Goal: Task Accomplishment & Management: Use online tool/utility

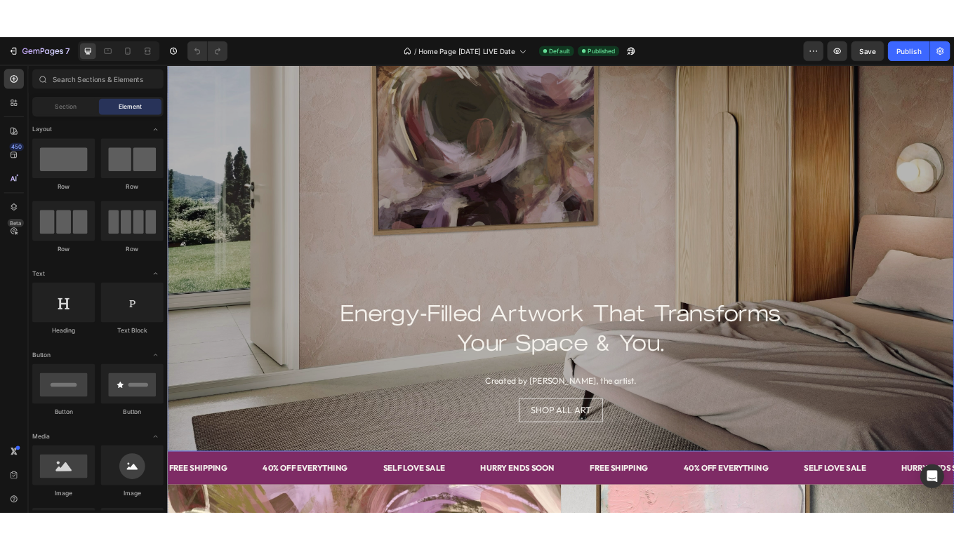
scroll to position [175, 0]
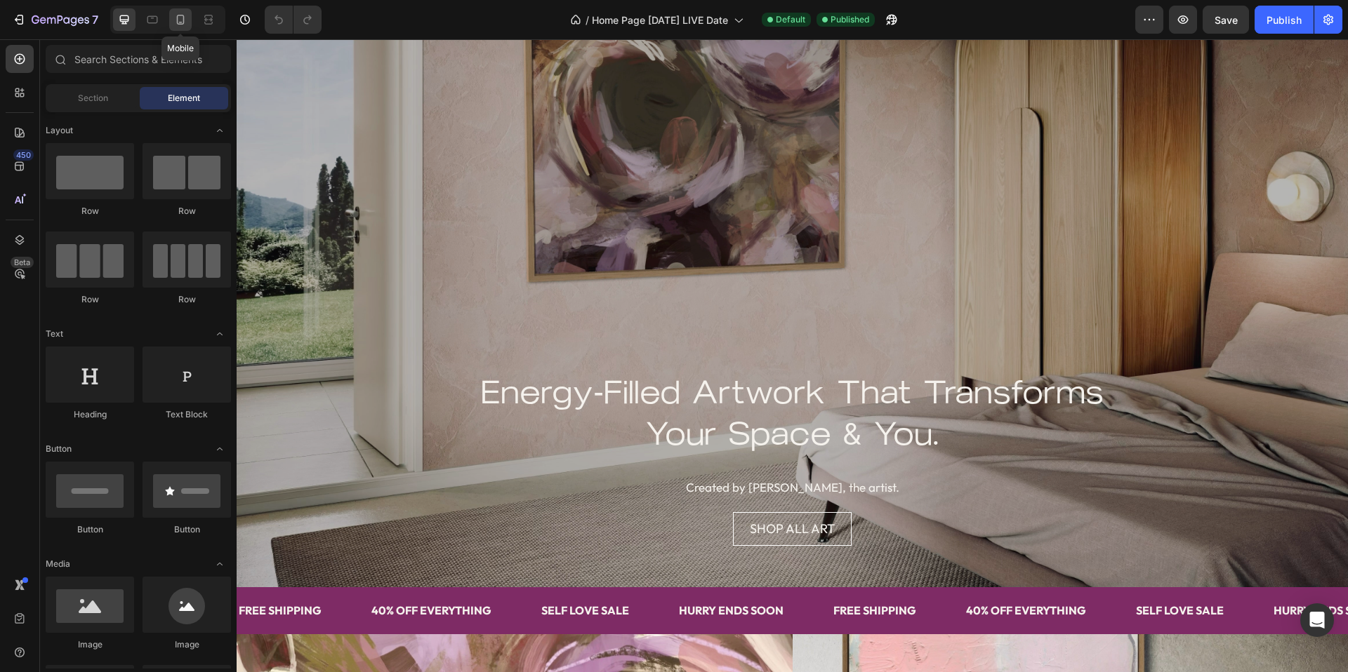
click at [182, 19] on icon at bounding box center [180, 20] width 14 height 14
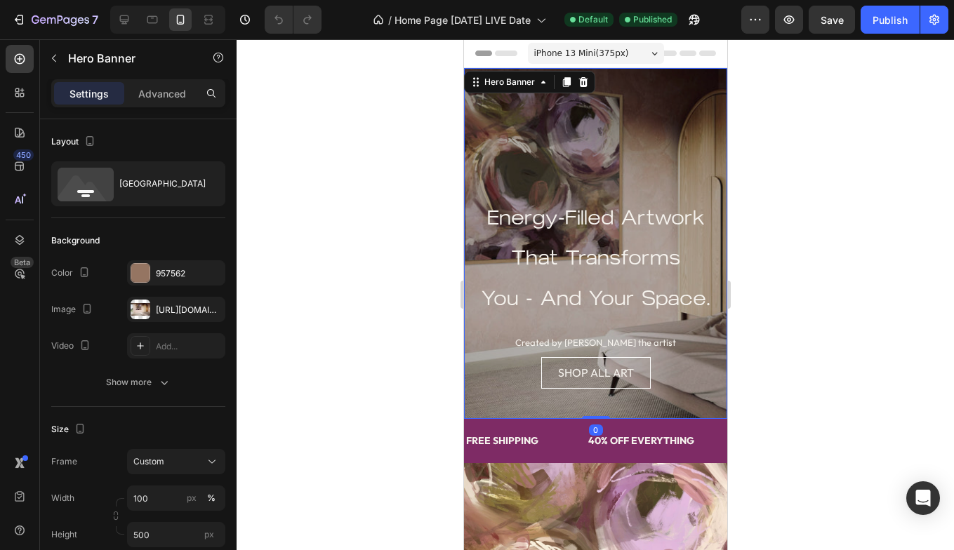
click at [593, 132] on div "Overlay" at bounding box center [594, 243] width 263 height 351
click at [131, 18] on icon at bounding box center [124, 20] width 14 height 14
type input "1200"
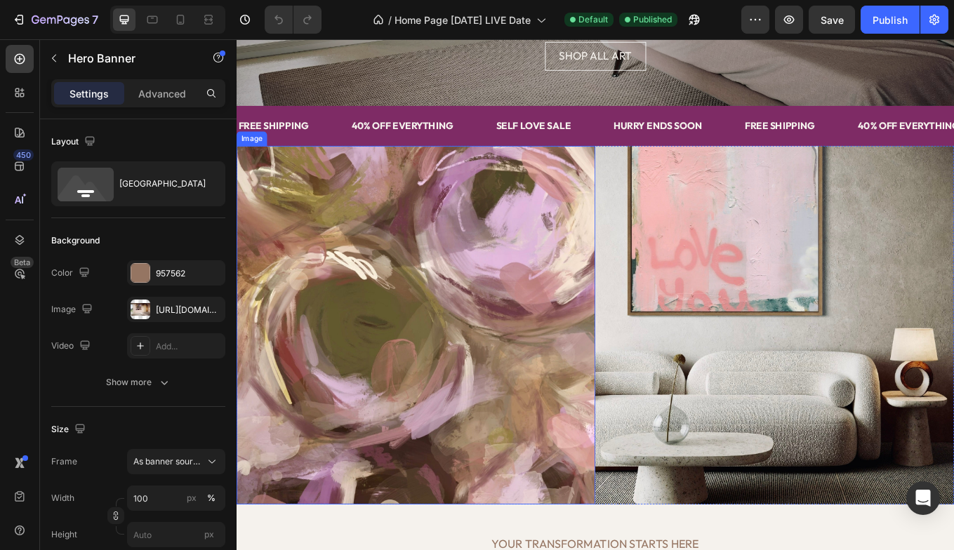
scroll to position [479, 0]
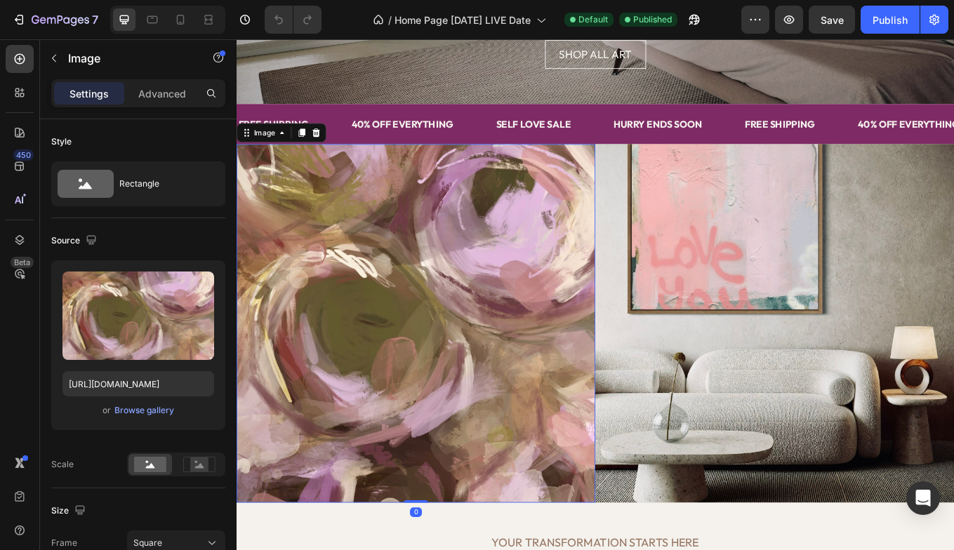
click at [465, 430] on img at bounding box center [447, 372] width 421 height 421
click at [134, 408] on div "Browse gallery" at bounding box center [144, 410] width 60 height 13
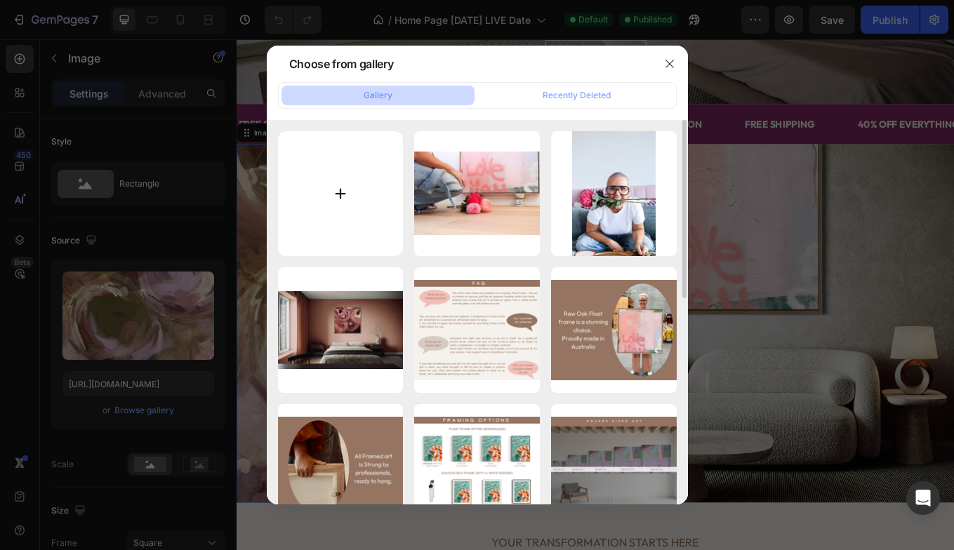
type input "C:\fakepath\9595CAC2-F9E8-4F44-A56B-B09EB8548F8E_4_5005_c.jpeg"
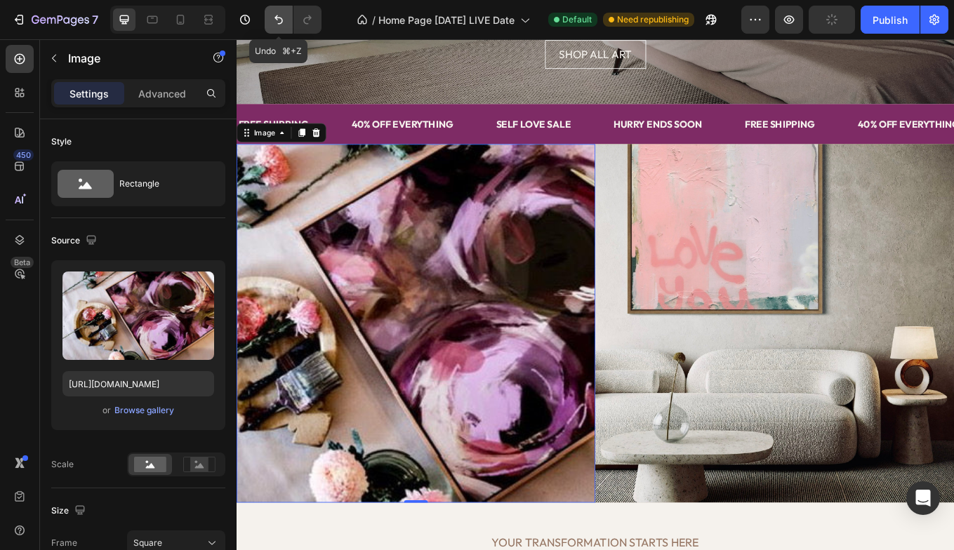
click at [281, 18] on icon "Undo/Redo" at bounding box center [279, 20] width 14 height 14
click at [279, 16] on icon "Undo/Redo" at bounding box center [279, 20] width 14 height 14
type input "[URL][DOMAIN_NAME]"
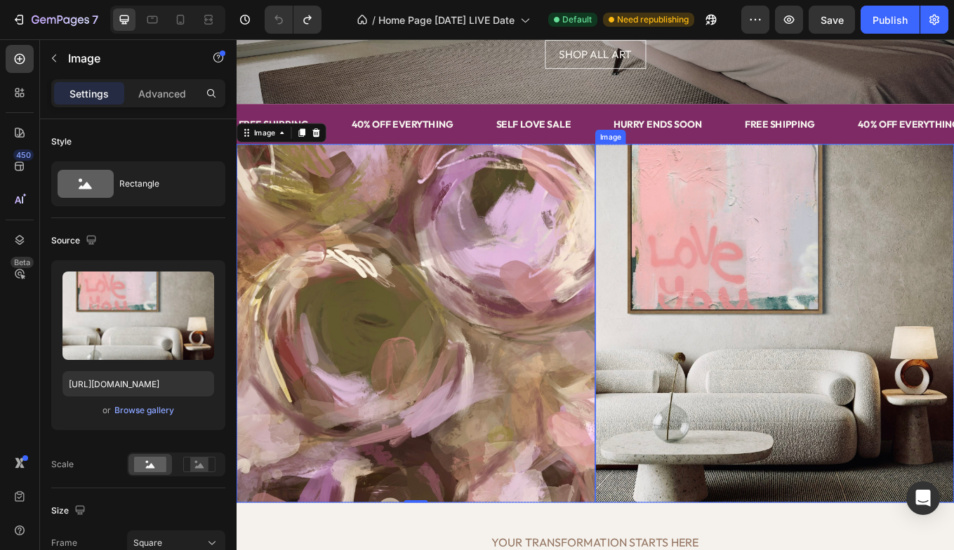
click at [865, 447] on img at bounding box center [868, 372] width 421 height 421
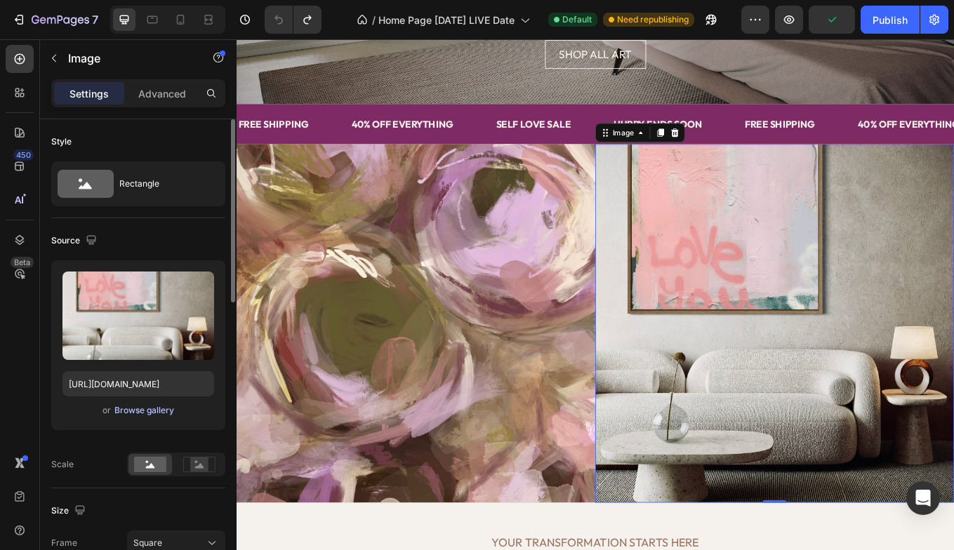
click at [161, 411] on div "Browse gallery" at bounding box center [144, 410] width 60 height 13
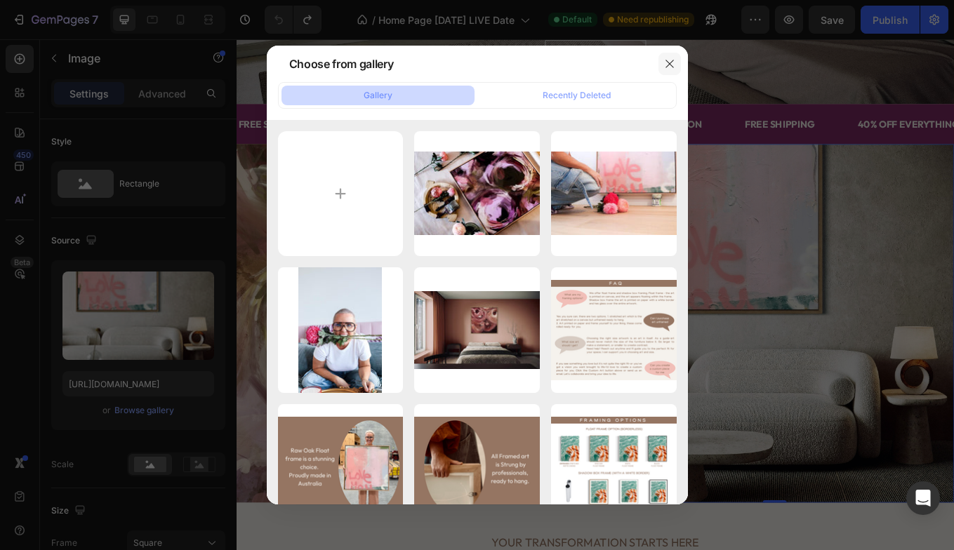
click at [666, 58] on icon "button" at bounding box center [669, 63] width 11 height 11
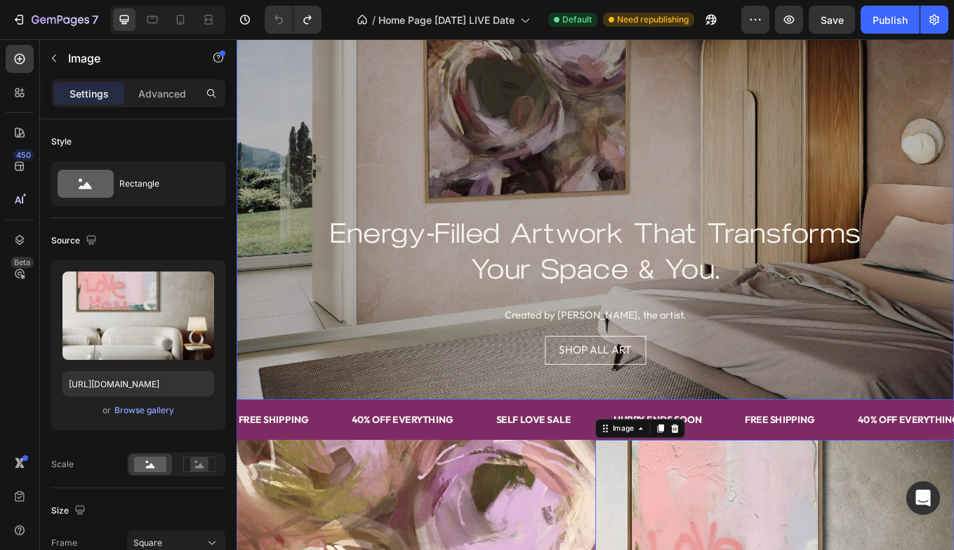
scroll to position [124, 0]
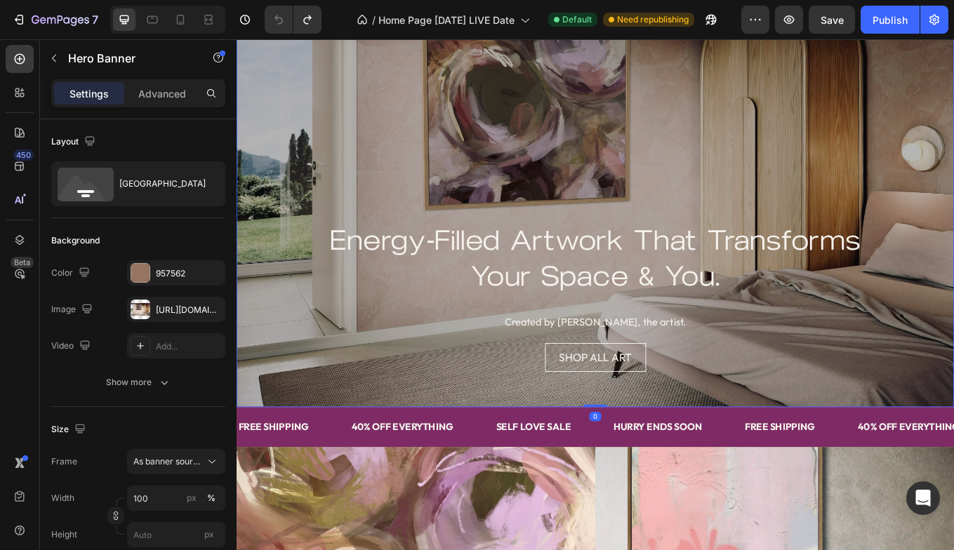
click at [753, 178] on div "Overlay" at bounding box center [658, 208] width 842 height 526
click at [586, 126] on div "Overlay" at bounding box center [658, 208] width 842 height 526
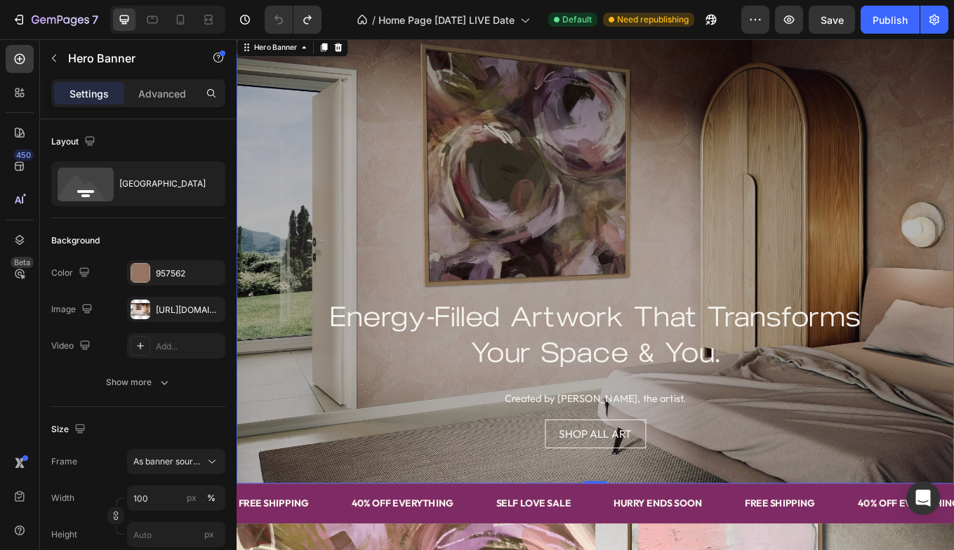
scroll to position [30, 0]
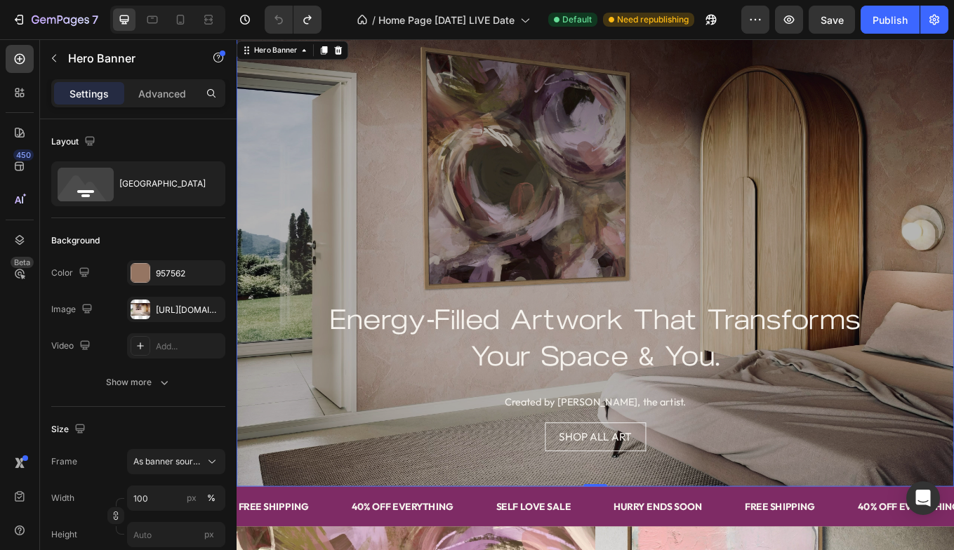
click at [369, 223] on div "Overlay" at bounding box center [658, 301] width 842 height 526
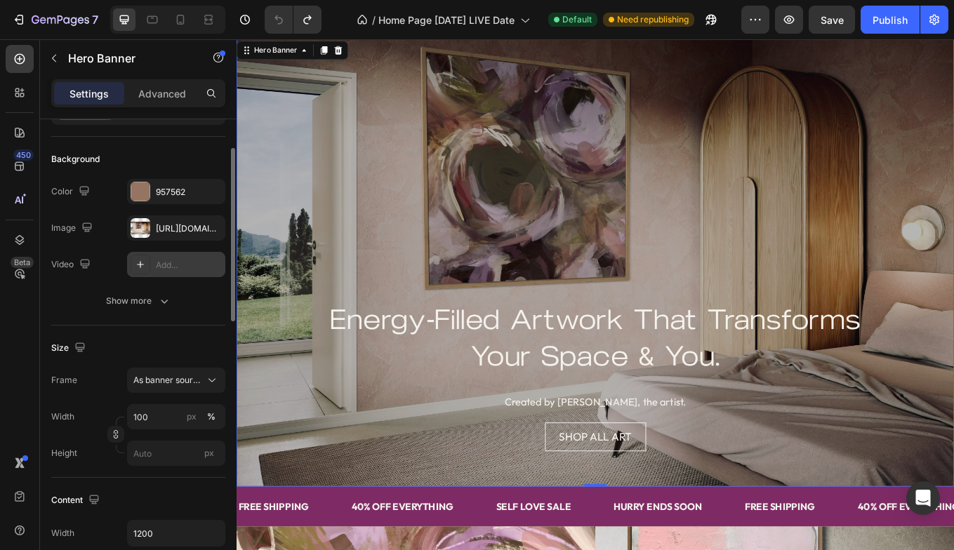
scroll to position [81, 0]
click at [182, 227] on div "[URL][DOMAIN_NAME]" at bounding box center [176, 229] width 41 height 13
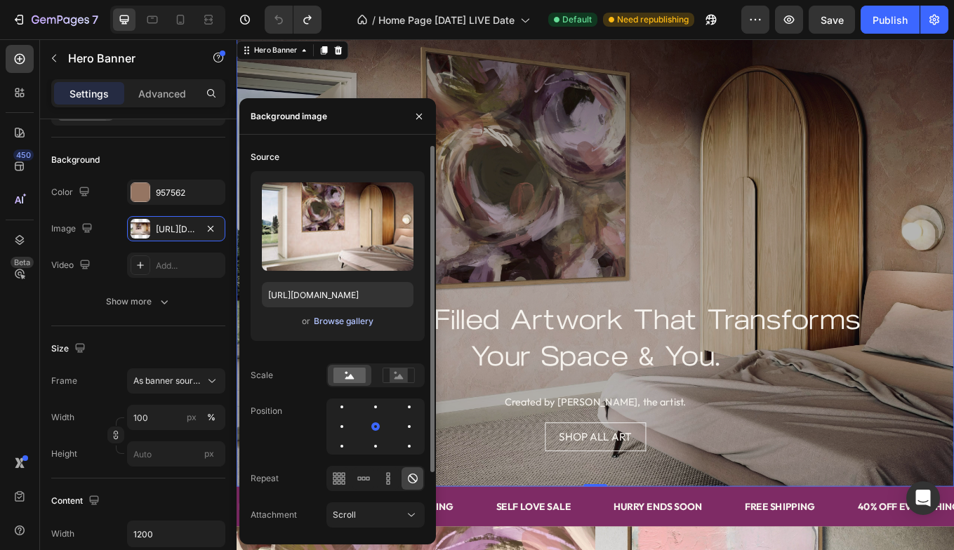
click at [363, 323] on div "Browse gallery" at bounding box center [344, 321] width 60 height 13
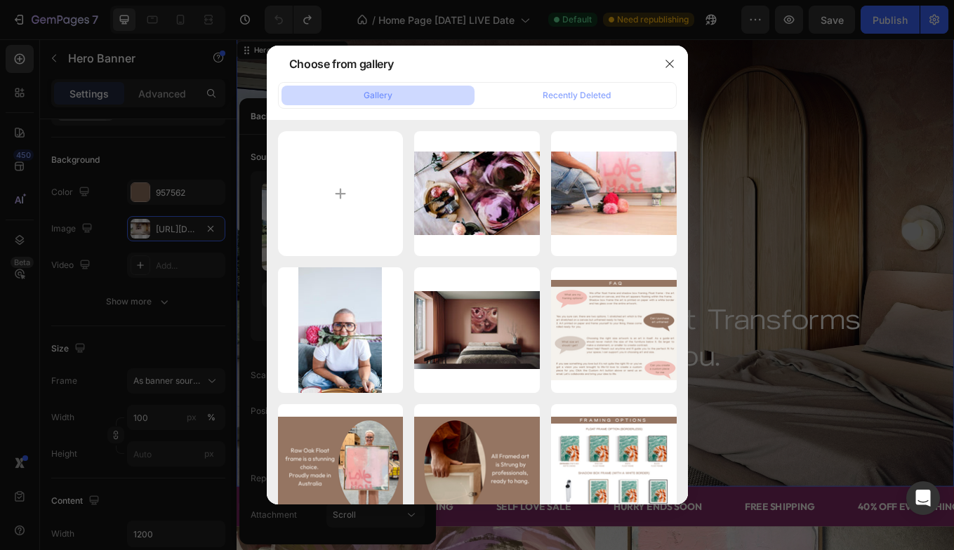
type input "C:\fakepath\6B80D4C9-E87D-4150-A70D-535E3137693C_1_105_c.jpeg"
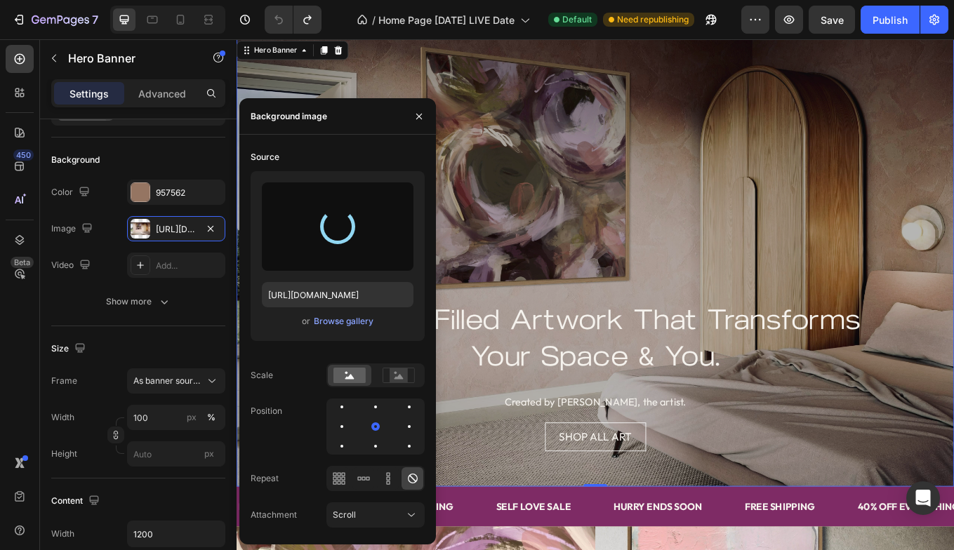
type input "[URL][DOMAIN_NAME]"
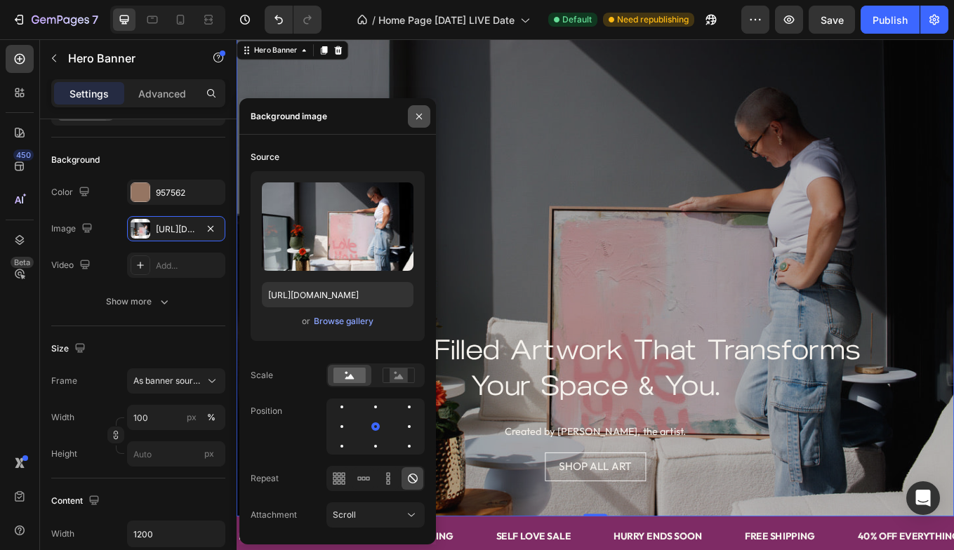
click at [417, 118] on icon "button" at bounding box center [419, 116] width 6 height 6
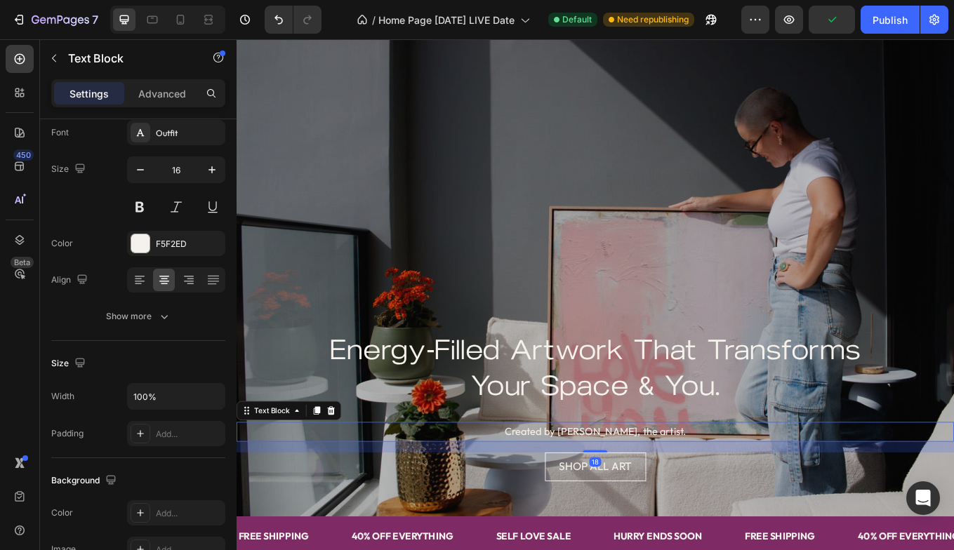
scroll to position [0, 0]
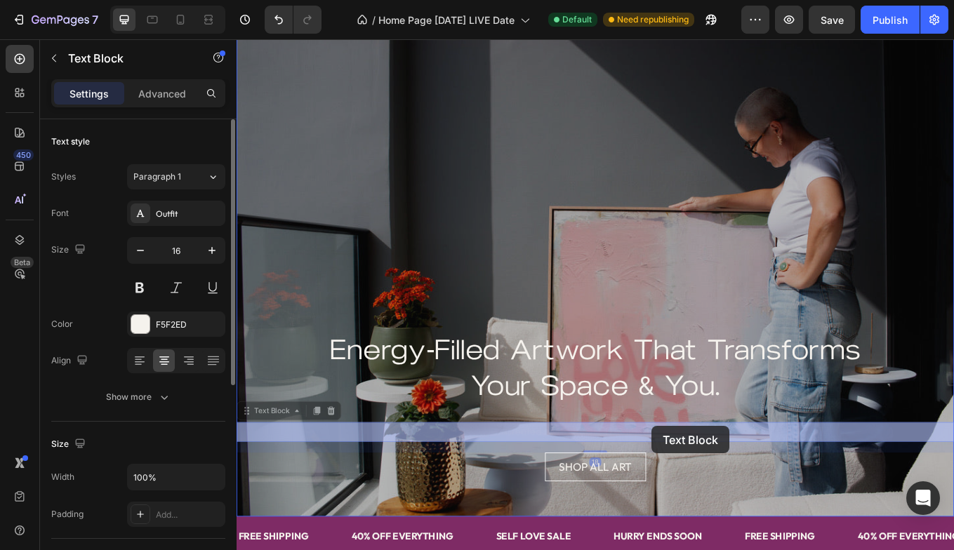
drag, startPoint x: 724, startPoint y: 503, endPoint x: 724, endPoint y: 493, distance: 9.8
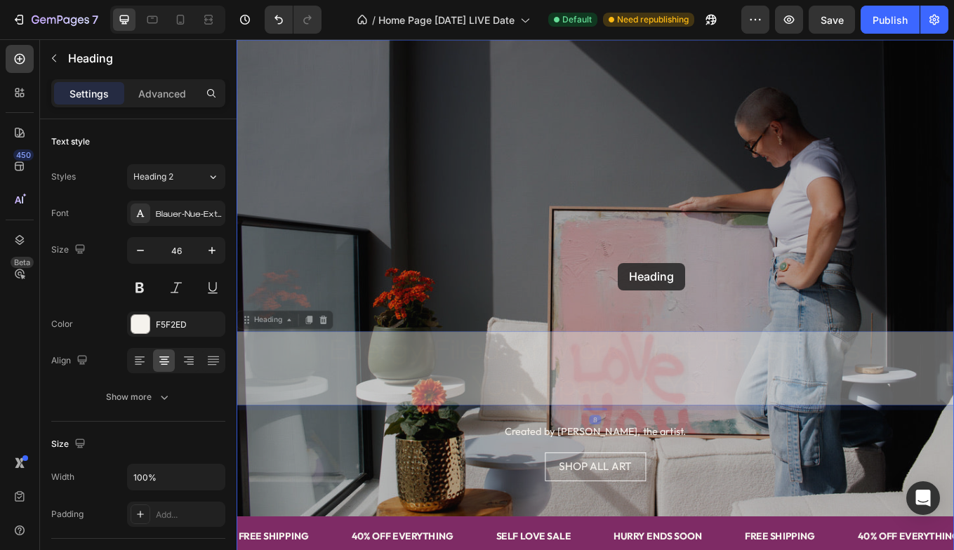
drag, startPoint x: 684, startPoint y: 395, endPoint x: 684, endPoint y: 302, distance: 93.4
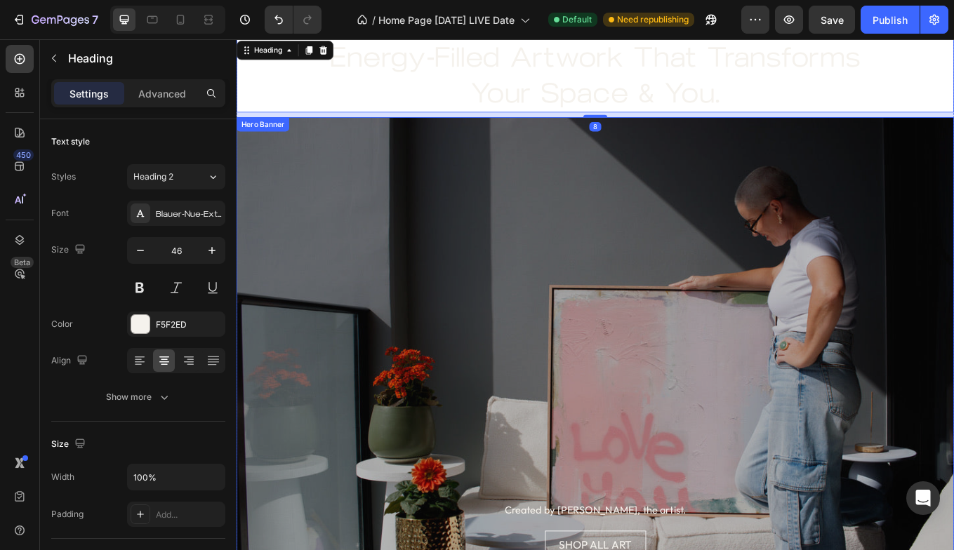
scroll to position [123, 0]
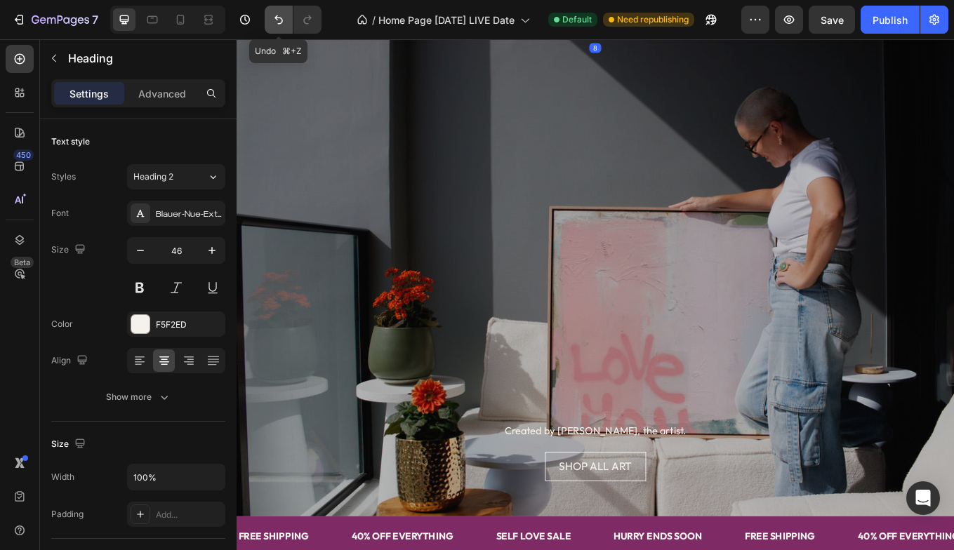
click at [281, 20] on icon "Undo/Redo" at bounding box center [278, 19] width 8 height 9
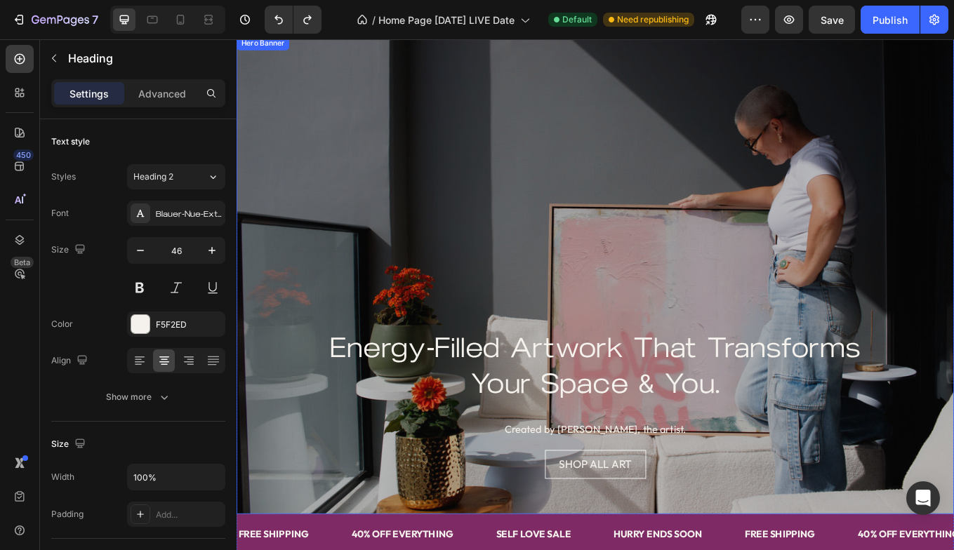
scroll to position [32, 0]
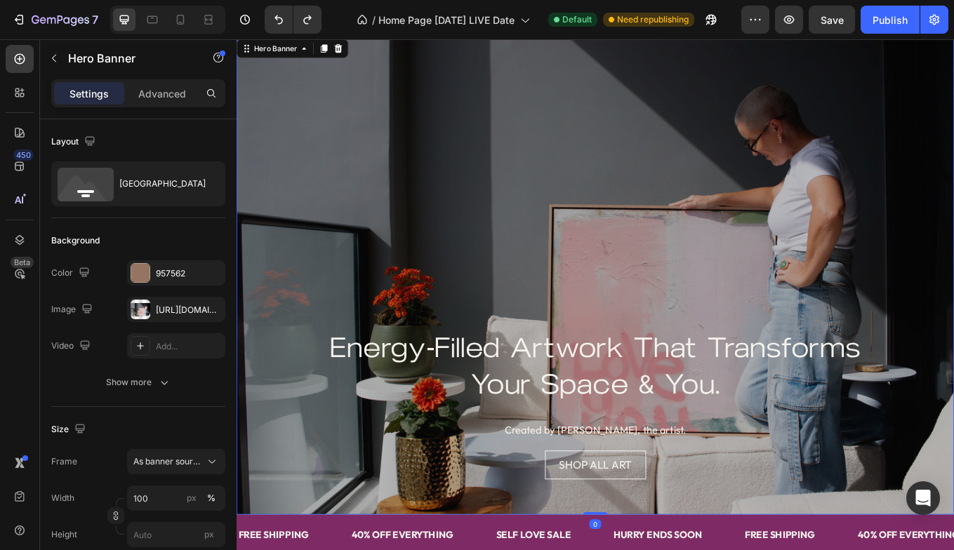
click at [431, 300] on div "Overlay" at bounding box center [658, 317] width 842 height 562
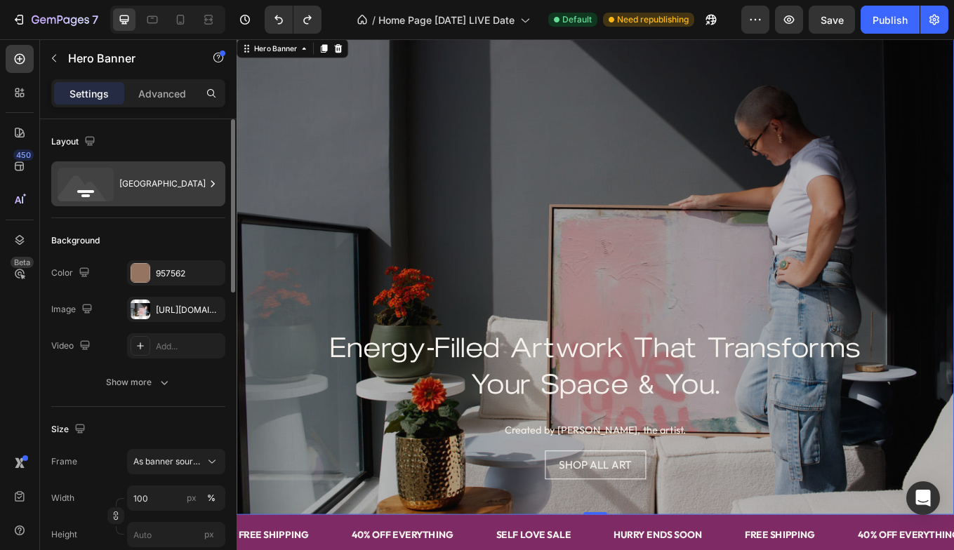
click at [212, 182] on icon at bounding box center [213, 183] width 4 height 6
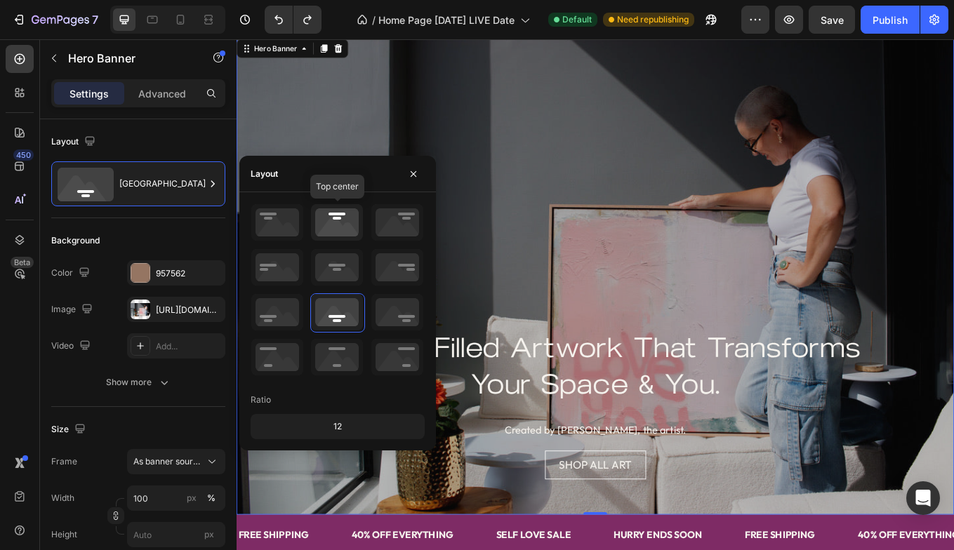
click at [333, 219] on icon at bounding box center [337, 222] width 52 height 36
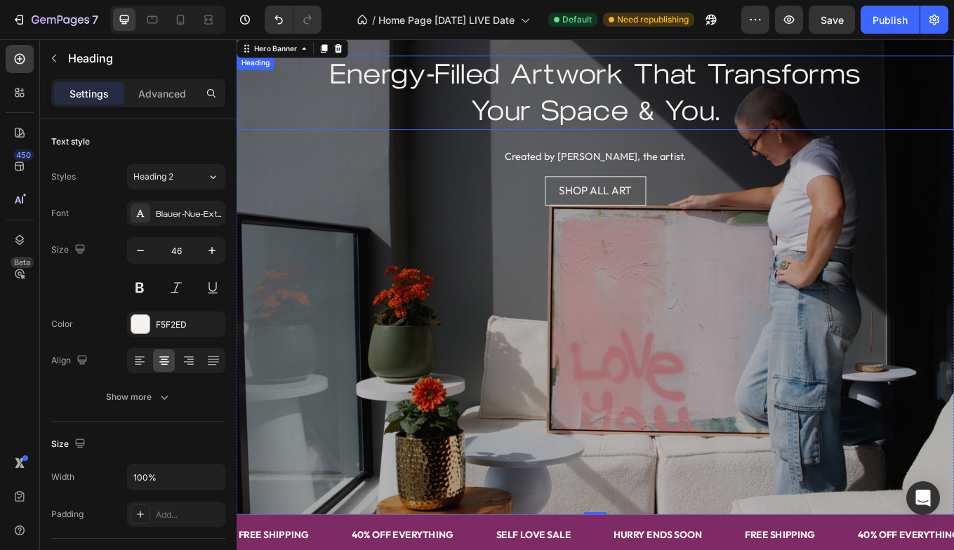
click at [686, 105] on h2 "Energy-Filled Artwork That Transforms Your Space & You." at bounding box center [658, 101] width 842 height 87
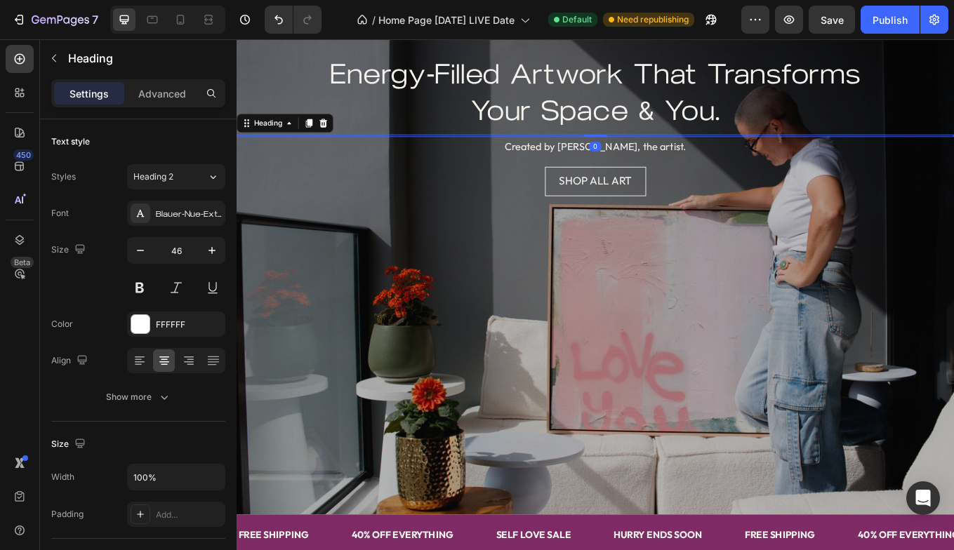
drag, startPoint x: 659, startPoint y: 164, endPoint x: 659, endPoint y: 140, distance: 23.9
click at [659, 140] on div "Energy-Filled Artwork That Transforms Your Space & You. Heading Heading 0 Creat…" at bounding box center [658, 150] width 842 height 184
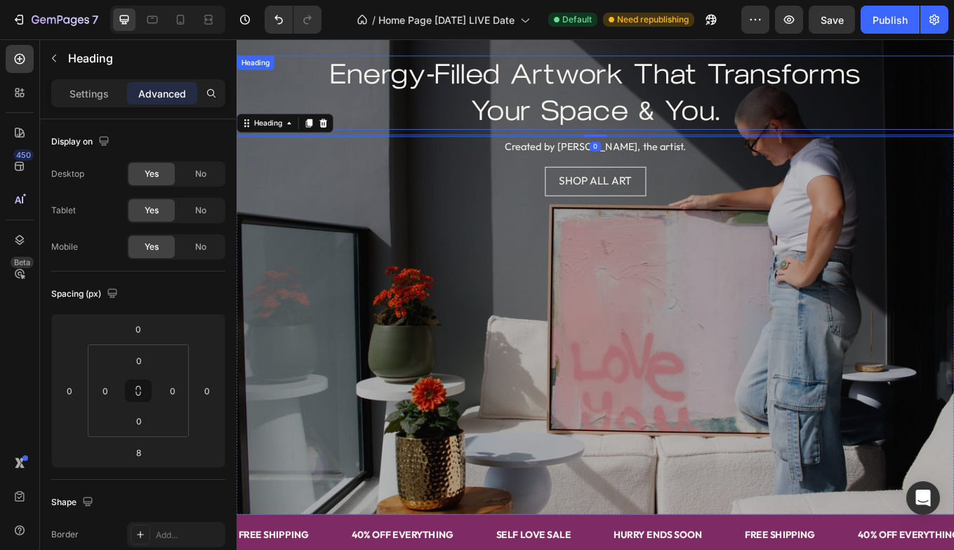
click at [663, 72] on h2 "Energy-Filled Artwork That Transforms Your Space & You." at bounding box center [658, 101] width 842 height 87
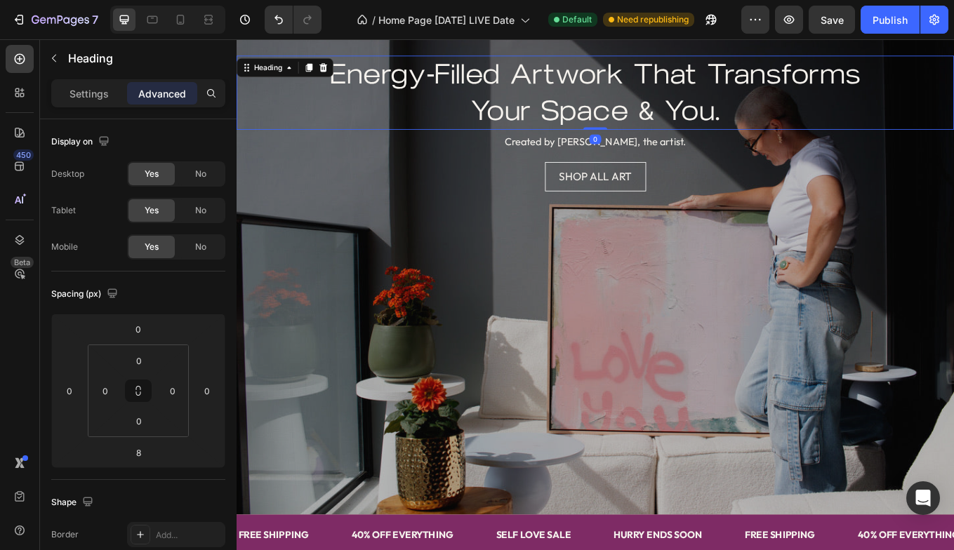
drag, startPoint x: 658, startPoint y: 150, endPoint x: 660, endPoint y: 74, distance: 75.9
click at [661, 135] on div "Energy-Filled Artwork That Transforms Your Space & You. Heading 0" at bounding box center [658, 101] width 842 height 87
type input "0"
click at [660, 70] on h2 "Energy-Filled Artwork That Transforms Your Space & You." at bounding box center [658, 101] width 842 height 87
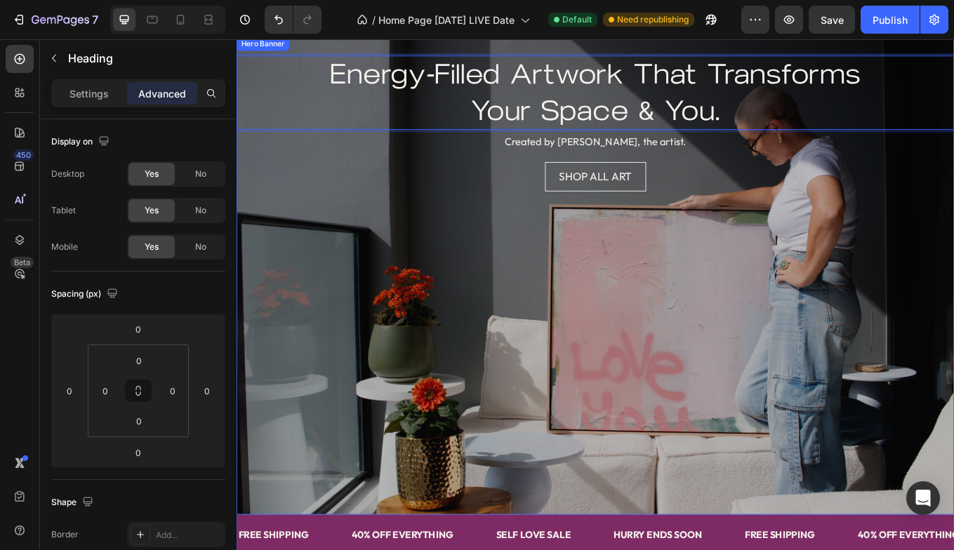
click at [367, 237] on div "Energy-Filled Artwork That Transforms Your Space & You. Heading 0 Heading Creat…" at bounding box center [658, 147] width 842 height 223
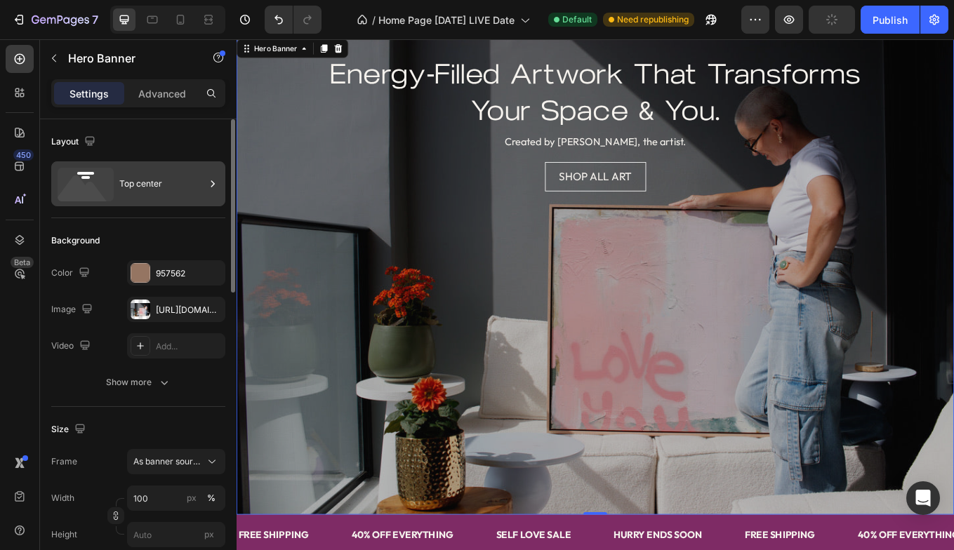
click at [168, 192] on div "Top center" at bounding box center [162, 184] width 86 height 32
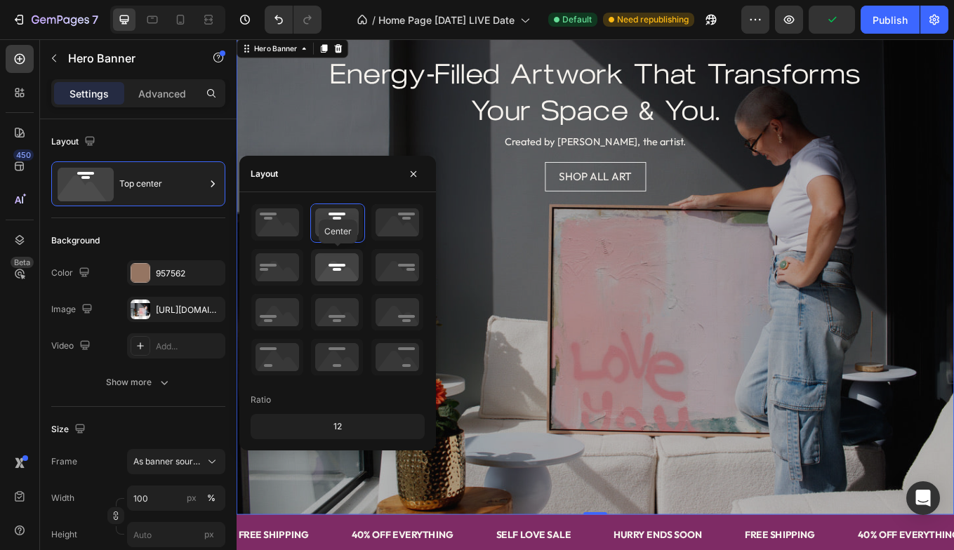
click at [334, 269] on icon at bounding box center [337, 267] width 52 height 36
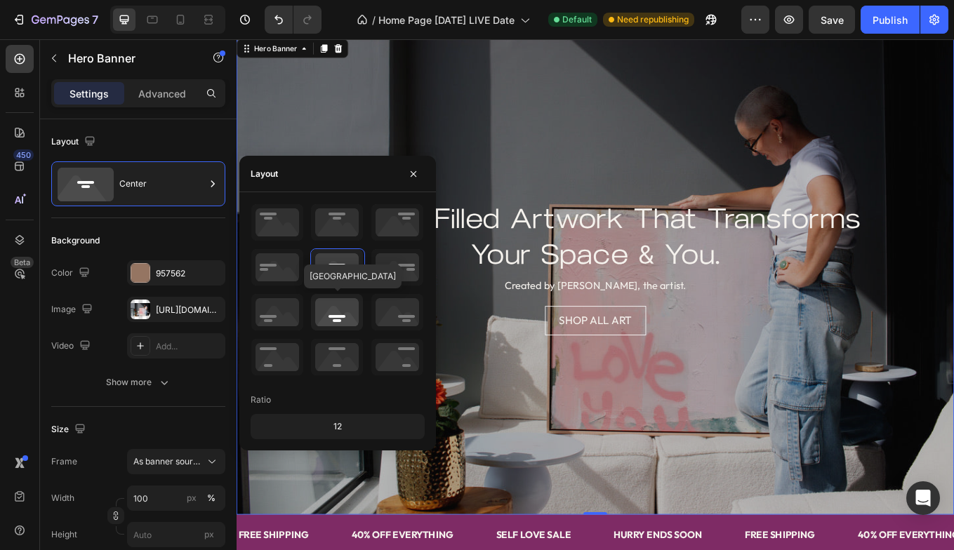
click at [341, 311] on icon at bounding box center [337, 312] width 52 height 36
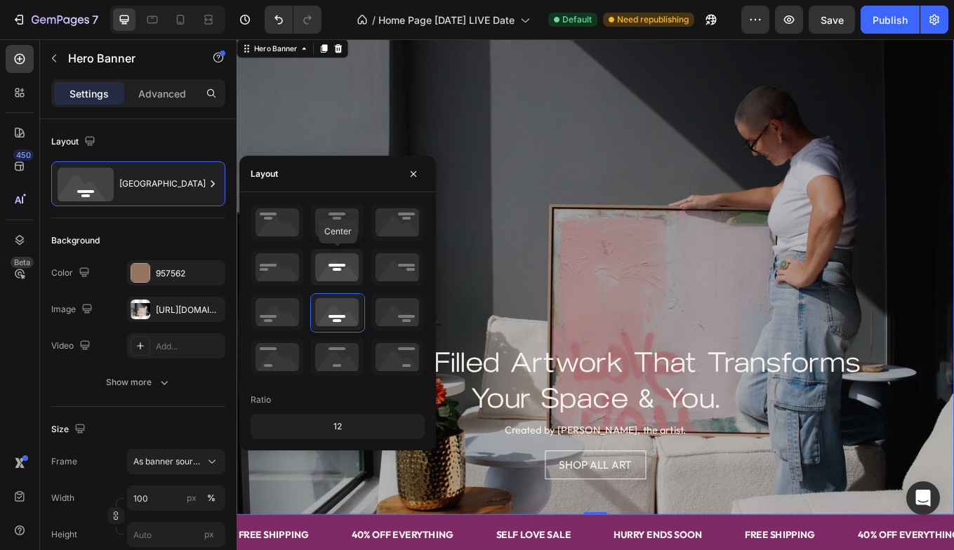
click at [341, 267] on icon at bounding box center [337, 267] width 52 height 36
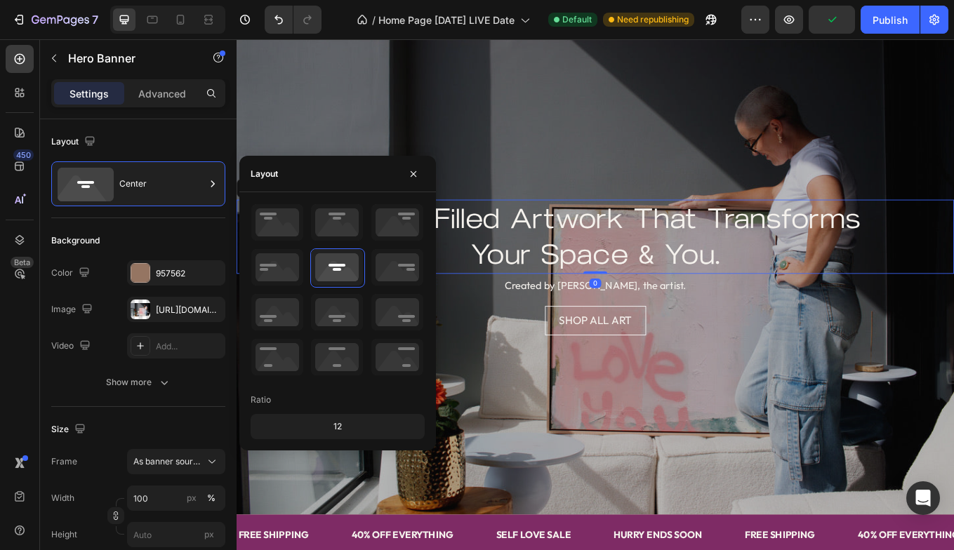
click at [694, 255] on p "Energy-Filled Artwork That Transforms Your Space & You." at bounding box center [657, 271] width 839 height 84
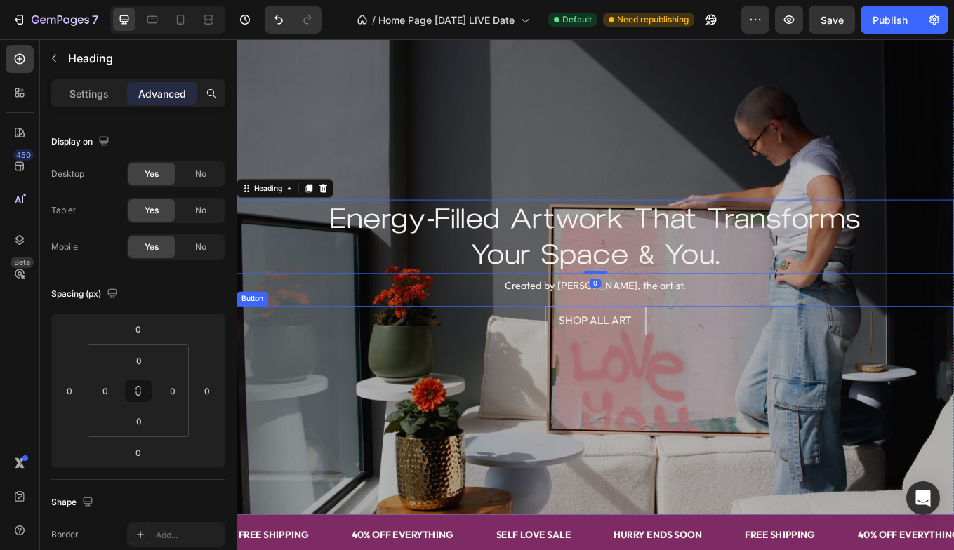
click at [830, 380] on div "SHOP ALL ART Button" at bounding box center [658, 369] width 842 height 34
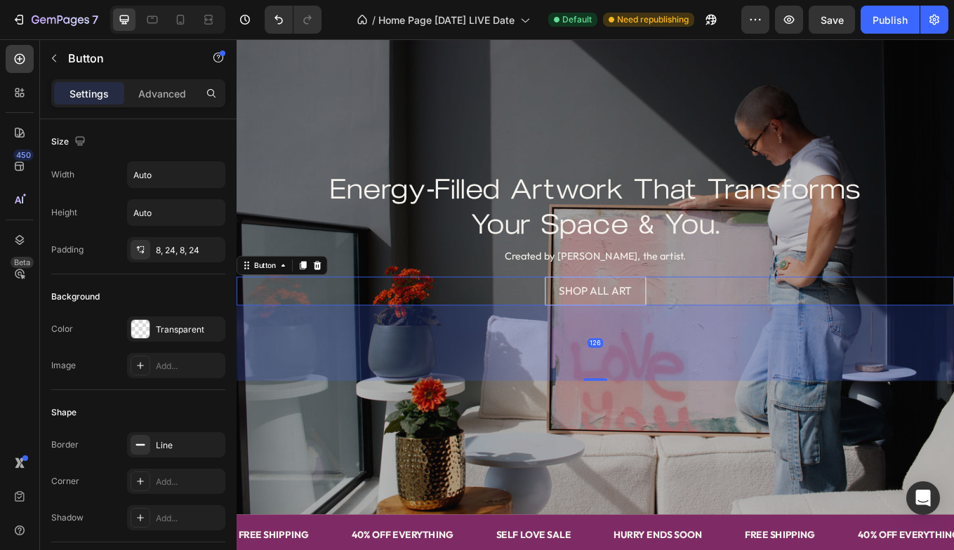
drag, startPoint x: 658, startPoint y: 404, endPoint x: 656, endPoint y: 473, distance: 69.5
click at [656, 473] on div "Energy-Filled Artwork That Transforms Your Space & You. Heading Heading Created…" at bounding box center [658, 317] width 842 height 562
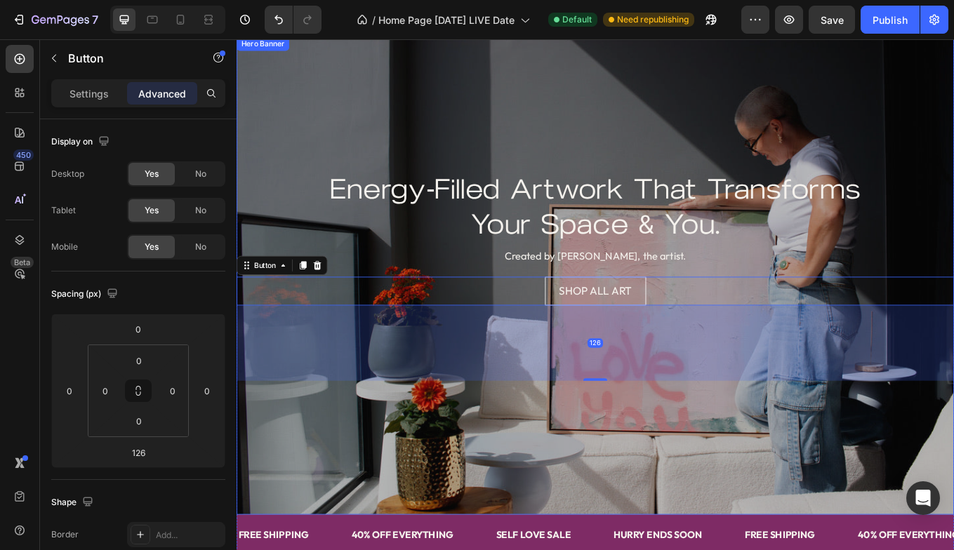
click at [411, 103] on div "Overlay" at bounding box center [658, 317] width 842 height 562
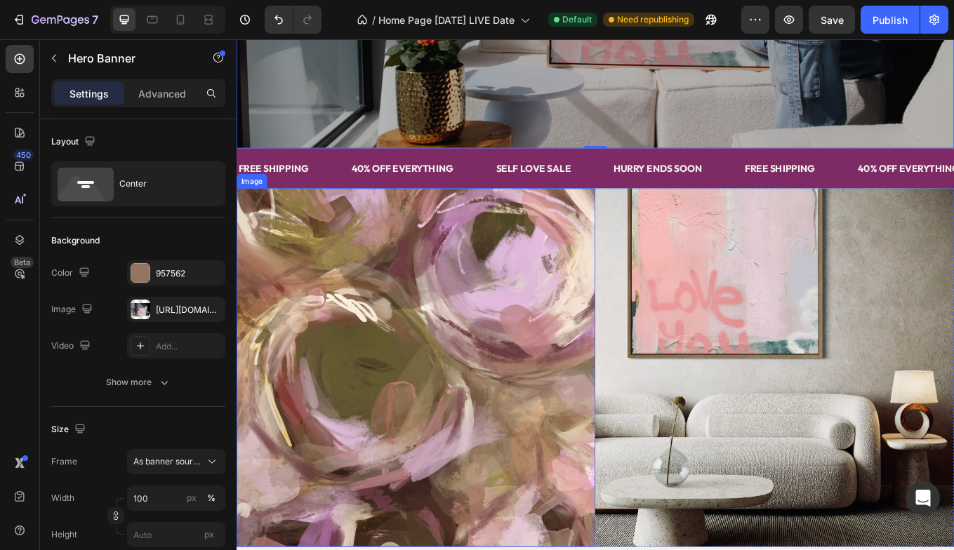
scroll to position [466, 0]
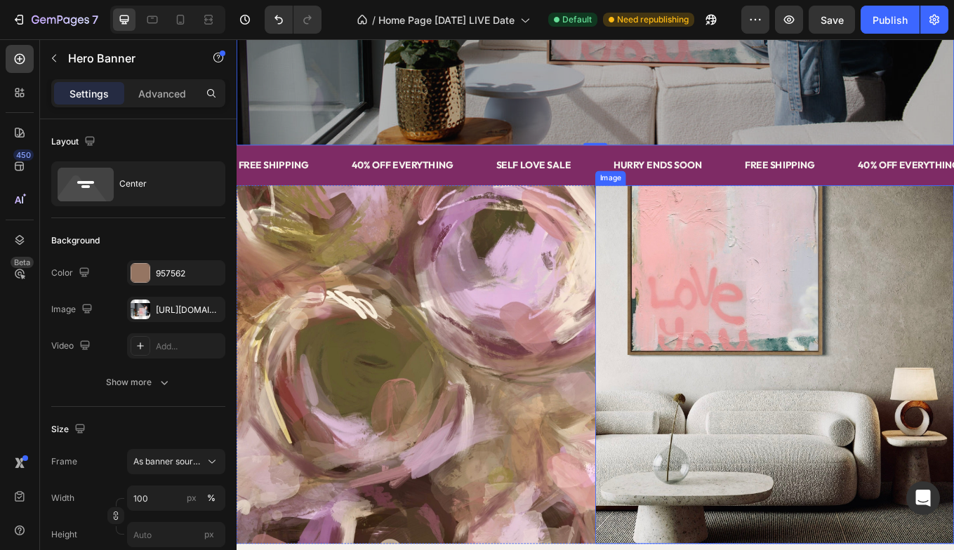
click at [801, 468] on img at bounding box center [868, 421] width 421 height 421
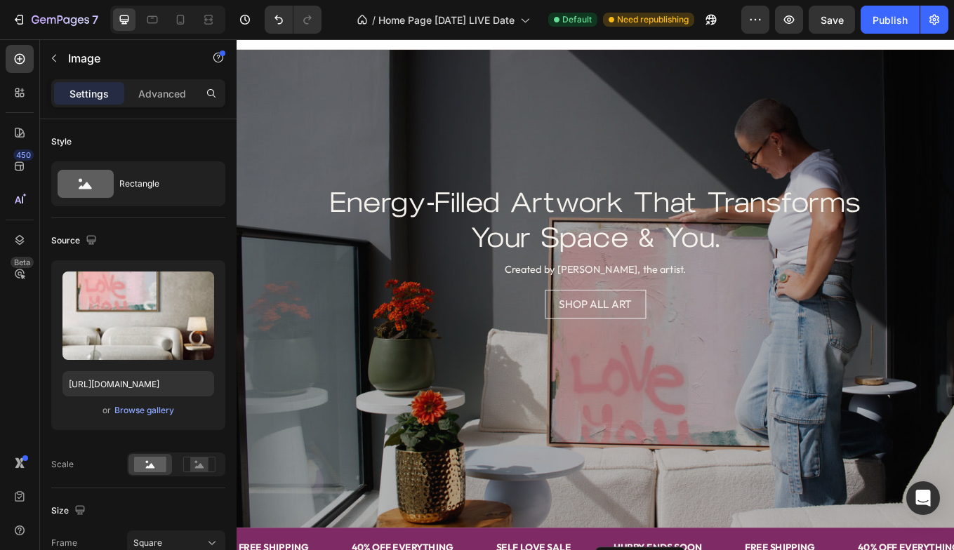
scroll to position [11, 0]
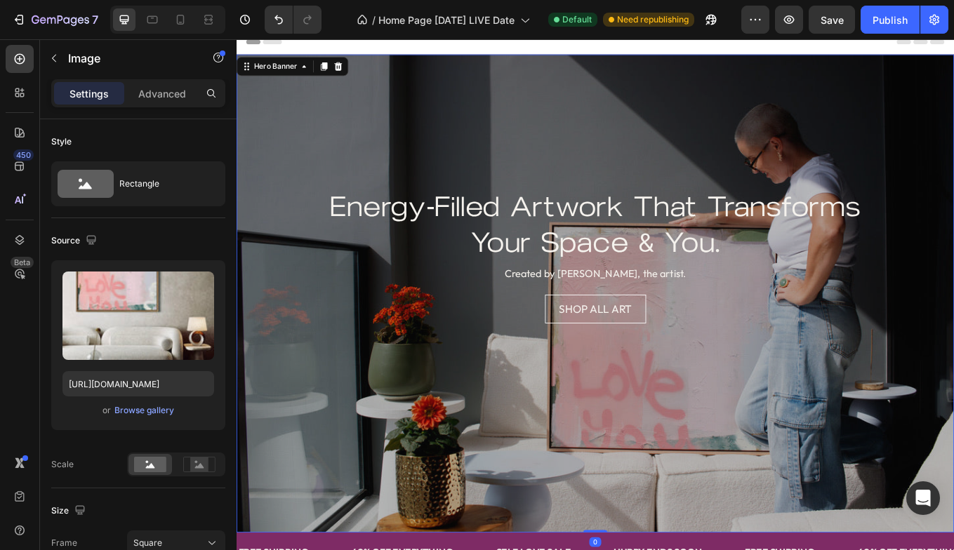
click at [314, 159] on div "Overlay" at bounding box center [658, 338] width 842 height 562
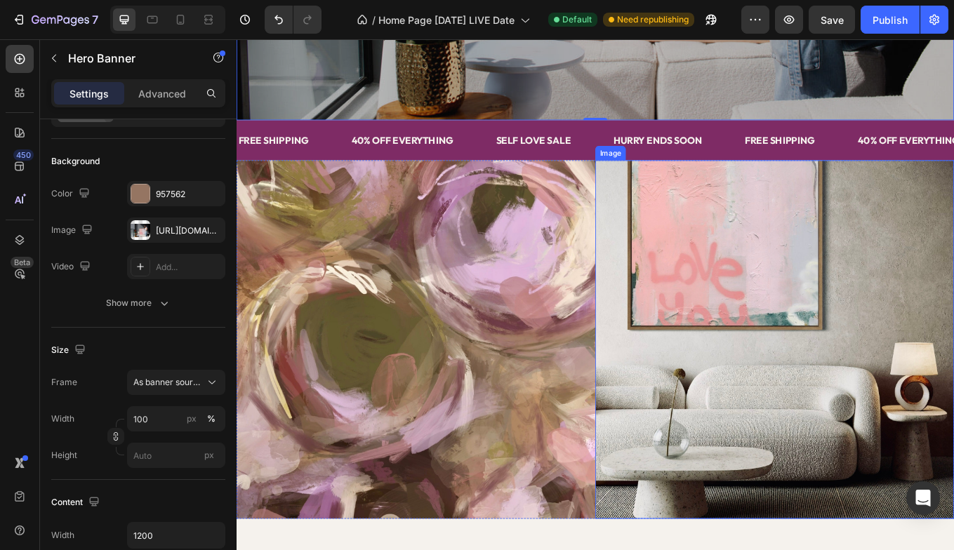
scroll to position [514, 0]
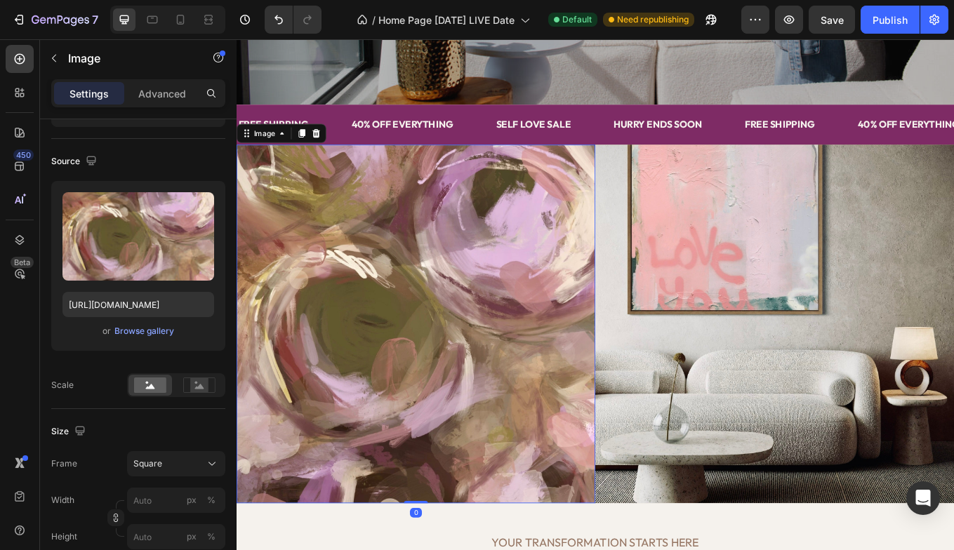
click at [456, 428] on img at bounding box center [447, 373] width 421 height 421
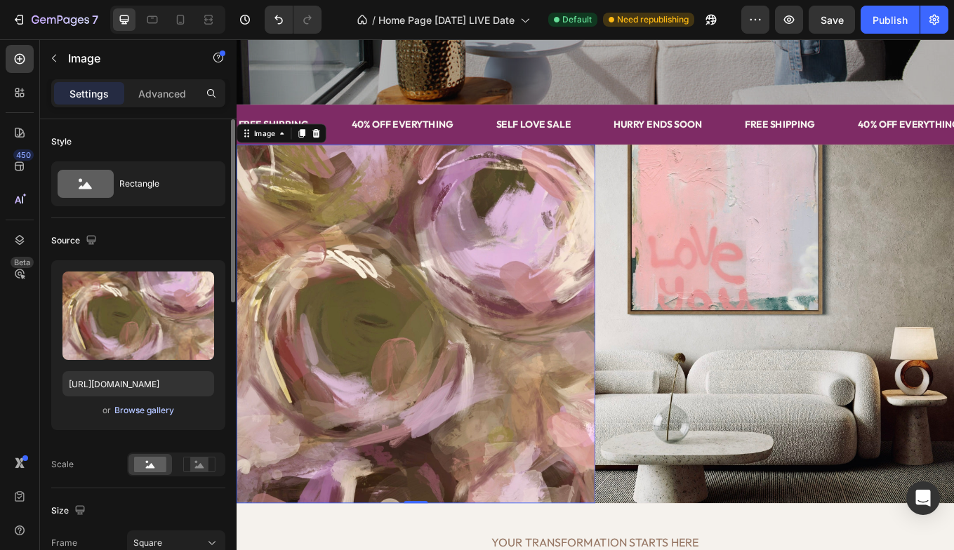
click at [143, 410] on div "Browse gallery" at bounding box center [144, 410] width 60 height 13
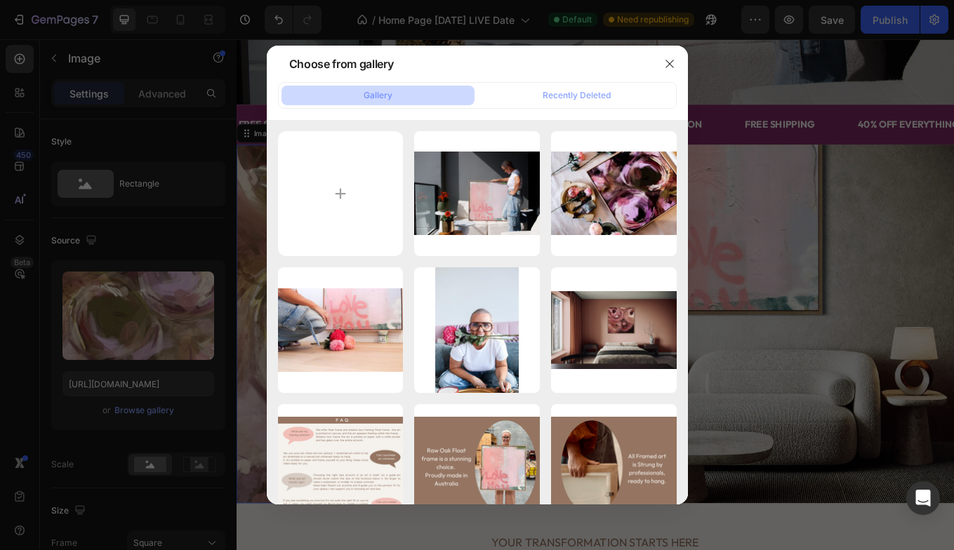
type input "C:\fakepath\356A35A3-FE94-4509-BD23-E0D453129436_1_105_c.jpeg"
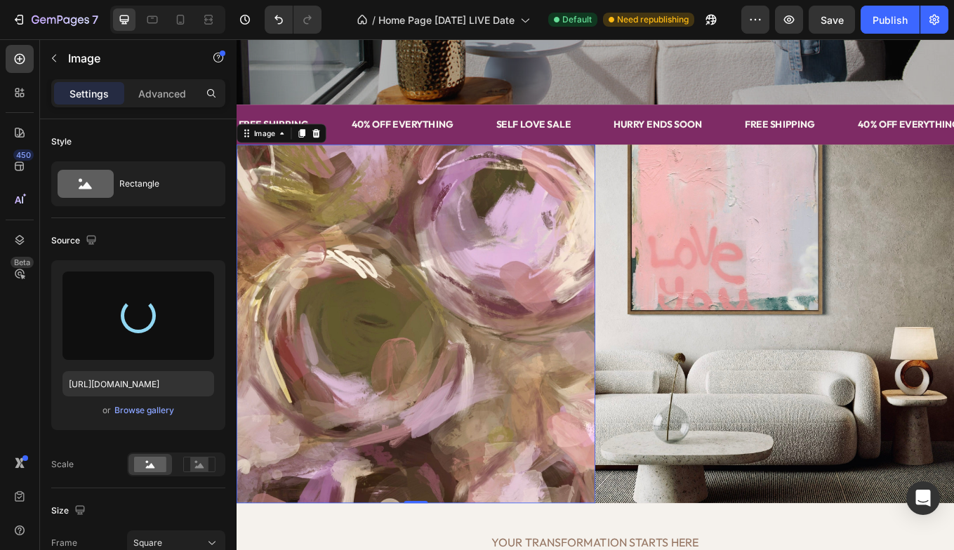
type input "[URL][DOMAIN_NAME]"
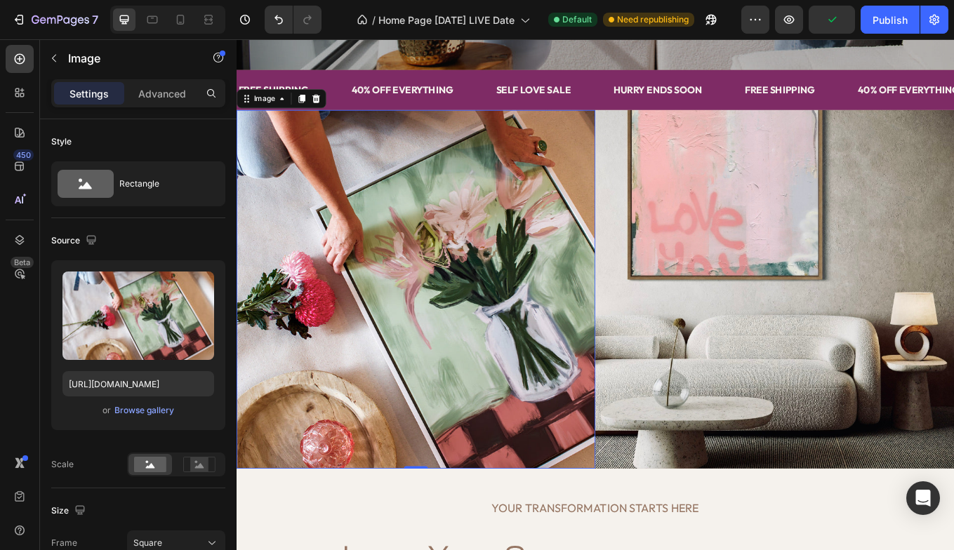
scroll to position [557, 0]
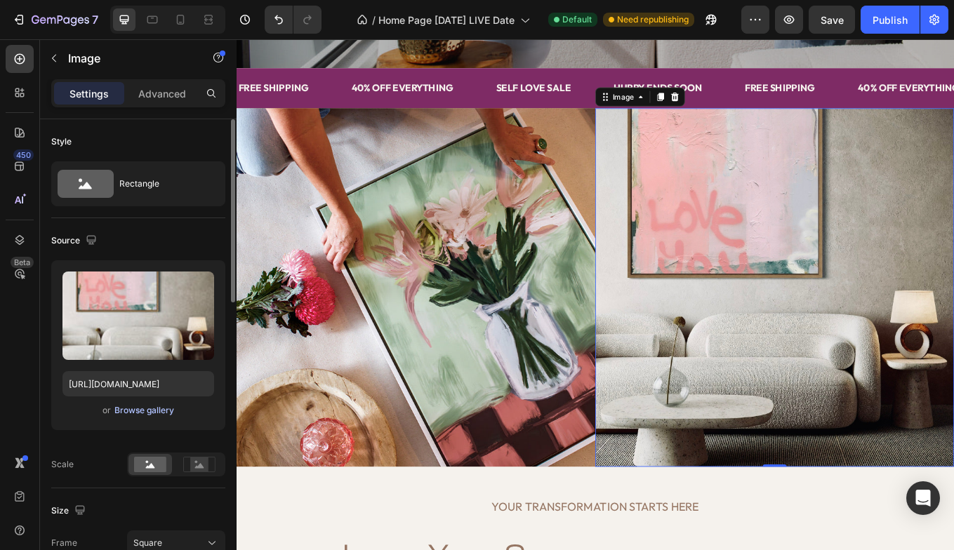
click at [158, 412] on div "Browse gallery" at bounding box center [144, 410] width 60 height 13
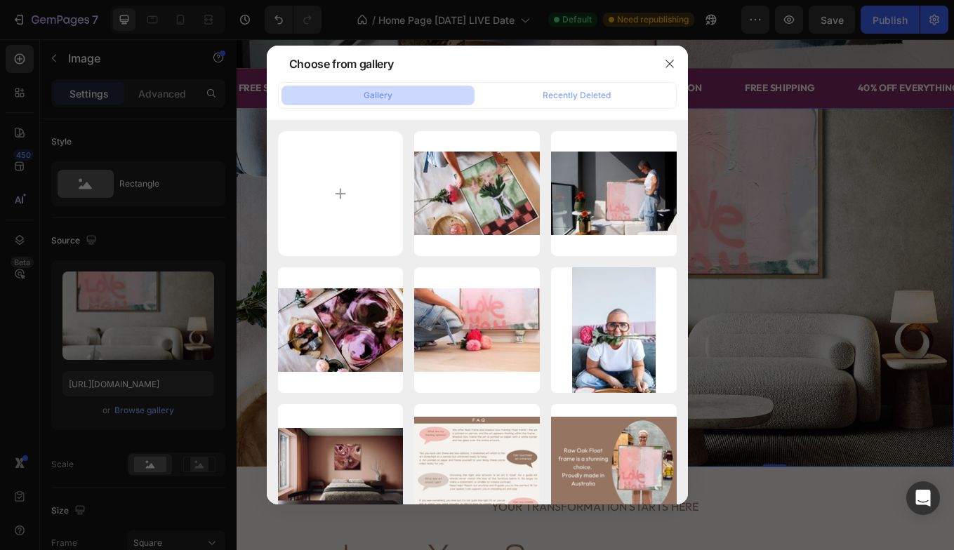
type input "C:\fakepath\9F89D208-5846-4CD6-B90A-B1C283E3C248_1_105_c.jpeg"
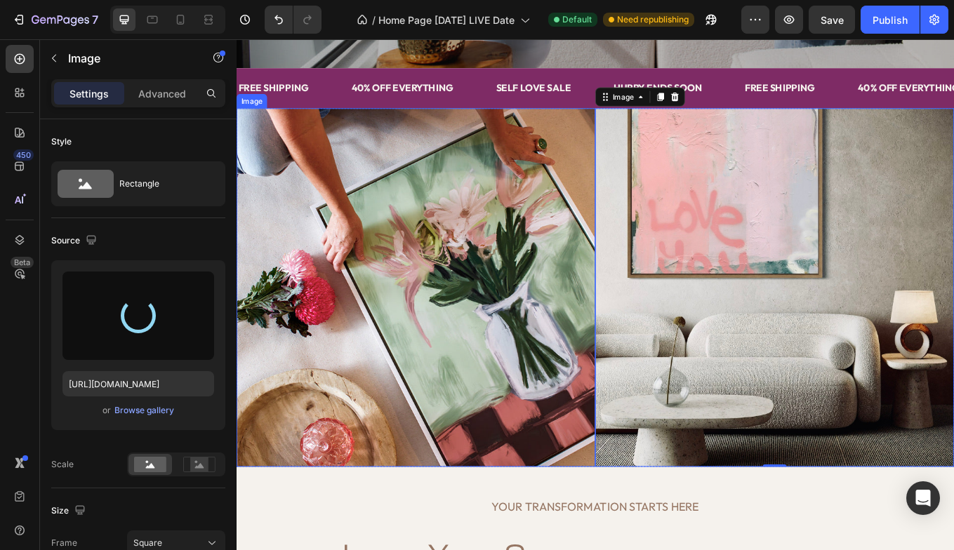
type input "[URL][DOMAIN_NAME]"
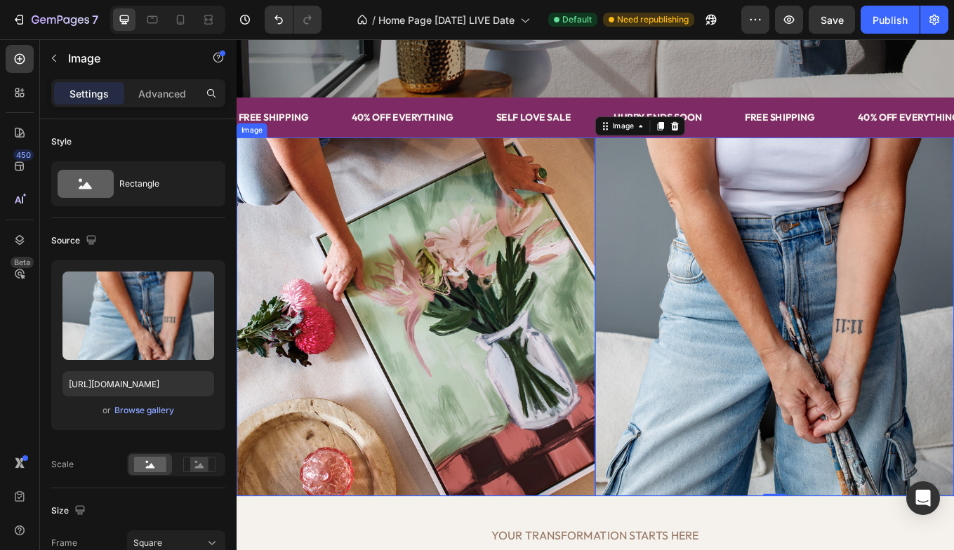
scroll to position [524, 0]
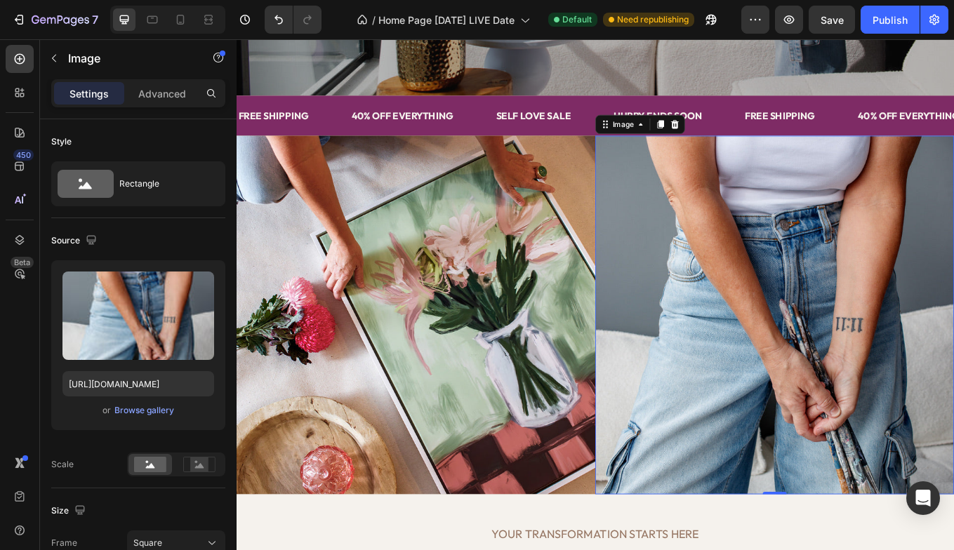
click at [813, 321] on img at bounding box center [868, 362] width 421 height 421
click at [154, 407] on div "or Browse gallery" at bounding box center [138, 410] width 152 height 17
click at [154, 409] on div "Browse gallery" at bounding box center [144, 410] width 60 height 13
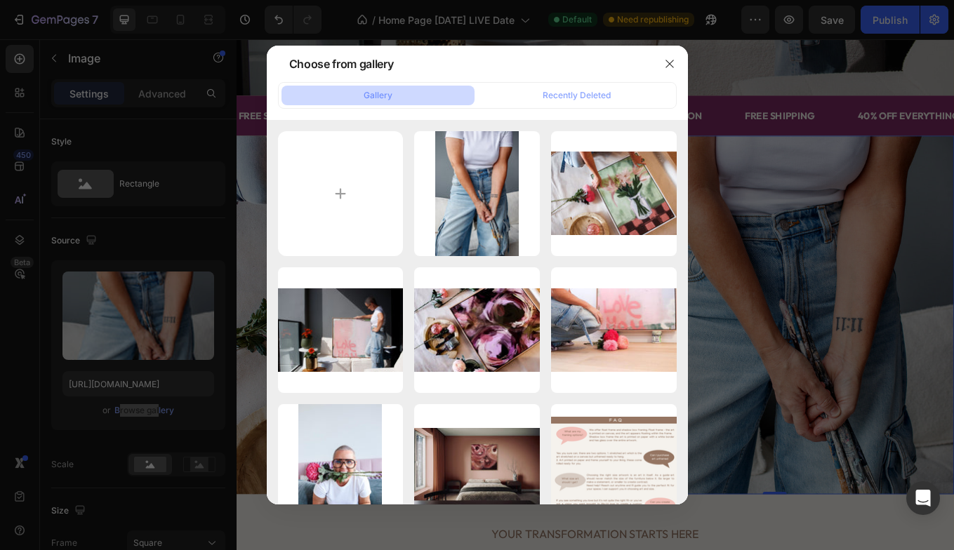
type input "C:\fakepath\4C3006DE-6FE9-4FFF-8827-050E80E3B2C3_1_105_c.jpeg"
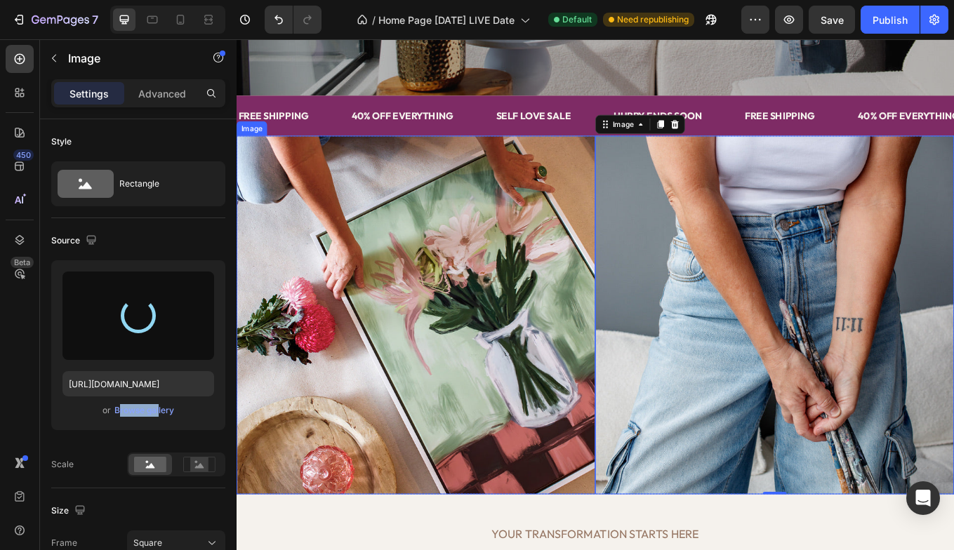
type input "[URL][DOMAIN_NAME]"
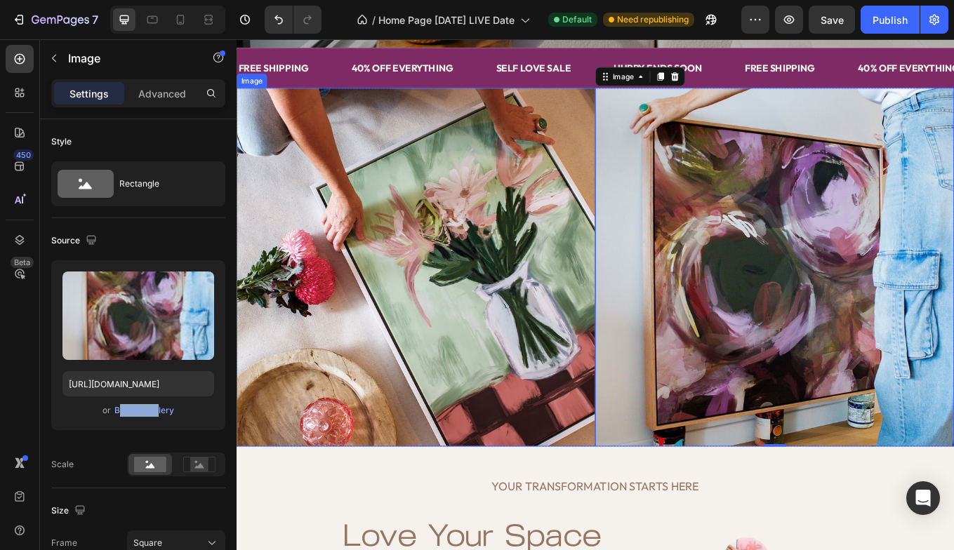
scroll to position [587, 0]
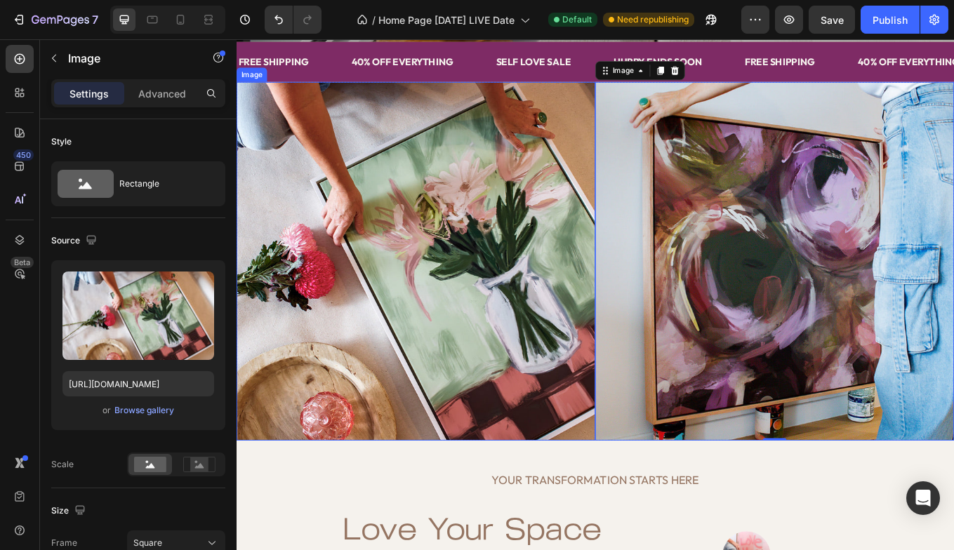
click at [522, 303] on img at bounding box center [447, 299] width 421 height 421
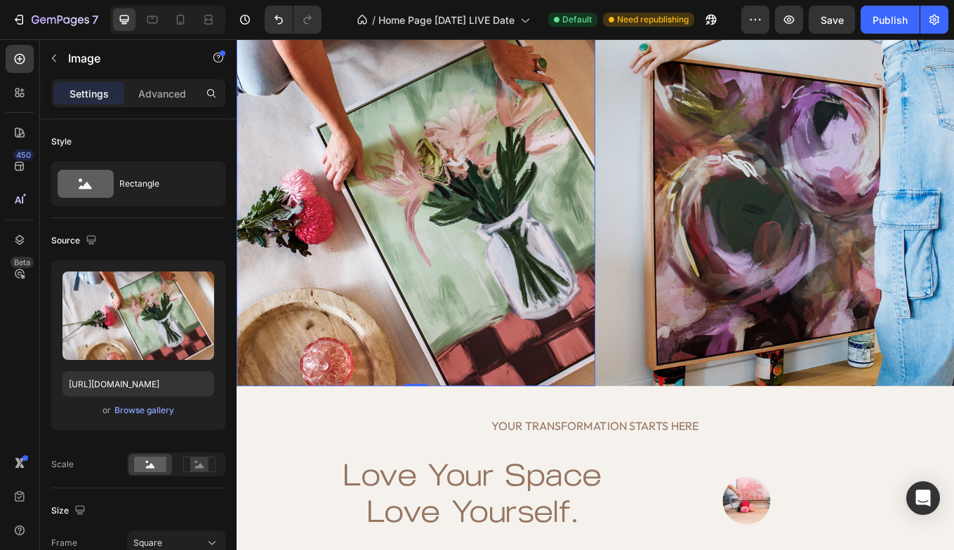
scroll to position [652, 0]
click at [451, 266] on img at bounding box center [447, 235] width 421 height 421
click at [166, 410] on div "Browse gallery" at bounding box center [144, 410] width 60 height 13
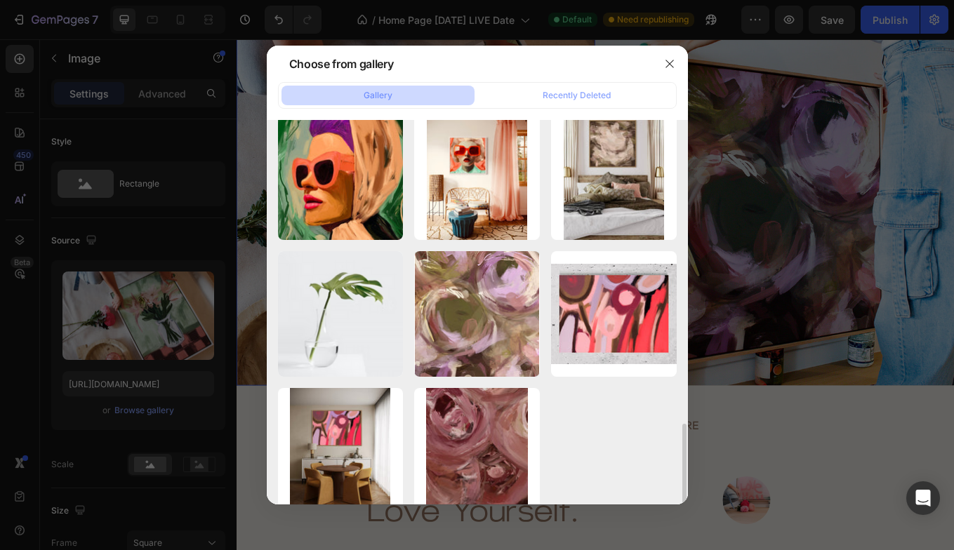
scroll to position [1388, 0]
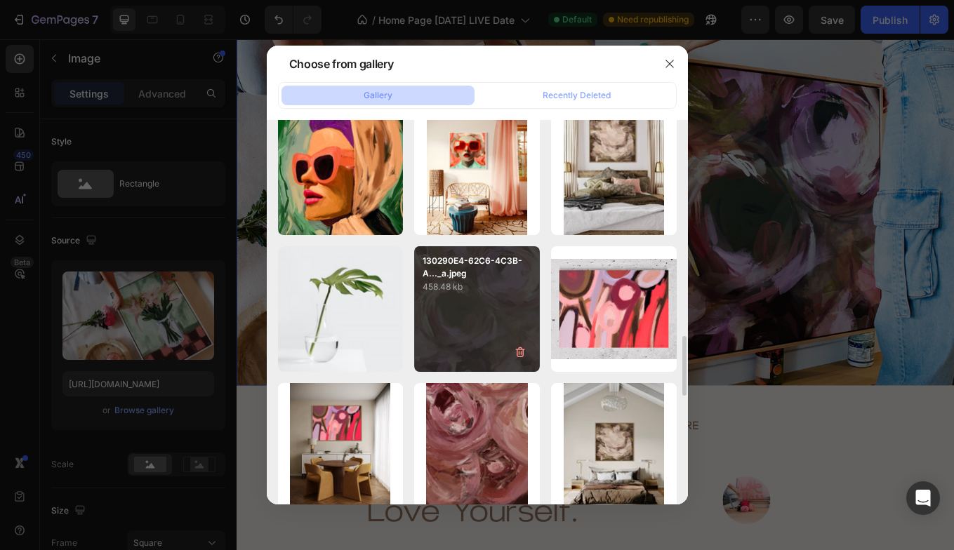
click at [488, 326] on div "130290E4-62C6-4C3B-A..._a.jpeg 458.48 kb" at bounding box center [477, 309] width 126 height 126
type input "[URL][DOMAIN_NAME]"
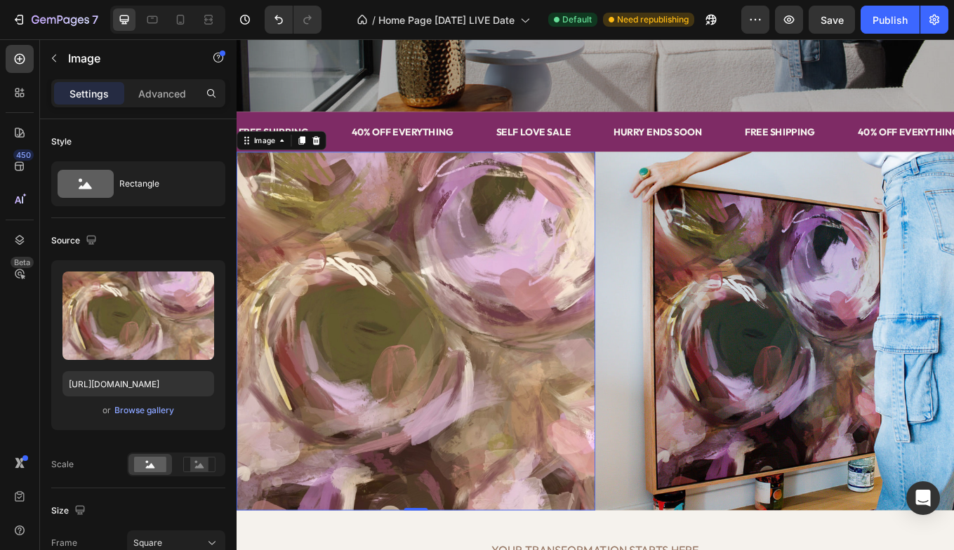
scroll to position [493, 0]
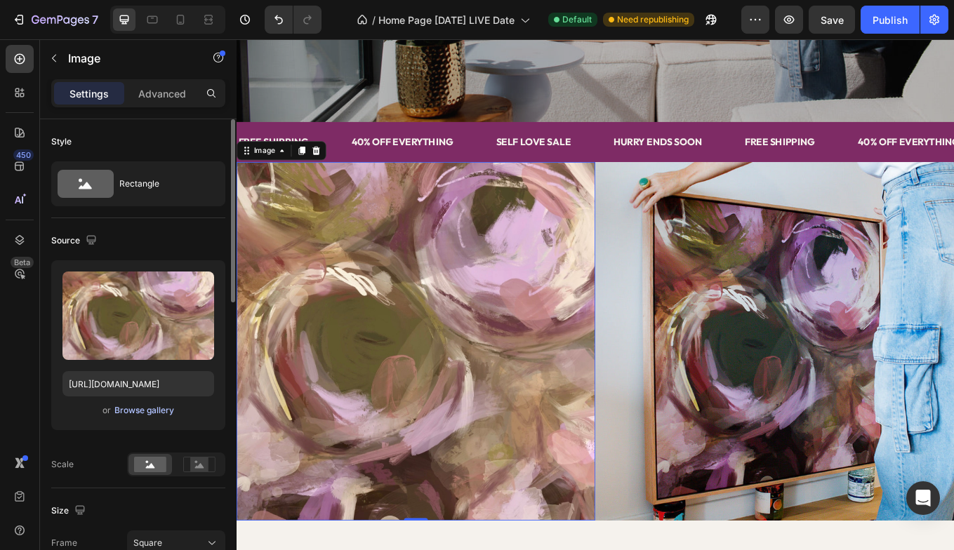
click at [162, 413] on div "Browse gallery" at bounding box center [144, 410] width 60 height 13
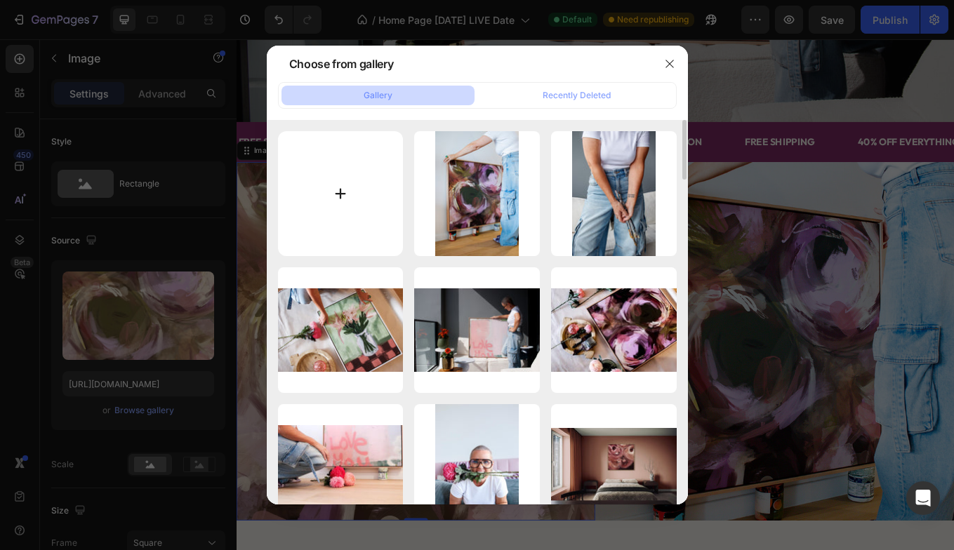
type input "C:\fakepath\86275173-B61A-4DF9-BA97-B7AA8096FC88_1_201_a.jpeg"
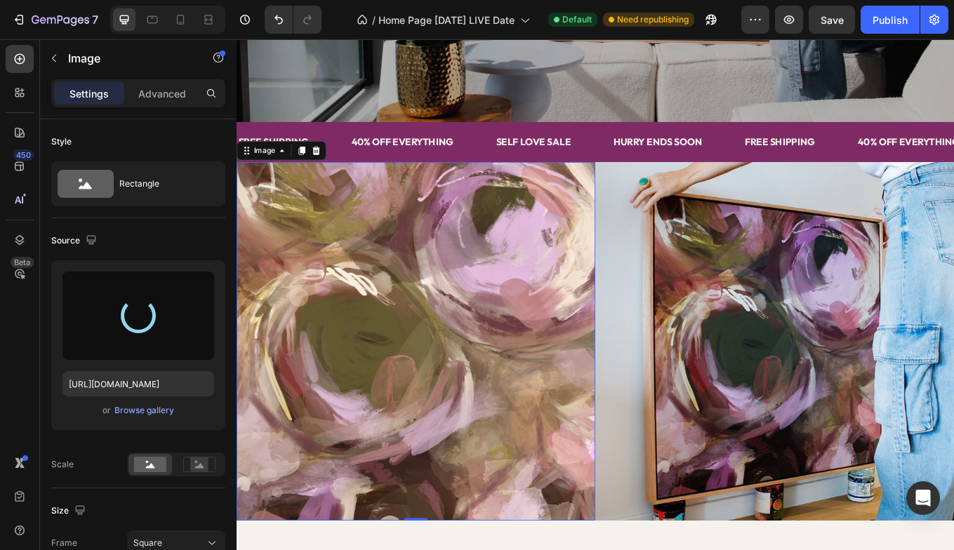
type input "[URL][DOMAIN_NAME]"
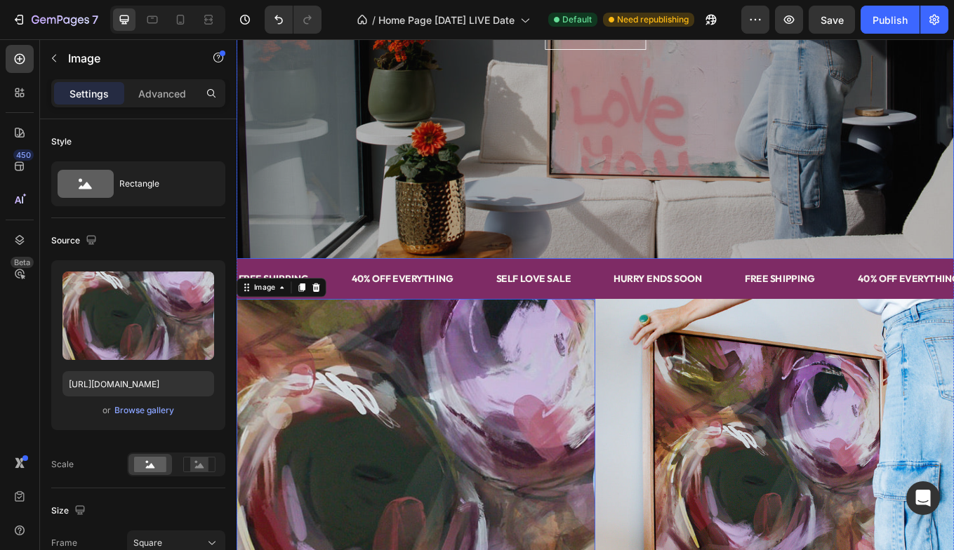
scroll to position [333, 0]
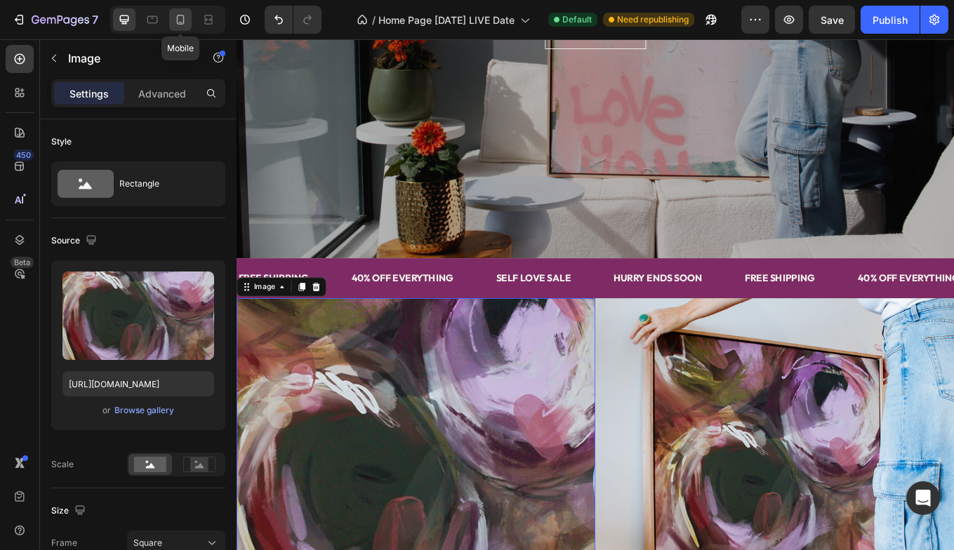
click at [180, 20] on icon at bounding box center [180, 20] width 14 height 14
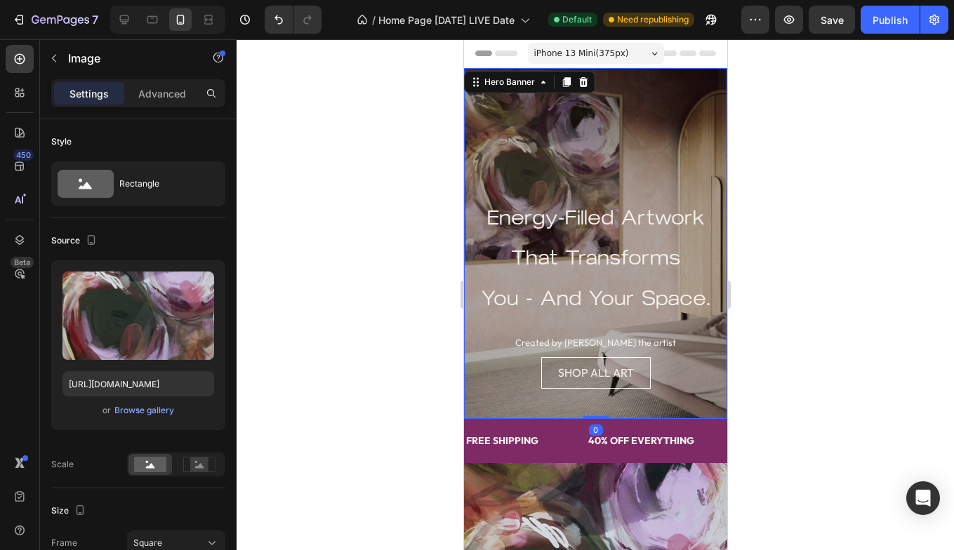
click at [538, 142] on div "Overlay" at bounding box center [594, 243] width 263 height 351
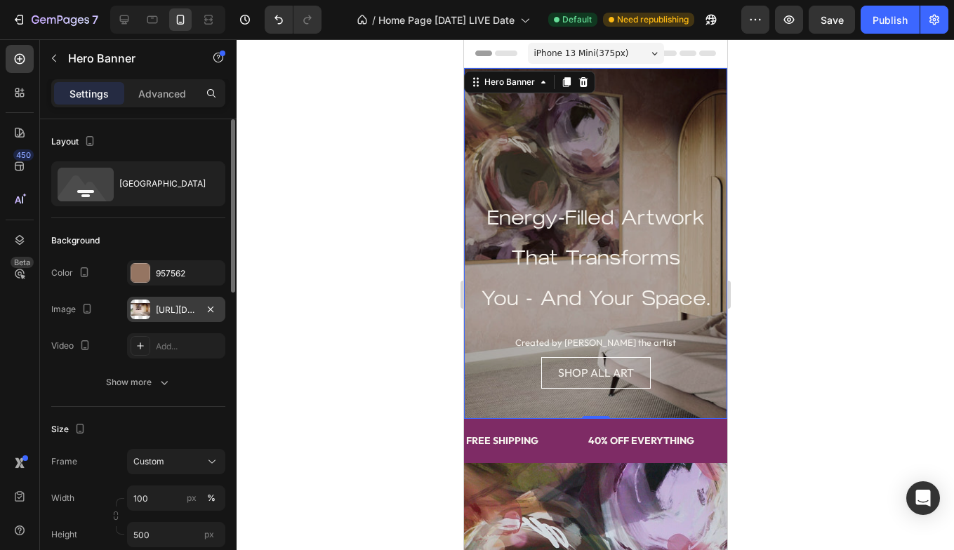
click at [184, 308] on div "[URL][DOMAIN_NAME]" at bounding box center [176, 310] width 41 height 13
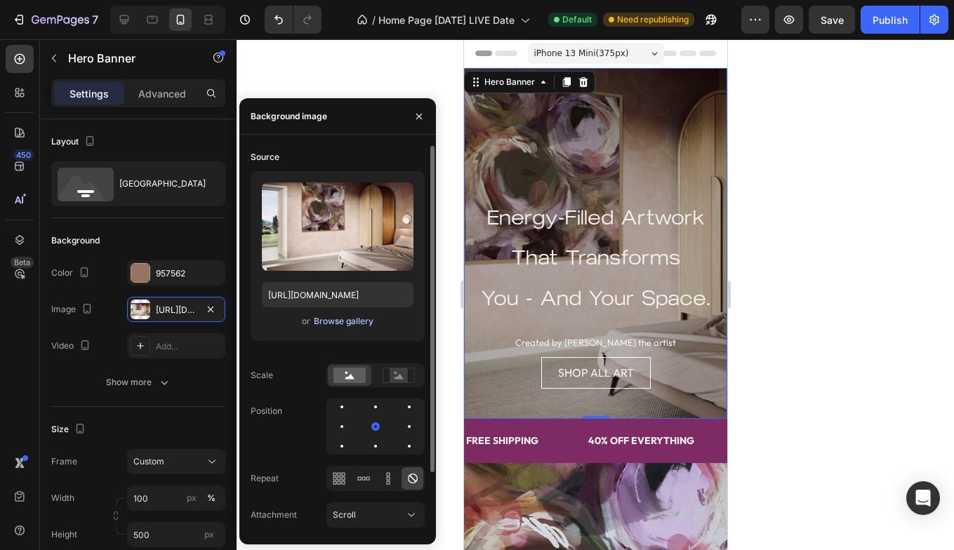
click at [363, 321] on div "Browse gallery" at bounding box center [344, 321] width 60 height 13
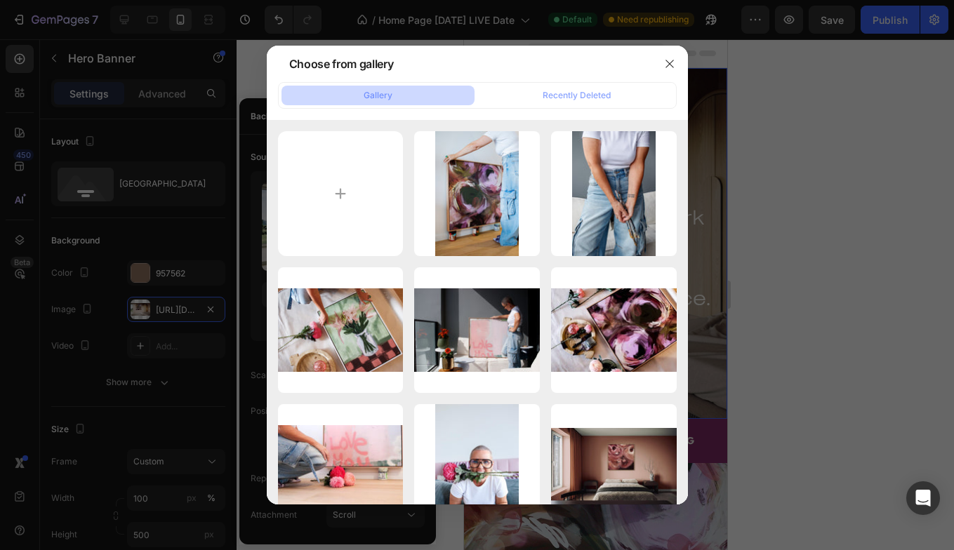
type input "C:\fakepath\612DD403-E728-4820-AD90-DE2BEF77C7DD_1_105_c.jpeg"
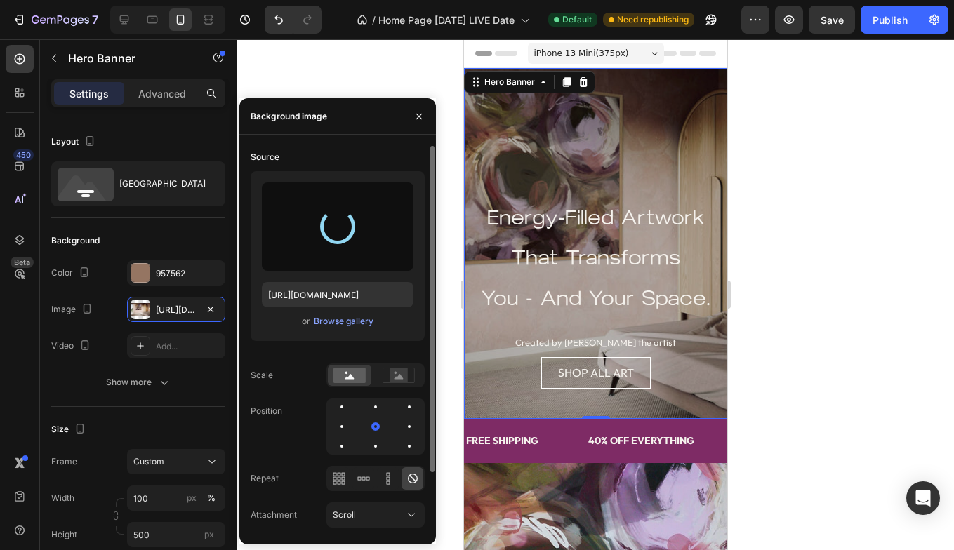
type input "[URL][DOMAIN_NAME]"
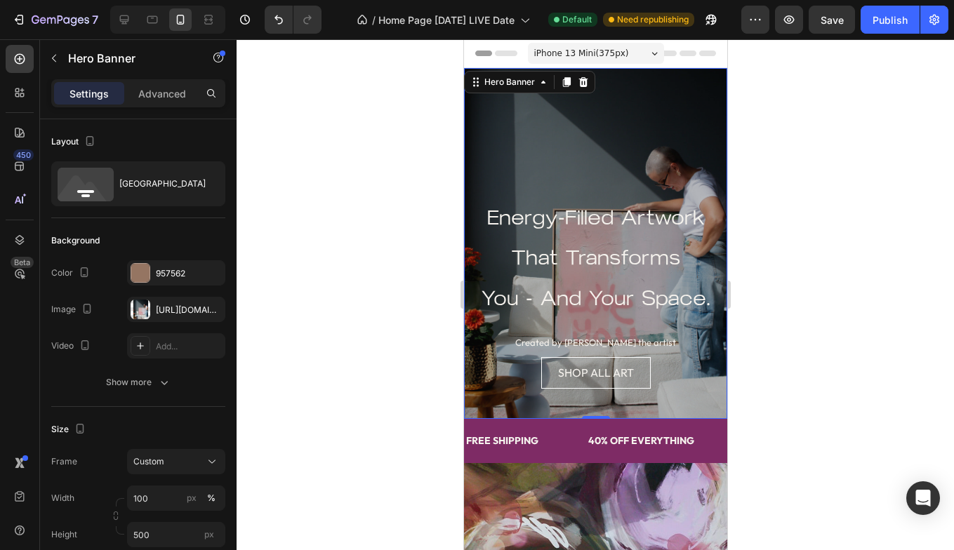
click at [620, 161] on div "Overlay" at bounding box center [594, 243] width 263 height 351
click at [514, 155] on div "Overlay" at bounding box center [594, 243] width 263 height 351
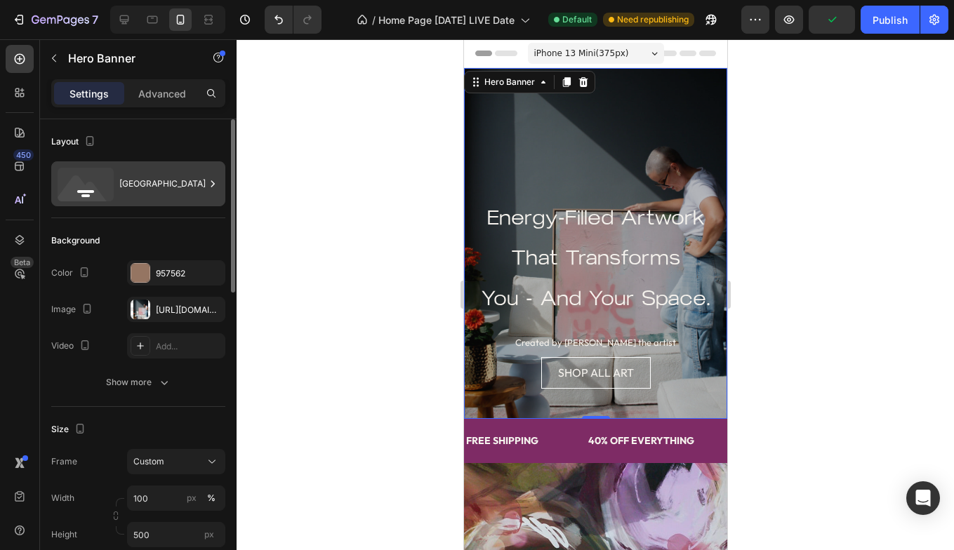
click at [104, 187] on icon at bounding box center [86, 185] width 56 height 34
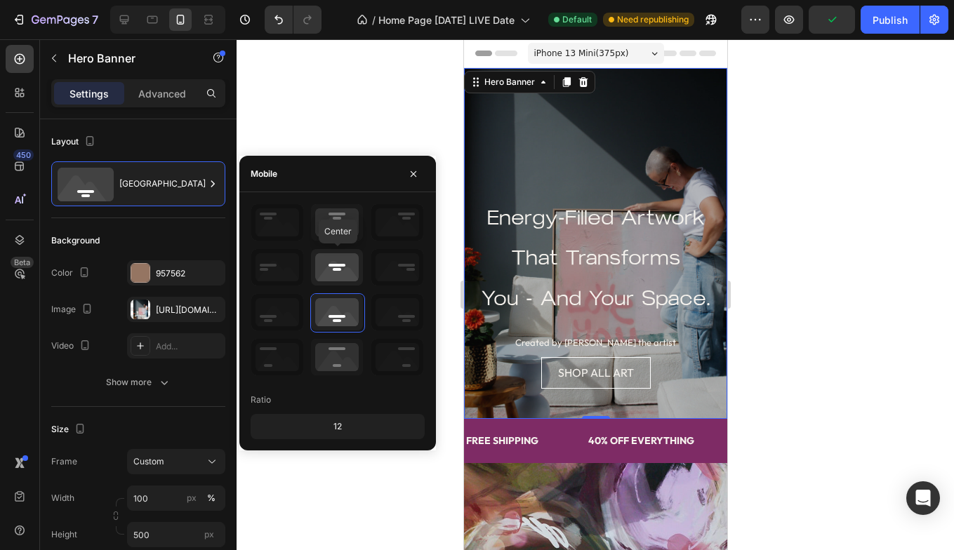
click at [333, 259] on icon at bounding box center [337, 267] width 52 height 36
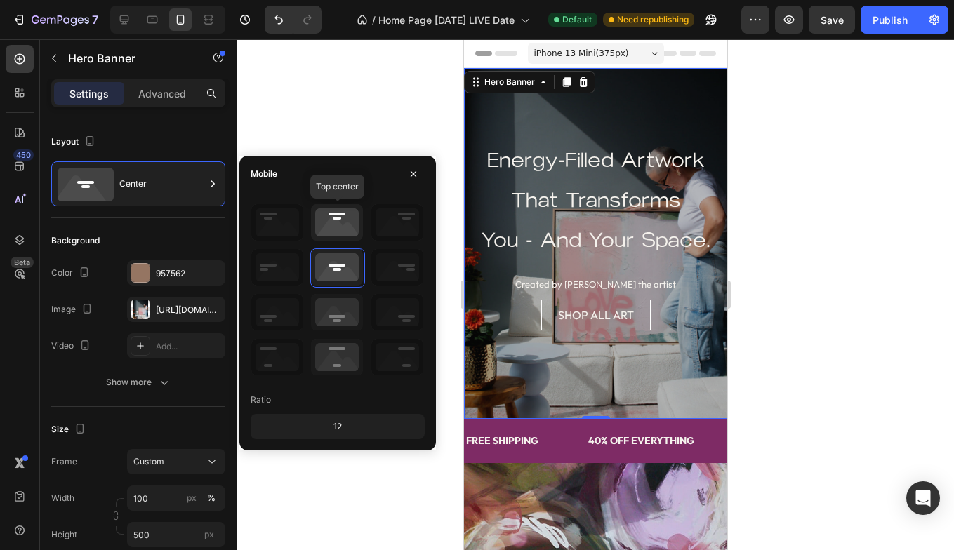
click at [341, 225] on icon at bounding box center [337, 222] width 52 height 36
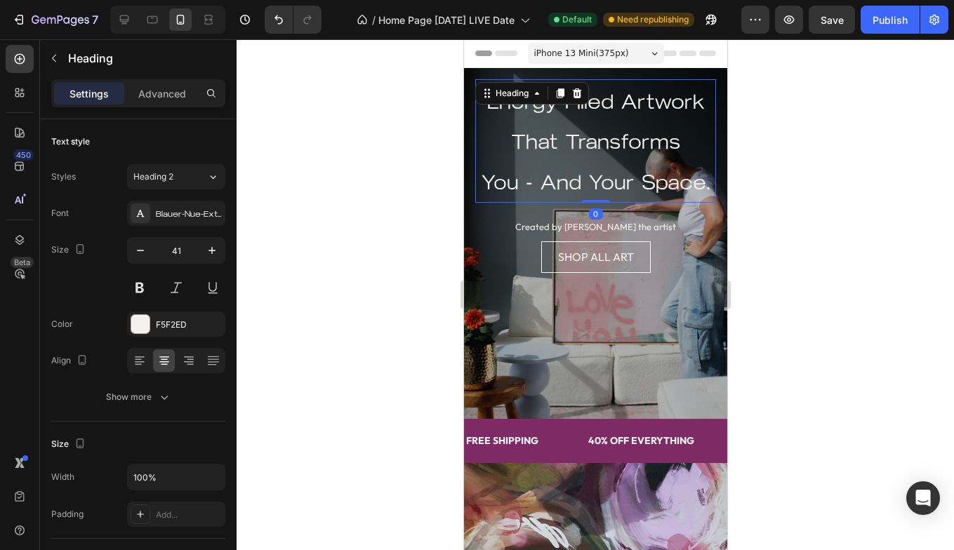
click at [565, 159] on h2 "Energy-Filled Artwork That Transforms You - And Your Space." at bounding box center [594, 141] width 241 height 124
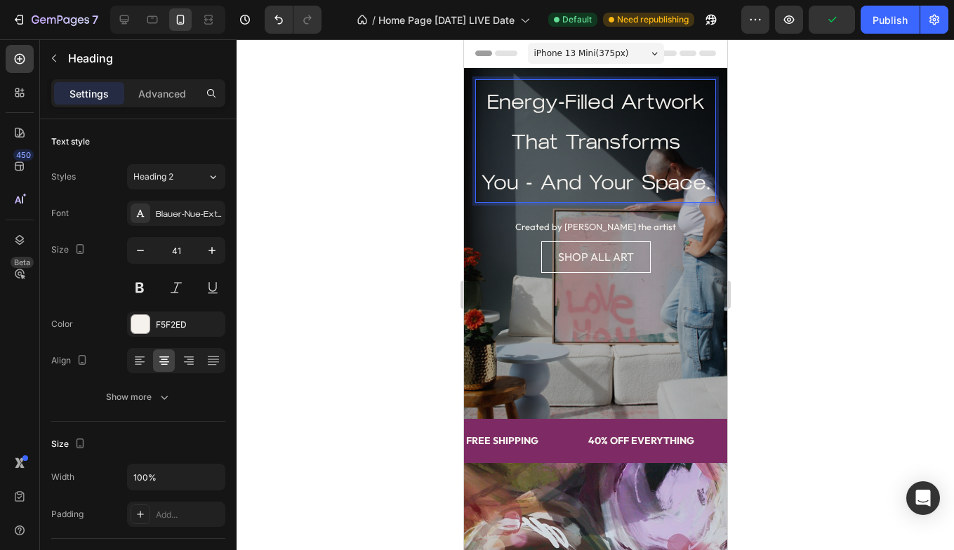
click at [710, 187] on h2 "Energy-Filled Artwork That Transforms You - And Your Space." at bounding box center [594, 141] width 241 height 124
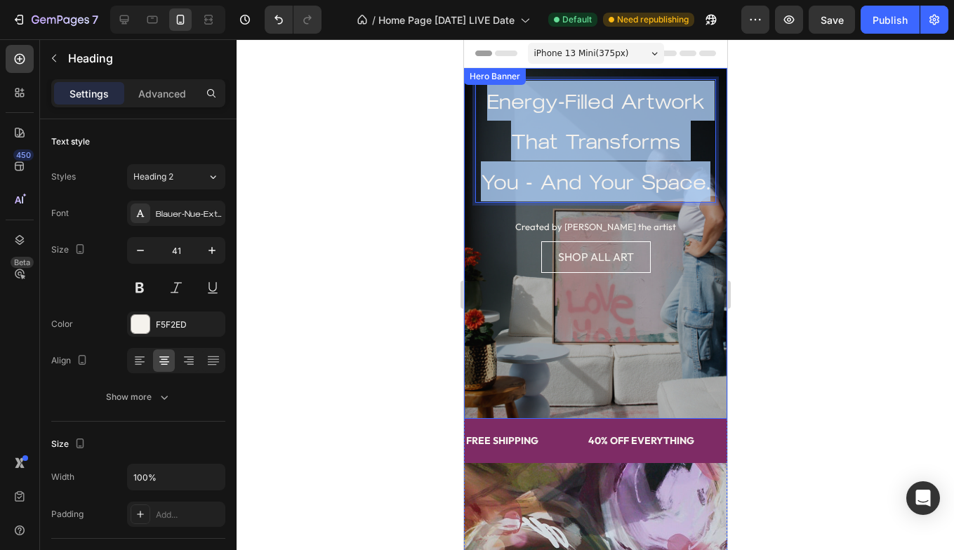
drag, startPoint x: 708, startPoint y: 185, endPoint x: 472, endPoint y: 104, distance: 249.3
click at [472, 104] on div "Energy-Filled Artwork That Transforms You - And Your Space. Heading 0 Heading C…" at bounding box center [594, 185] width 263 height 235
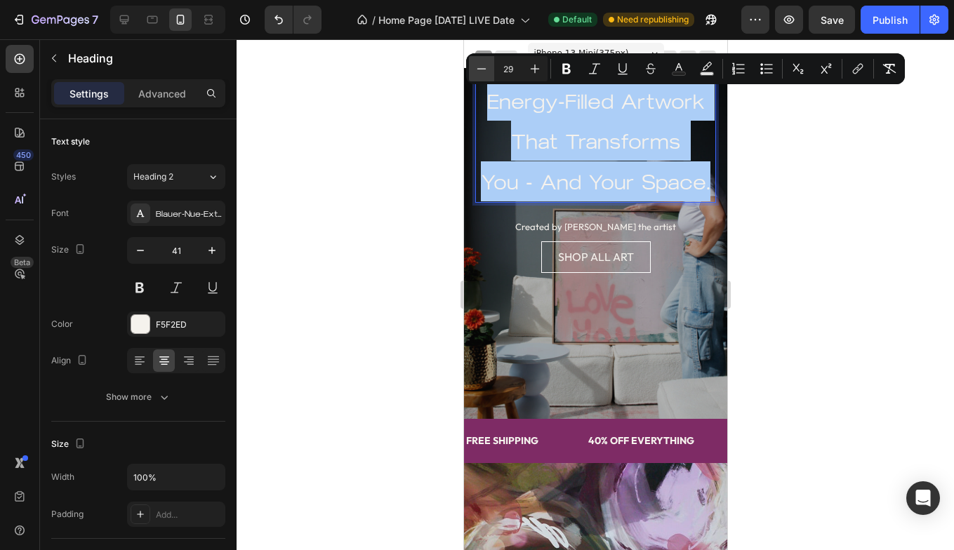
click at [482, 65] on icon "Editor contextual toolbar" at bounding box center [481, 69] width 14 height 14
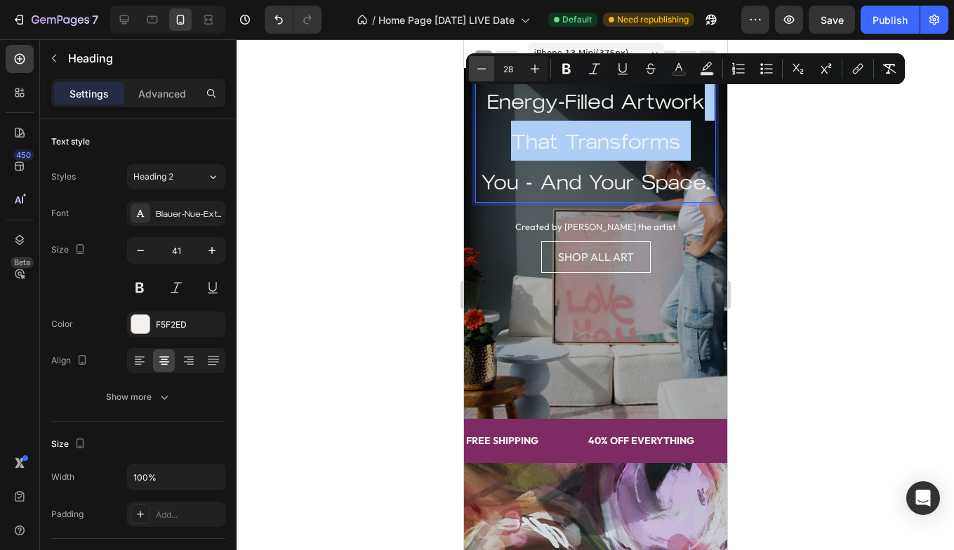
click at [482, 65] on icon "Editor contextual toolbar" at bounding box center [481, 69] width 14 height 14
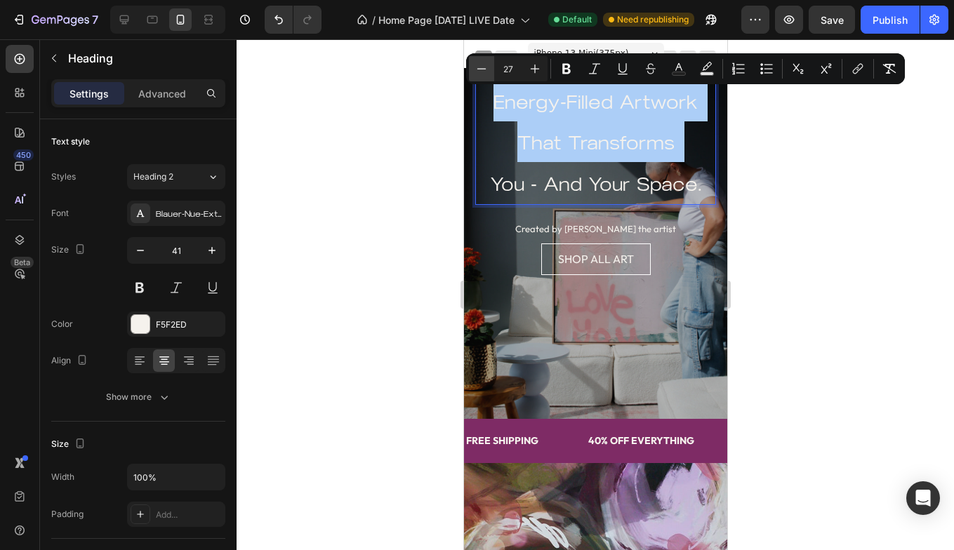
click at [482, 65] on icon "Editor contextual toolbar" at bounding box center [481, 69] width 14 height 14
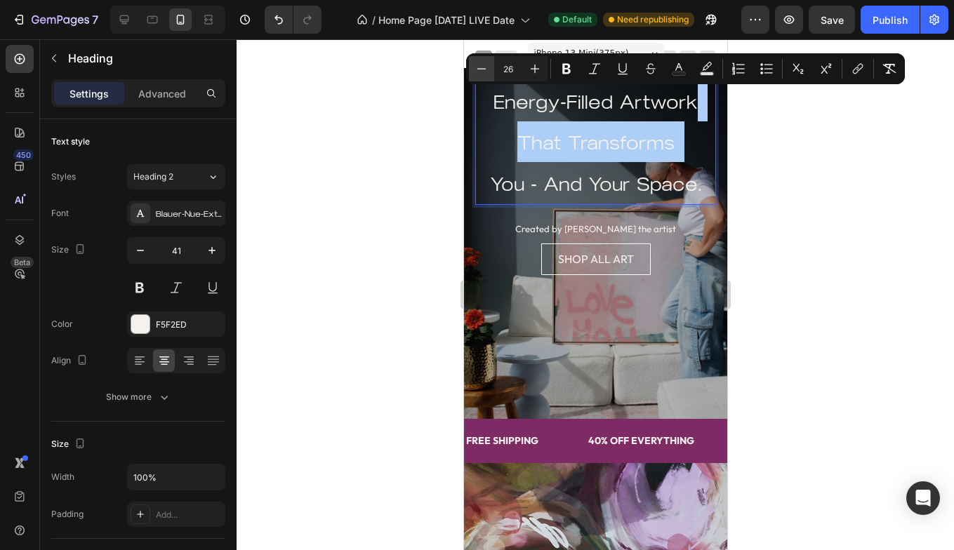
click at [482, 65] on icon "Editor contextual toolbar" at bounding box center [481, 69] width 14 height 14
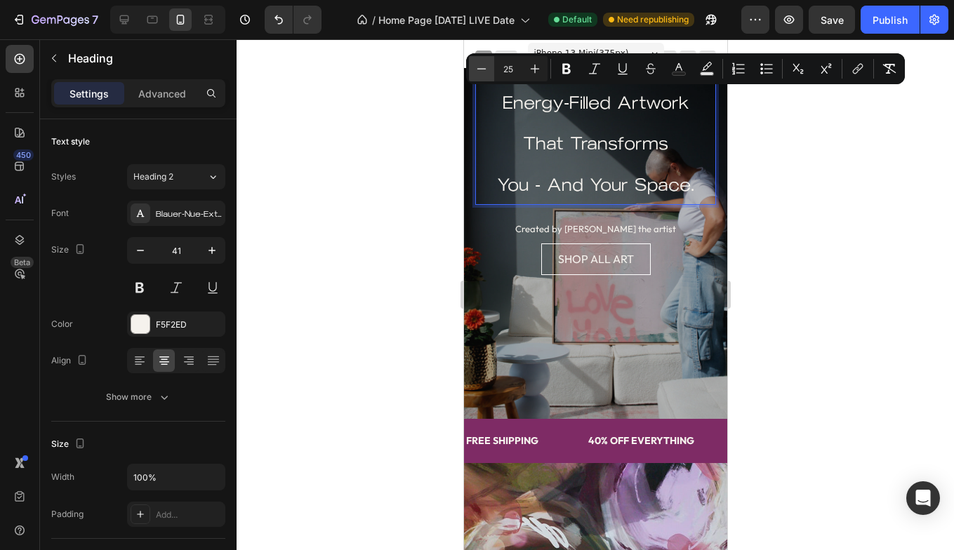
click at [482, 65] on icon "Editor contextual toolbar" at bounding box center [481, 69] width 14 height 14
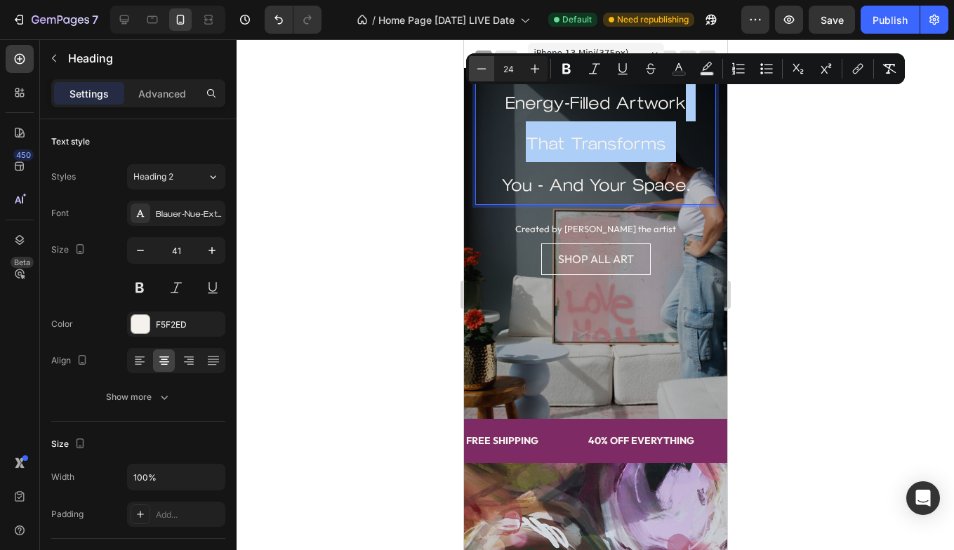
click at [482, 65] on icon "Editor contextual toolbar" at bounding box center [481, 69] width 14 height 14
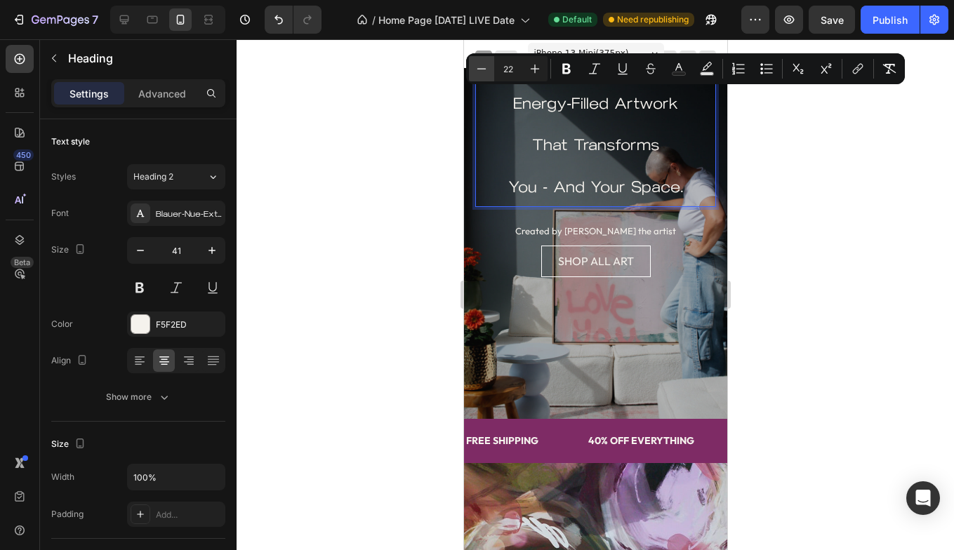
click at [482, 65] on icon "Editor contextual toolbar" at bounding box center [481, 69] width 14 height 14
click at [538, 65] on icon "Editor contextual toolbar" at bounding box center [535, 69] width 14 height 14
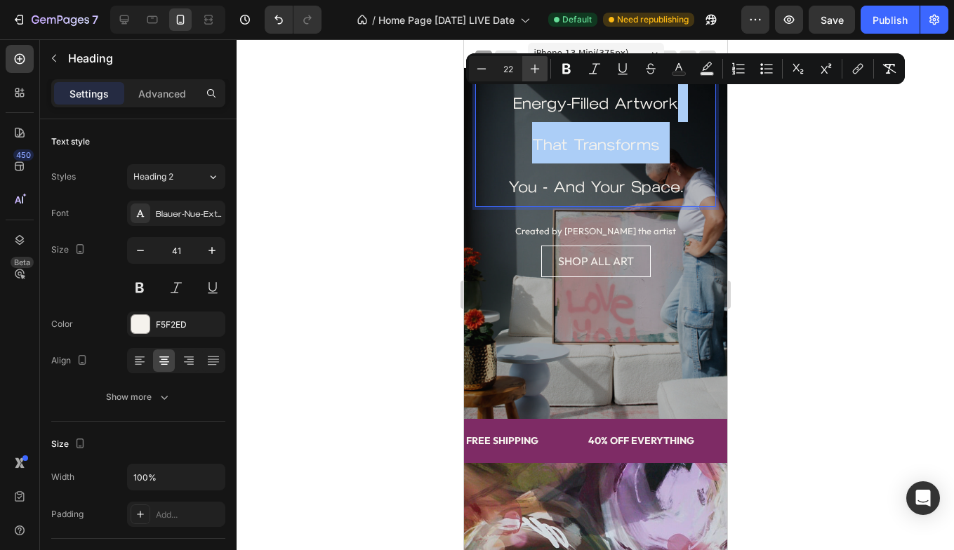
click at [538, 65] on icon "Editor contextual toolbar" at bounding box center [535, 69] width 14 height 14
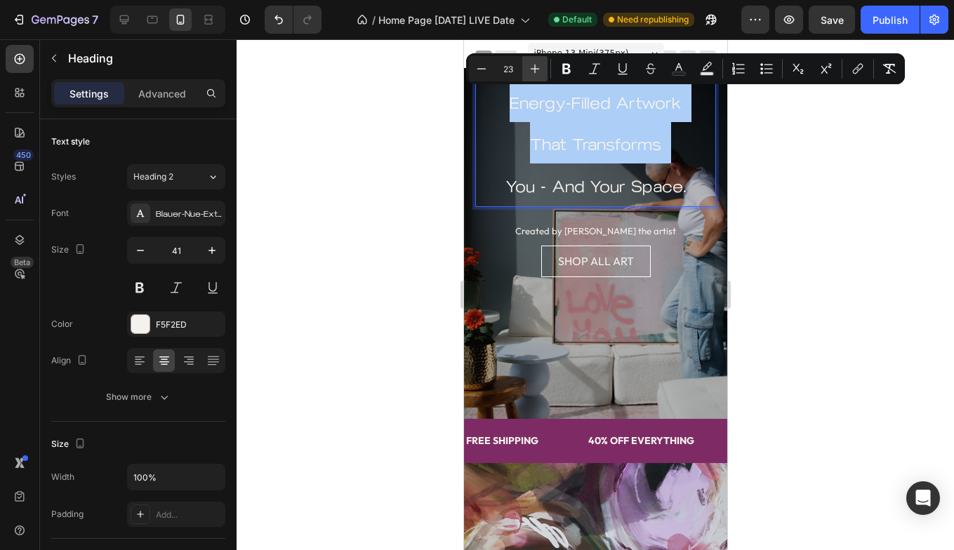
click at [538, 65] on icon "Editor contextual toolbar" at bounding box center [535, 69] width 14 height 14
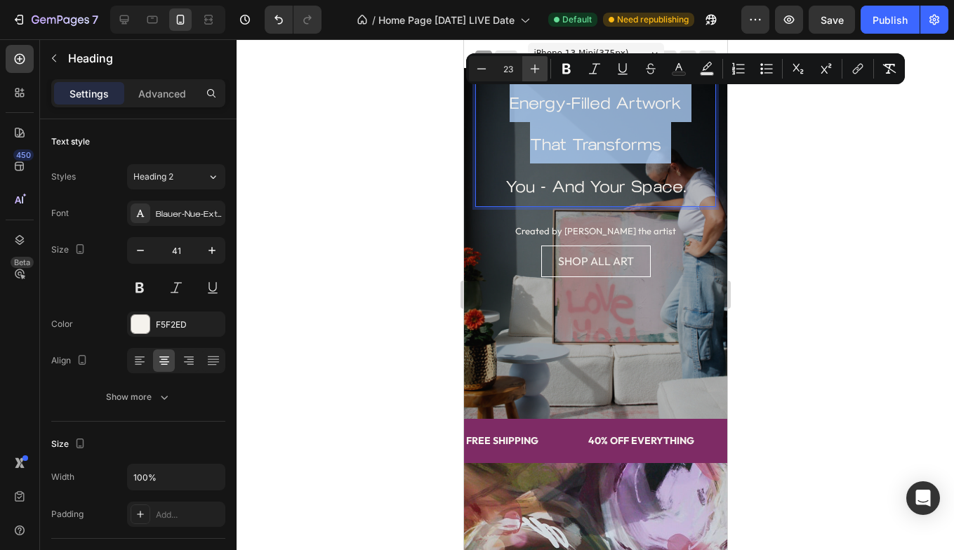
type input "24"
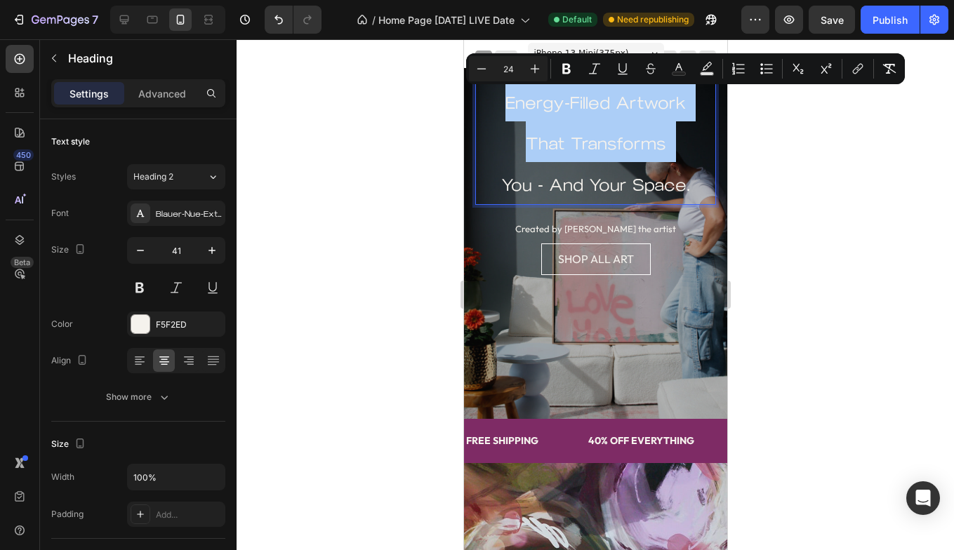
click at [439, 186] on div at bounding box center [595, 294] width 717 height 511
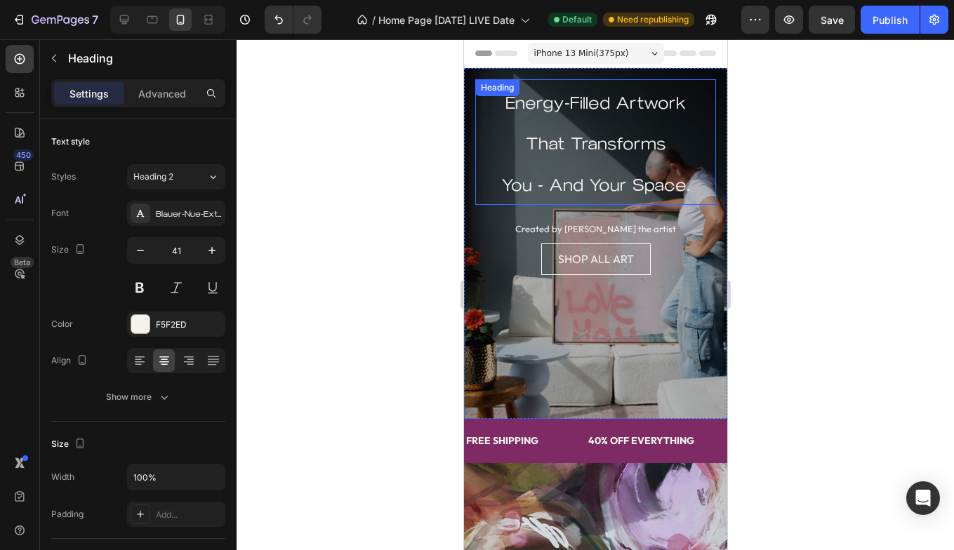
click at [602, 199] on p "⁠⁠⁠⁠⁠⁠⁠ Energy-Filled Artwork That Transforms You - And Your Space." at bounding box center [595, 142] width 238 height 123
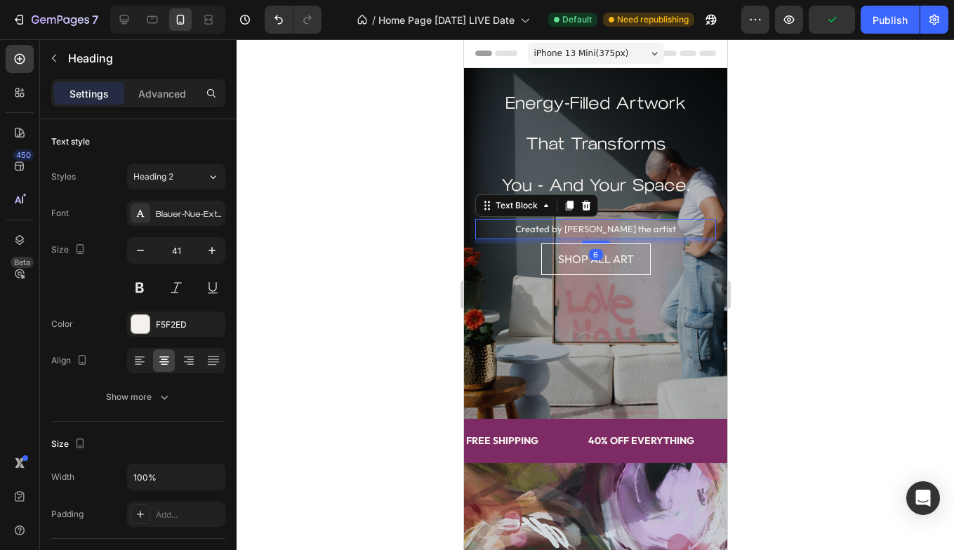
click at [620, 219] on div "Created by [PERSON_NAME] the artist" at bounding box center [594, 229] width 241 height 20
drag, startPoint x: 596, startPoint y: 242, endPoint x: 597, endPoint y: 227, distance: 15.5
click at [597, 227] on div "Created by [PERSON_NAME] the artist Text Block 0" at bounding box center [594, 229] width 241 height 20
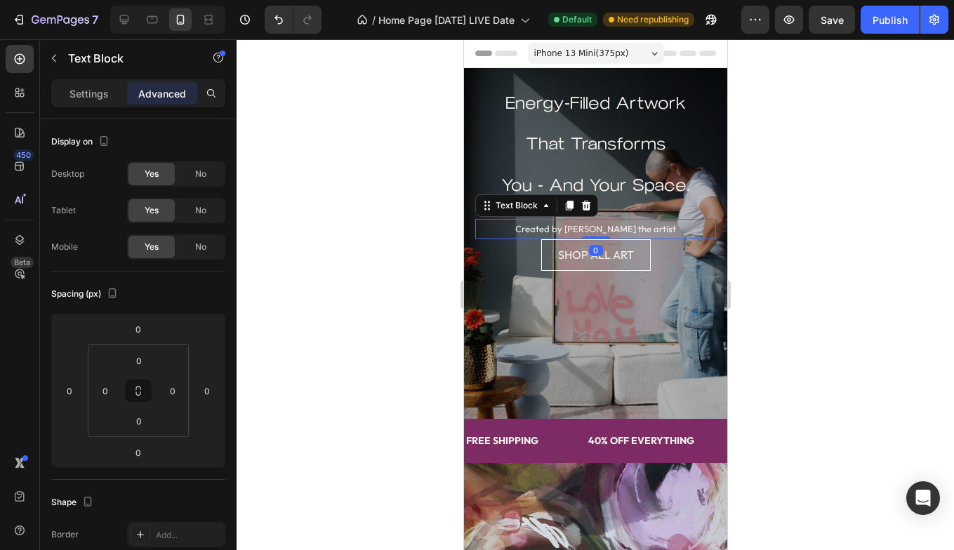
click at [373, 265] on div at bounding box center [595, 294] width 717 height 511
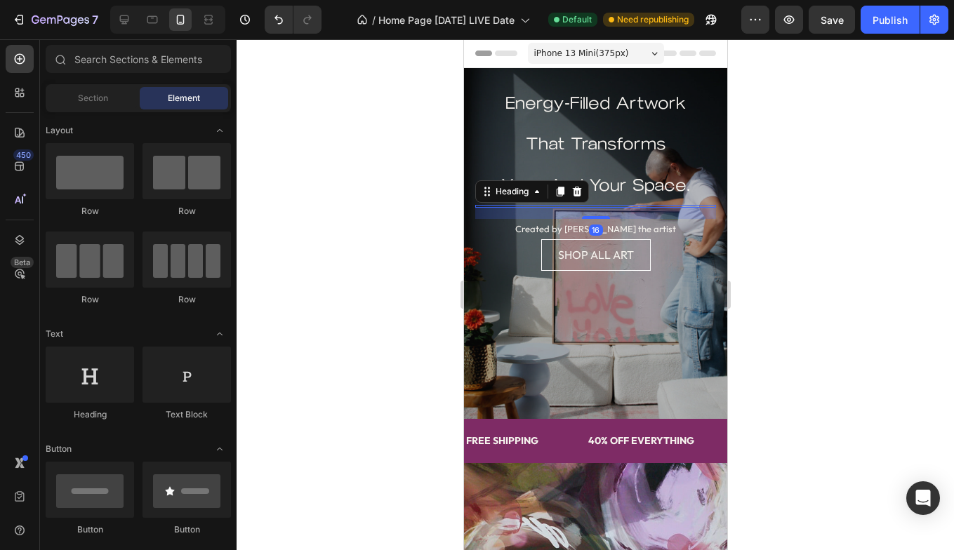
click at [614, 206] on h2 at bounding box center [594, 206] width 241 height 3
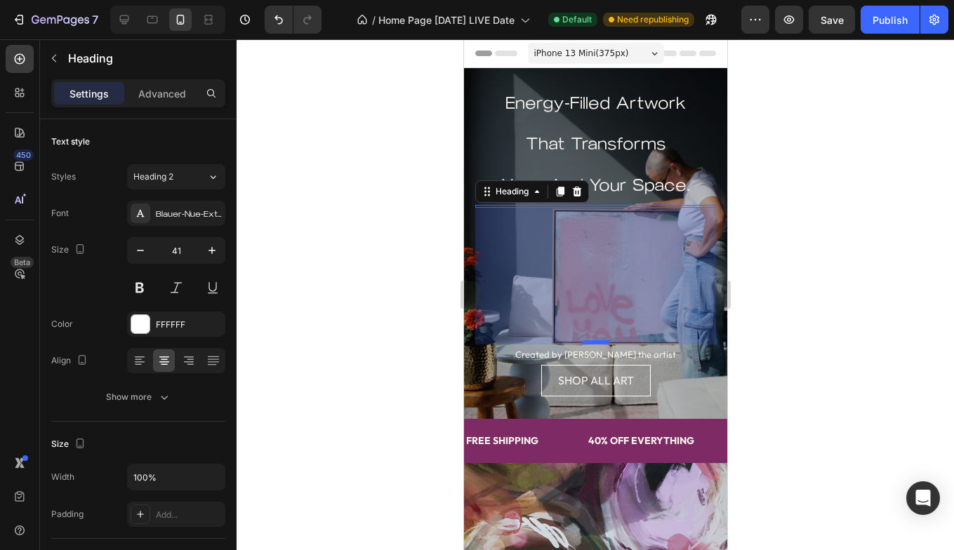
drag, startPoint x: 596, startPoint y: 217, endPoint x: 597, endPoint y: 343, distance: 125.6
click at [597, 343] on div at bounding box center [595, 342] width 28 height 4
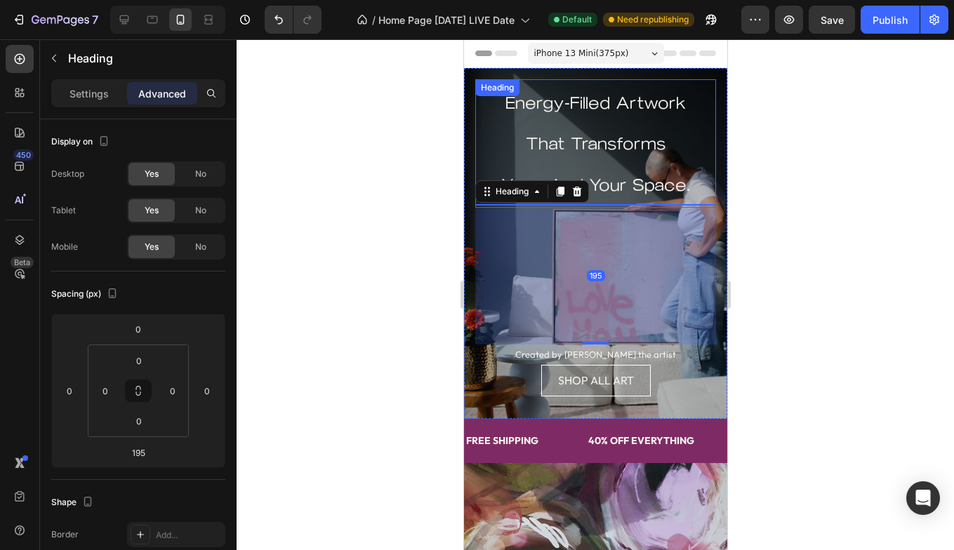
click at [618, 145] on span "That Transforms" at bounding box center [595, 143] width 140 height 20
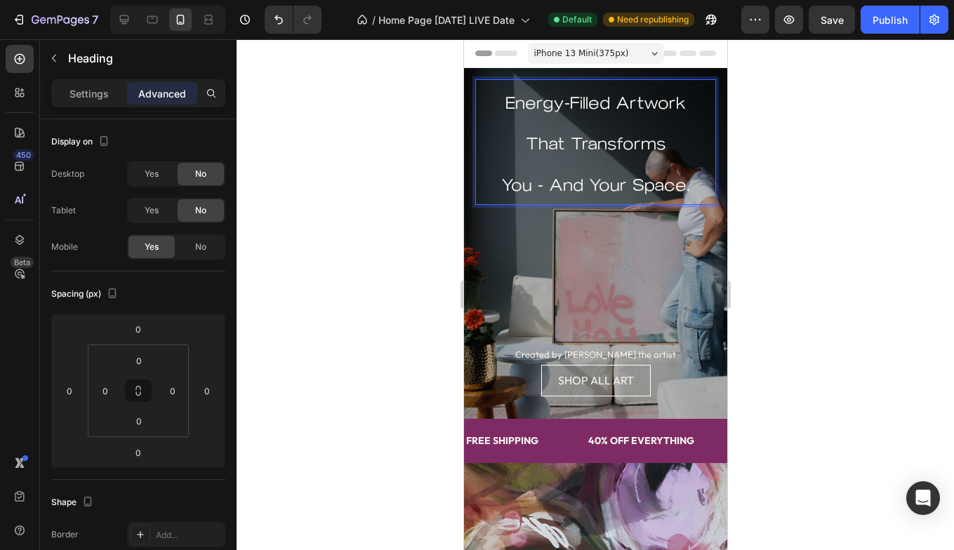
click at [498, 102] on p "Energy-Filled Artwork That Transforms You - And Your Space." at bounding box center [595, 142] width 238 height 123
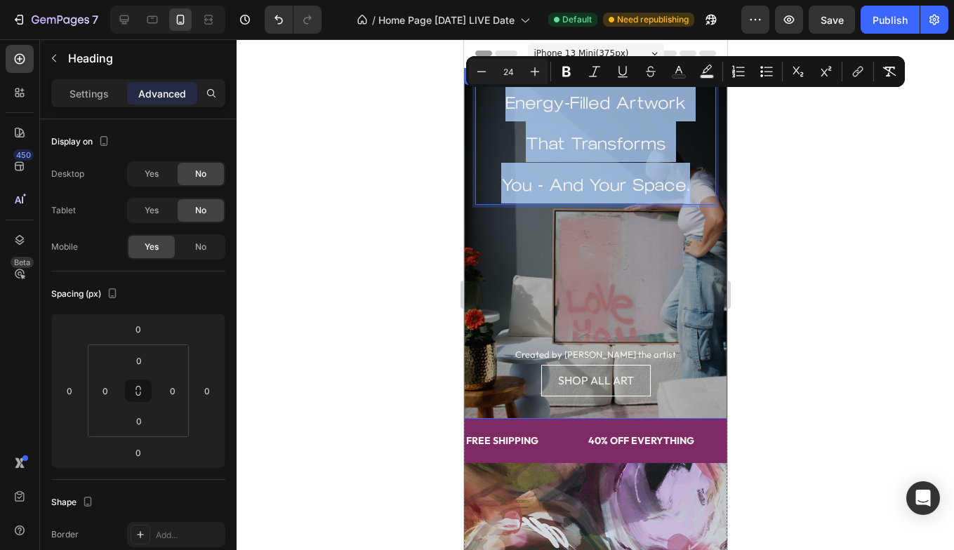
drag, startPoint x: 498, startPoint y: 102, endPoint x: 705, endPoint y: 211, distance: 233.9
click at [705, 211] on div "Energy-Filled Artwork That Transforms You - And Your Space. Heading 0 Heading C…" at bounding box center [594, 247] width 241 height 336
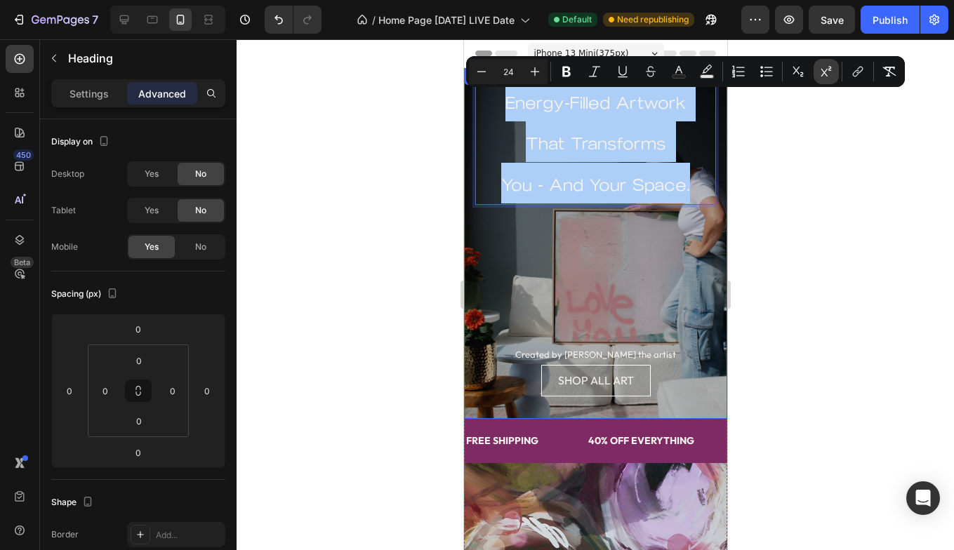
click at [827, 70] on icon "Editor contextual toolbar" at bounding box center [826, 72] width 14 height 14
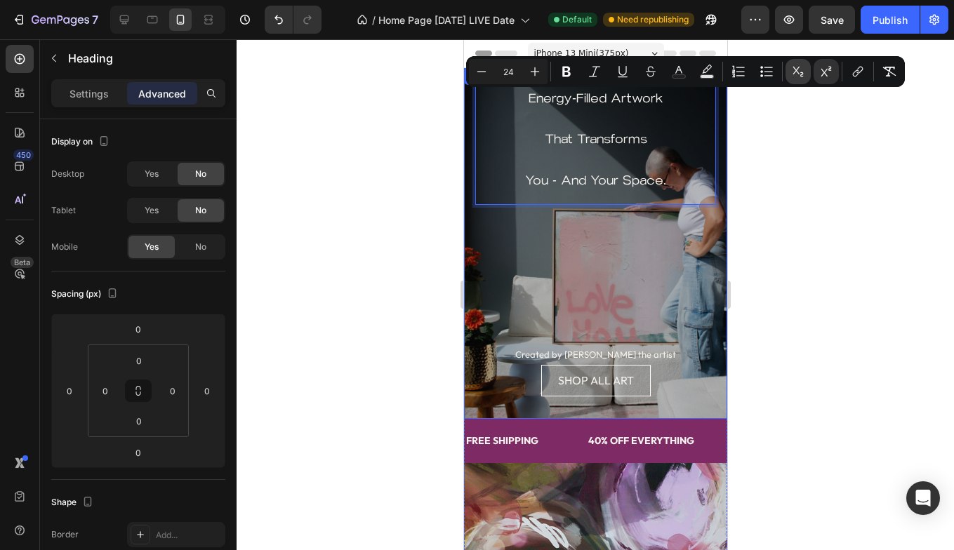
click at [790, 74] on button "Subscript" at bounding box center [797, 71] width 25 height 25
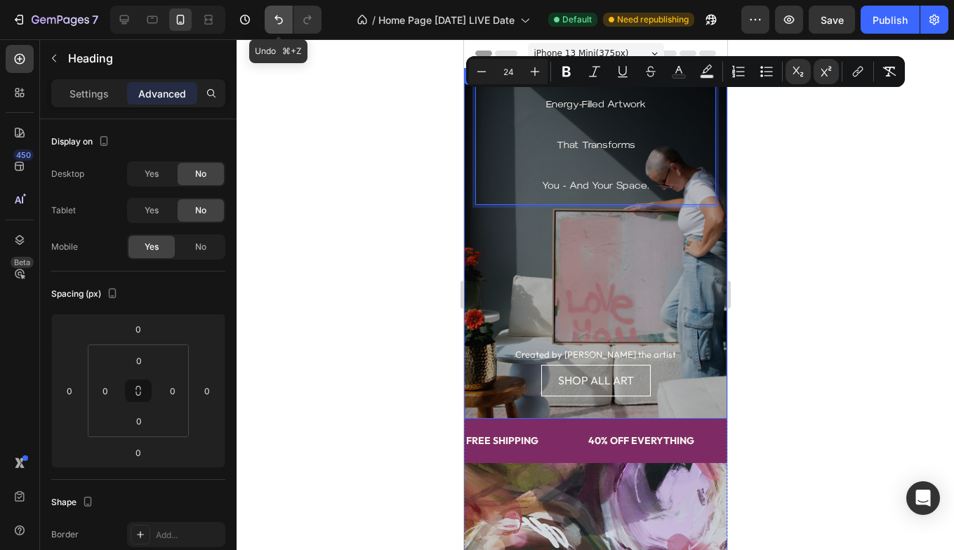
click at [274, 17] on icon "Undo/Redo" at bounding box center [279, 20] width 14 height 14
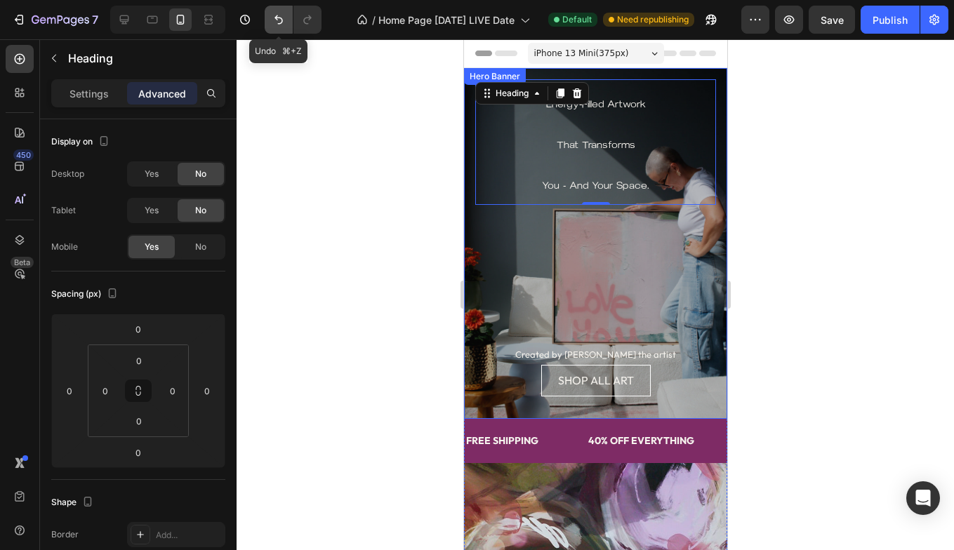
click at [274, 17] on icon "Undo/Redo" at bounding box center [279, 20] width 14 height 14
click at [282, 17] on icon "Undo/Redo" at bounding box center [279, 20] width 14 height 14
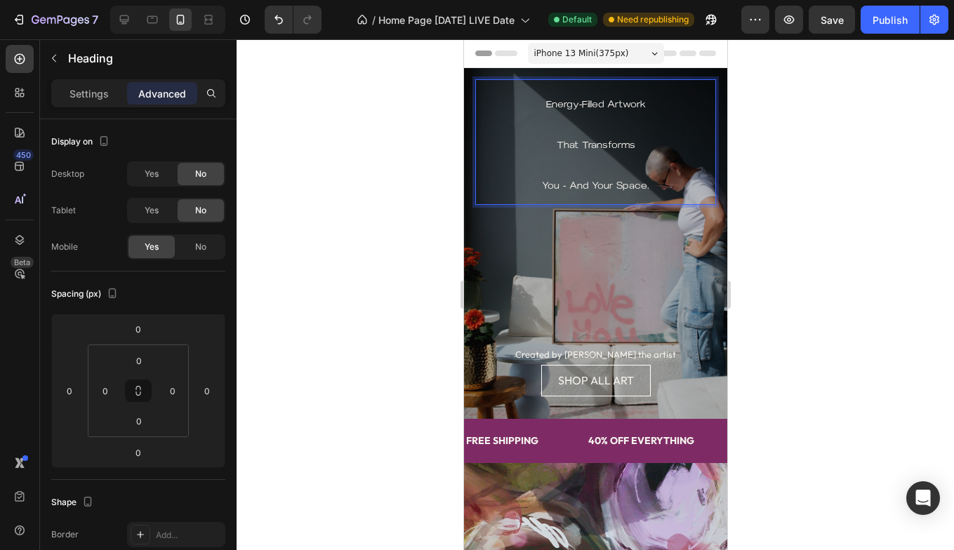
click at [540, 108] on p "Energy-Filled Artwork That Transforms You - And Your Space." at bounding box center [595, 142] width 238 height 123
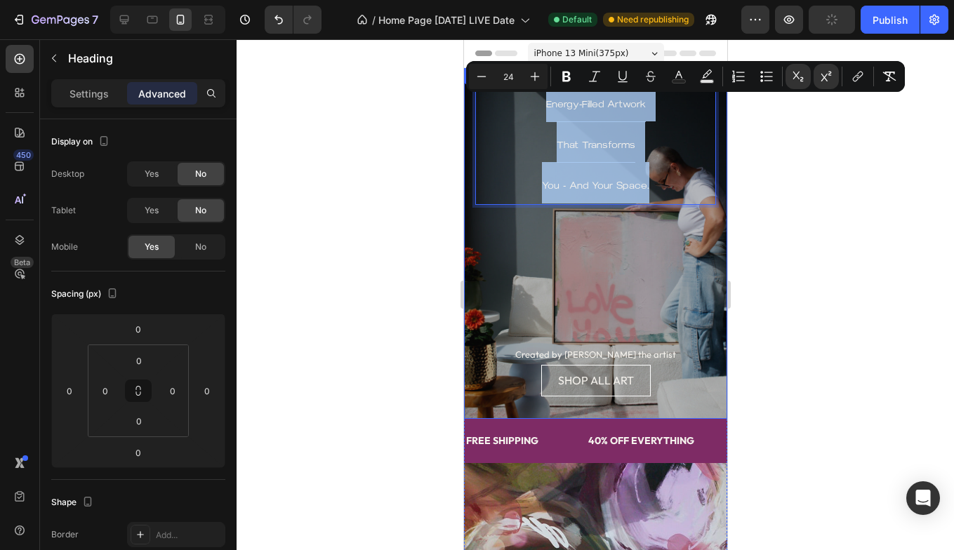
drag, startPoint x: 538, startPoint y: 107, endPoint x: 721, endPoint y: 209, distance: 209.9
click at [721, 209] on div "Energy-Filled Artwork That Transforms You - And Your Space. Heading 0 Heading C…" at bounding box center [594, 247] width 263 height 359
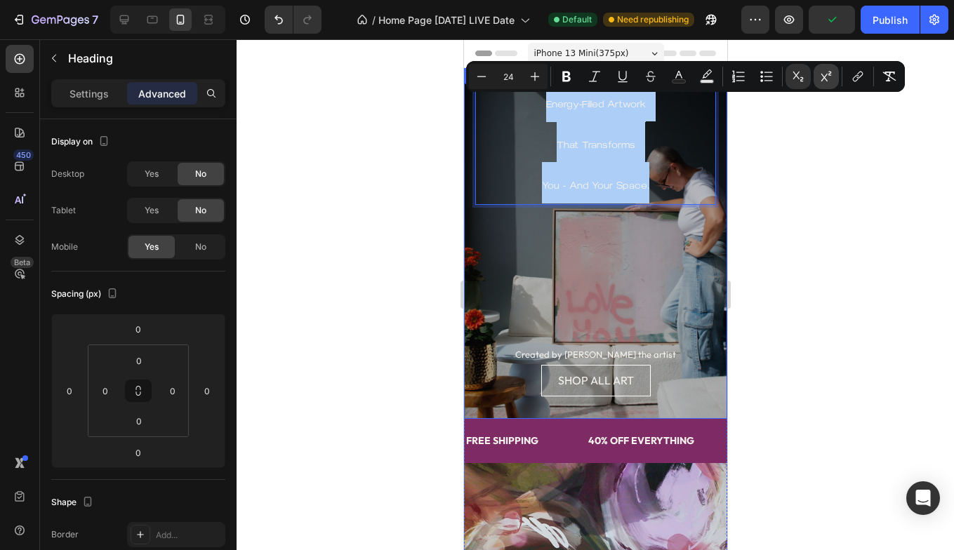
click at [828, 74] on icon "Editor contextual toolbar" at bounding box center [826, 76] width 14 height 14
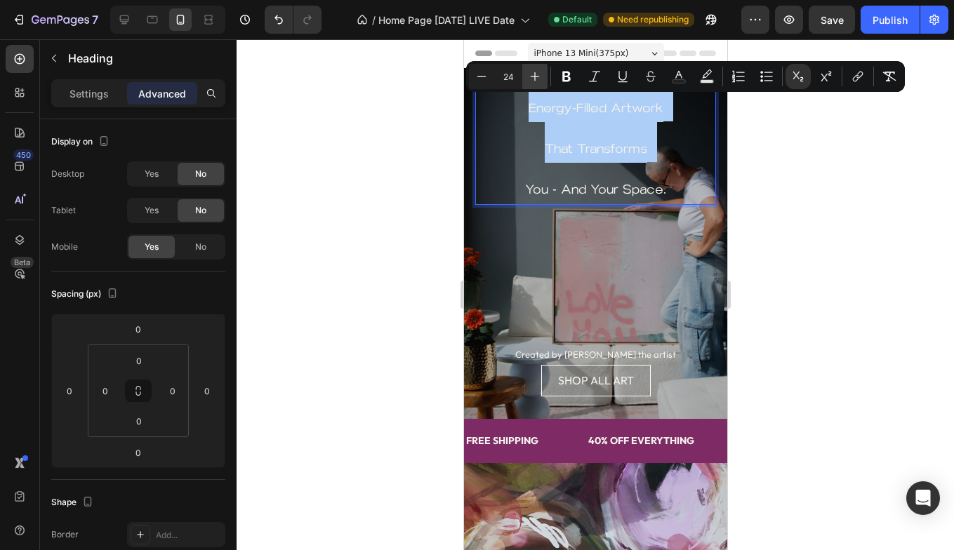
click at [532, 73] on icon "Editor contextual toolbar" at bounding box center [535, 76] width 14 height 14
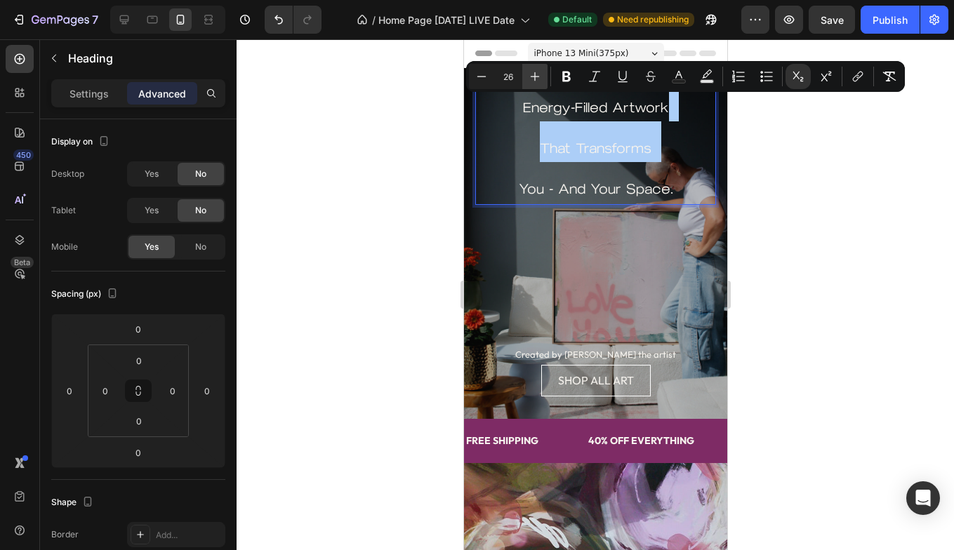
click at [532, 73] on icon "Editor contextual toolbar" at bounding box center [535, 76] width 14 height 14
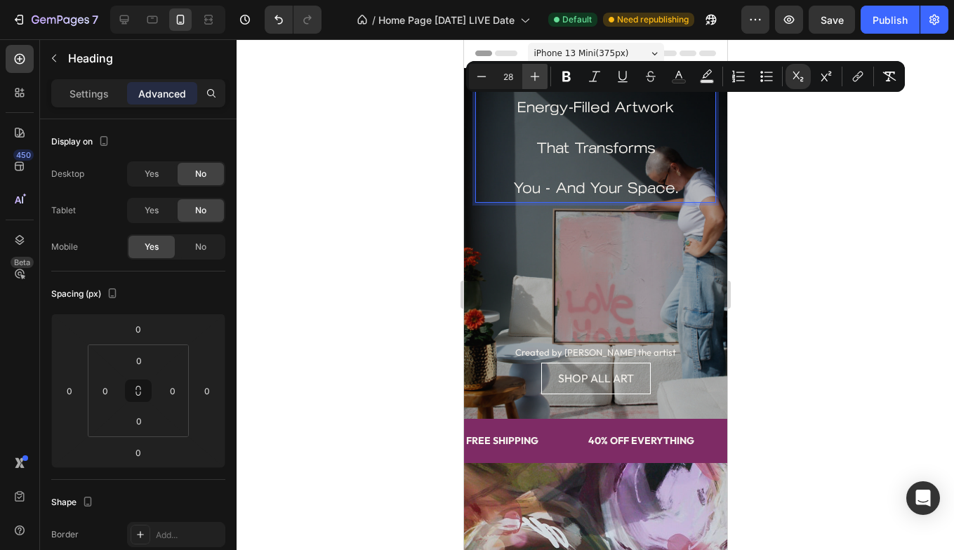
click at [532, 73] on icon "Editor contextual toolbar" at bounding box center [535, 76] width 14 height 14
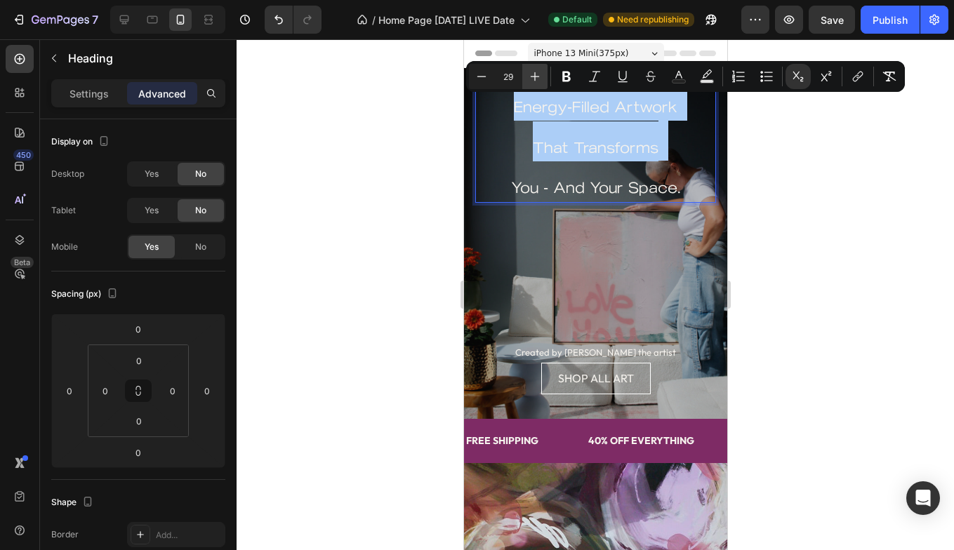
click at [532, 73] on icon "Editor contextual toolbar" at bounding box center [535, 76] width 14 height 14
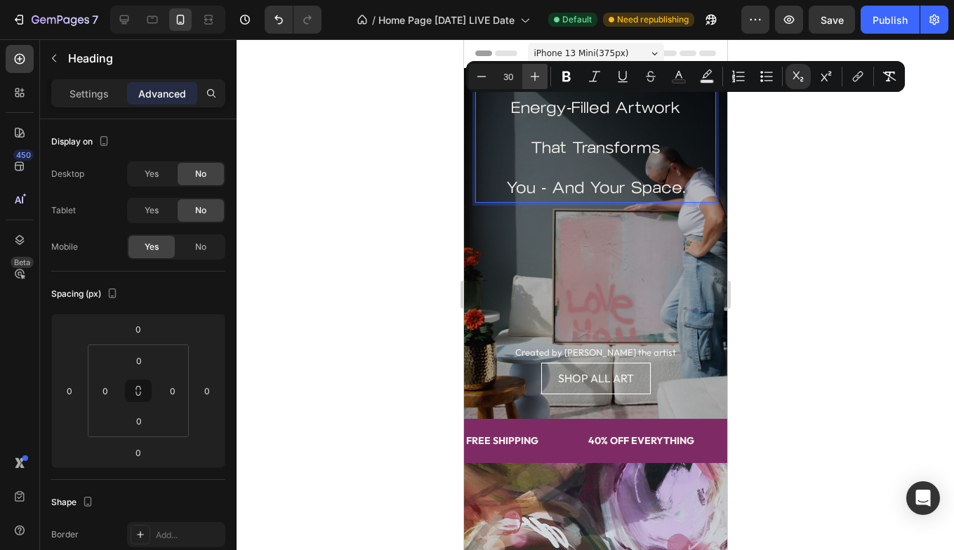
click at [532, 73] on icon "Editor contextual toolbar" at bounding box center [535, 76] width 14 height 14
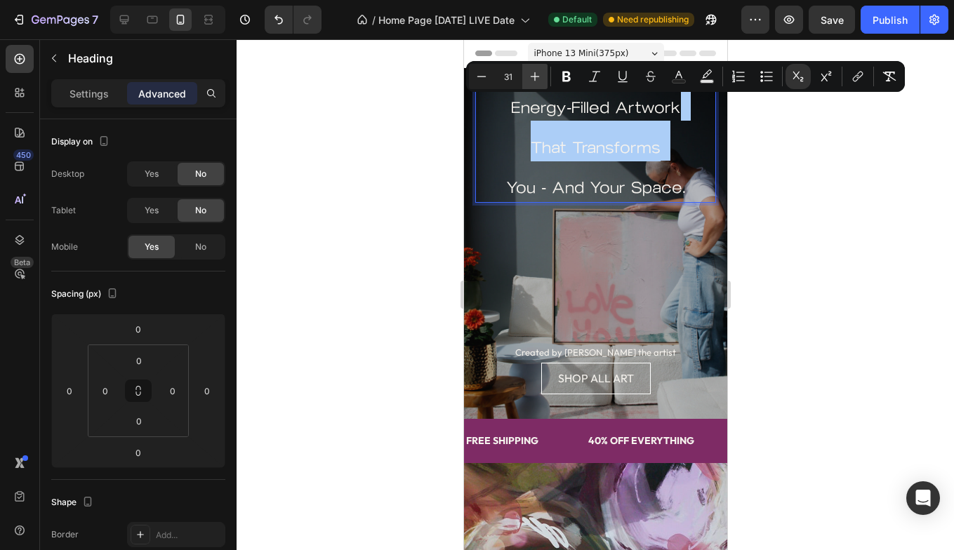
click at [532, 73] on icon "Editor contextual toolbar" at bounding box center [535, 76] width 14 height 14
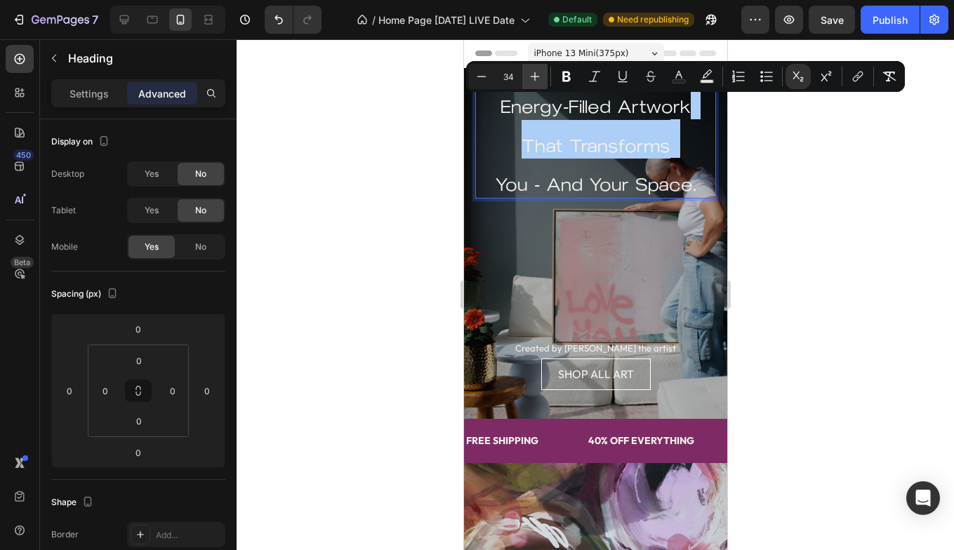
click at [532, 73] on icon "Editor contextual toolbar" at bounding box center [535, 76] width 14 height 14
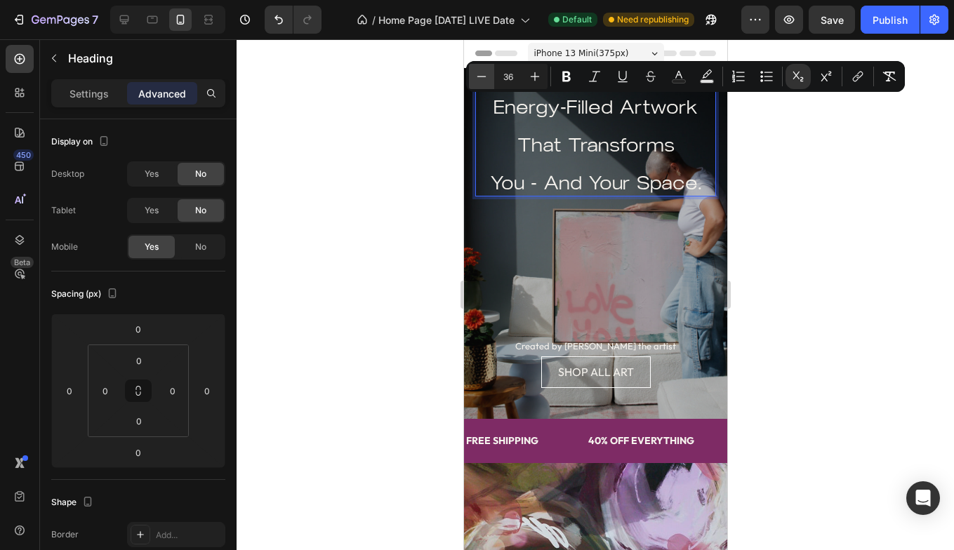
click at [478, 78] on icon "Editor contextual toolbar" at bounding box center [481, 76] width 14 height 14
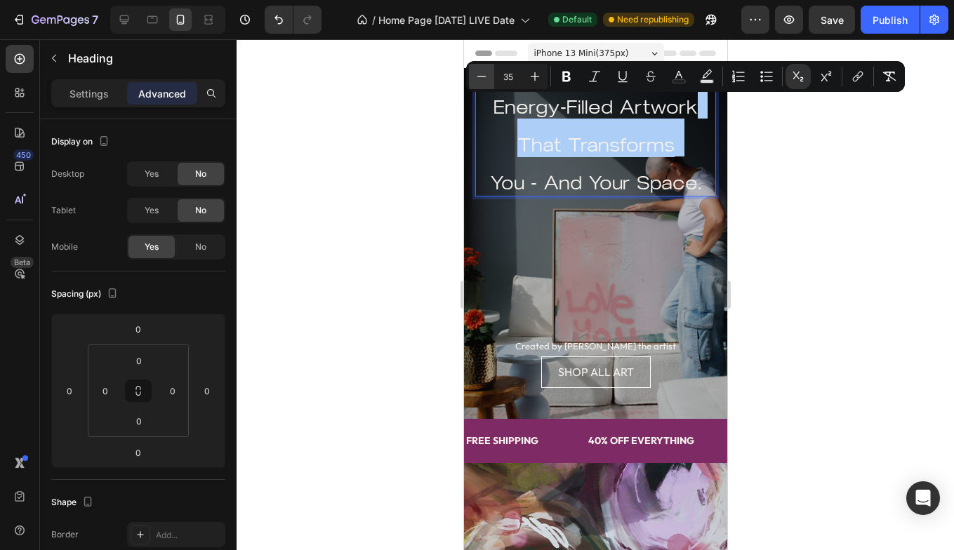
click at [478, 78] on icon "Editor contextual toolbar" at bounding box center [481, 76] width 14 height 14
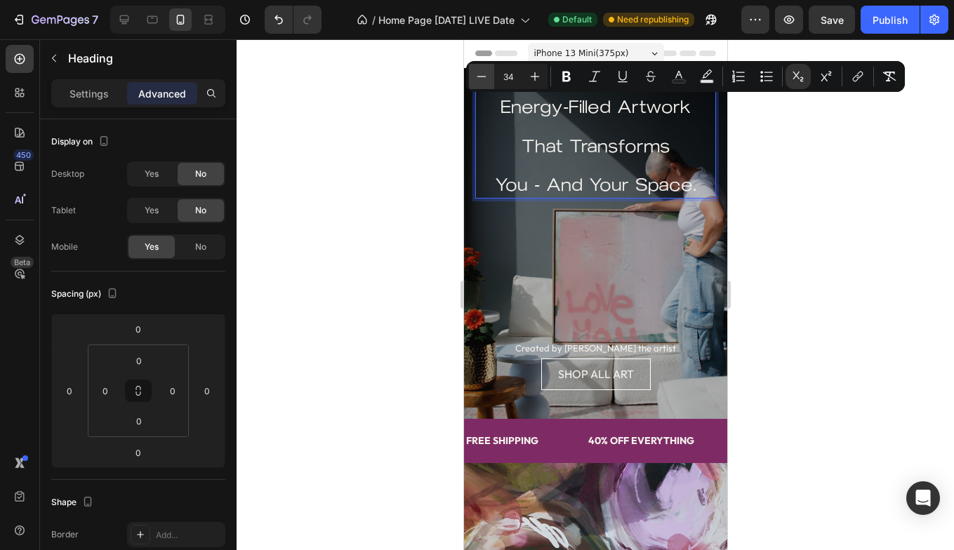
click at [478, 78] on icon "Editor contextual toolbar" at bounding box center [481, 76] width 14 height 14
type input "33"
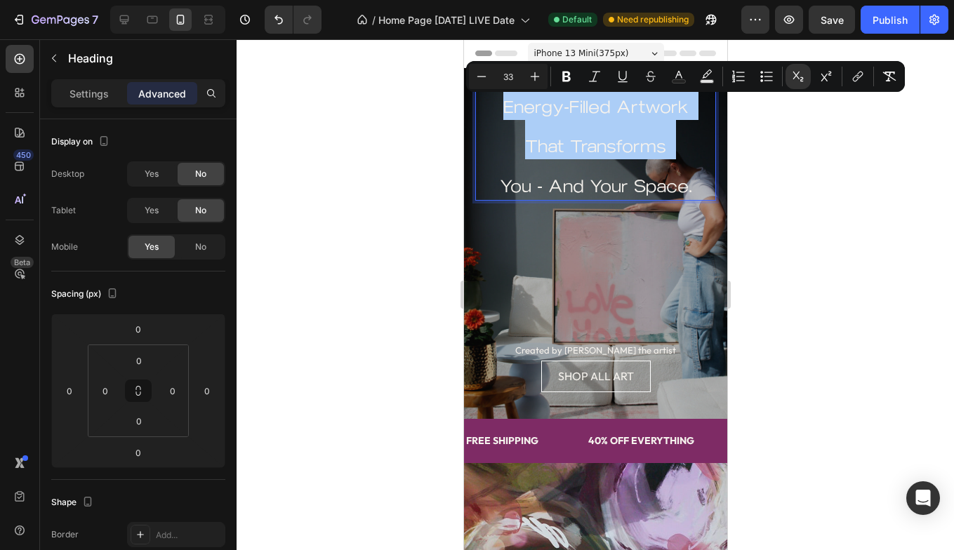
click at [409, 185] on div at bounding box center [595, 294] width 717 height 511
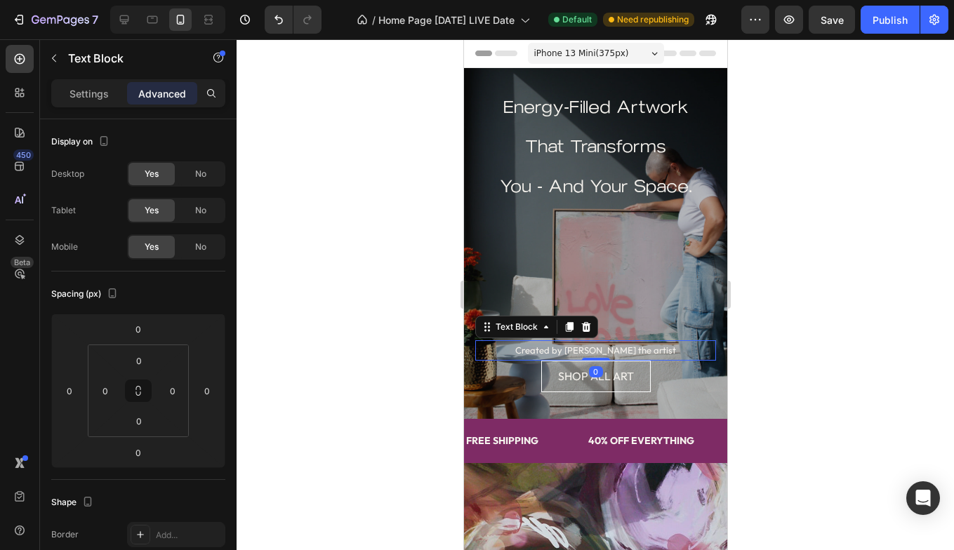
click at [654, 354] on span "Created by [PERSON_NAME] the artist" at bounding box center [594, 350] width 161 height 11
click at [598, 358] on div at bounding box center [595, 360] width 28 height 4
type input "2"
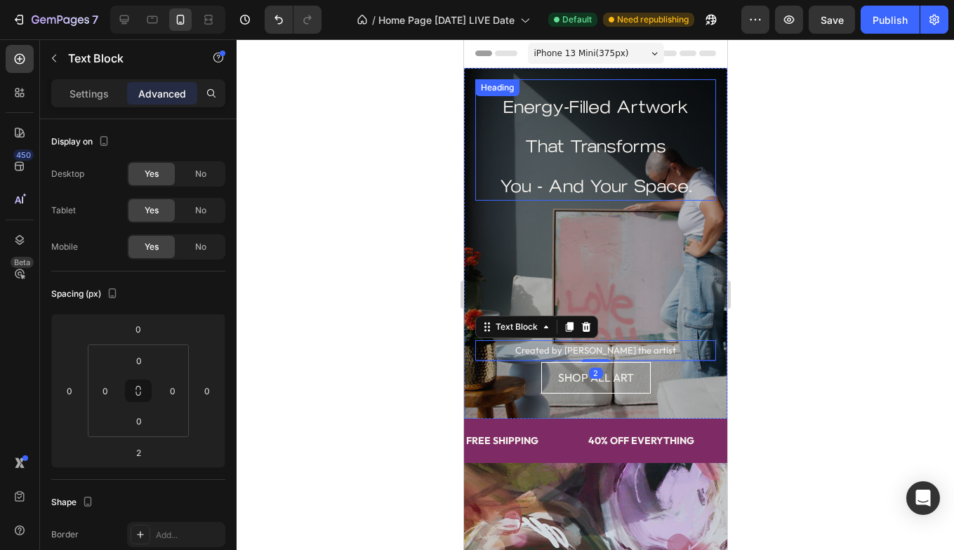
click at [595, 143] on sub "That Transforms" at bounding box center [594, 146] width 141 height 20
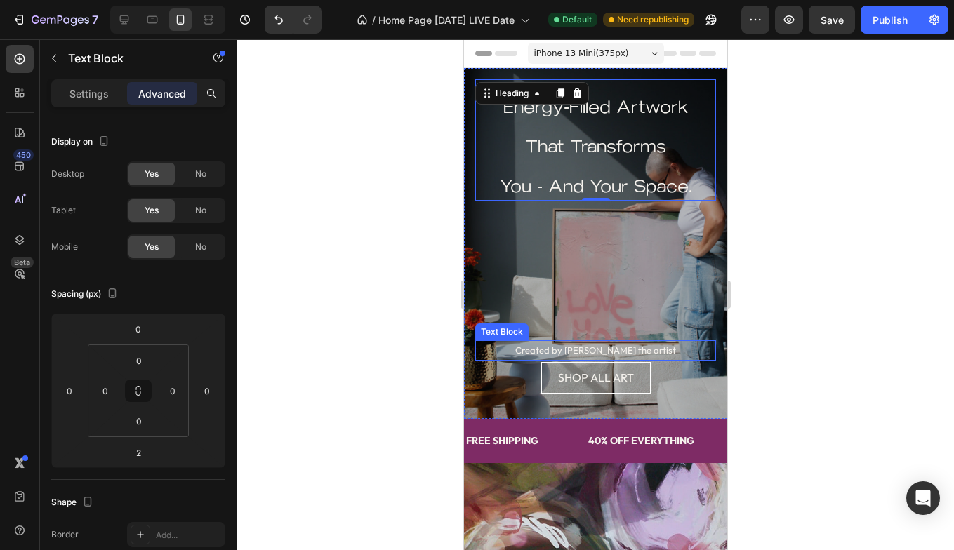
click at [684, 345] on p "Created by [PERSON_NAME] the artist" at bounding box center [595, 351] width 238 height 18
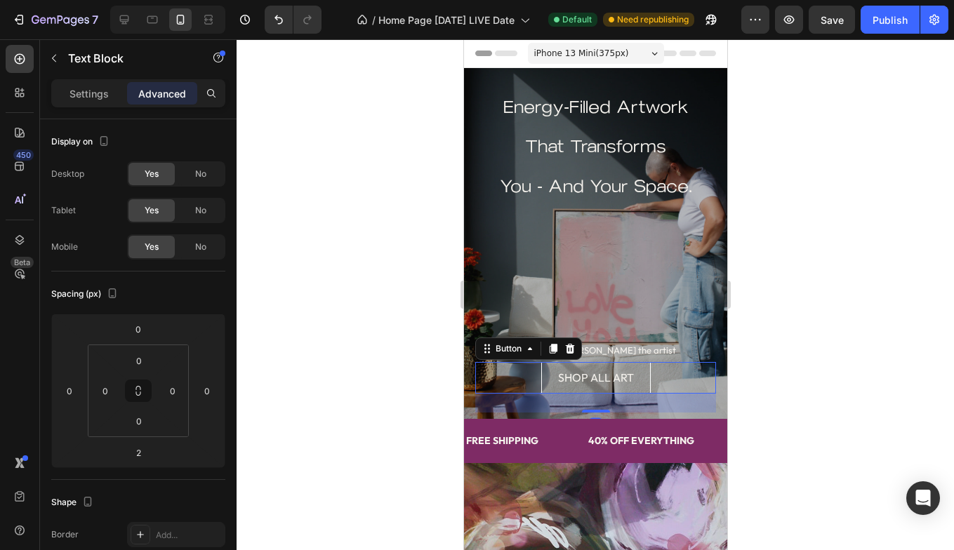
click at [685, 389] on div "SHOP ALL ART Button 27" at bounding box center [594, 378] width 241 height 32
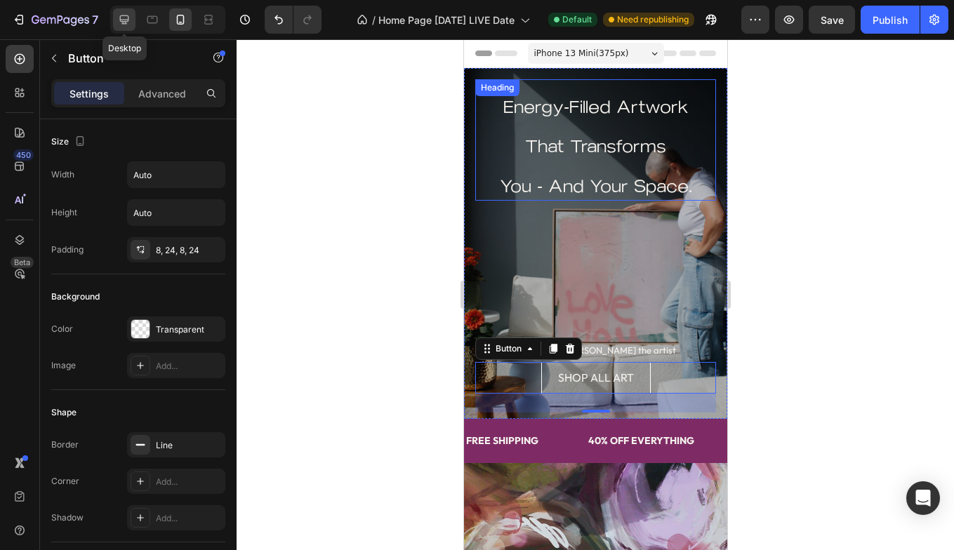
click at [124, 16] on icon at bounding box center [124, 20] width 14 height 14
type input "18"
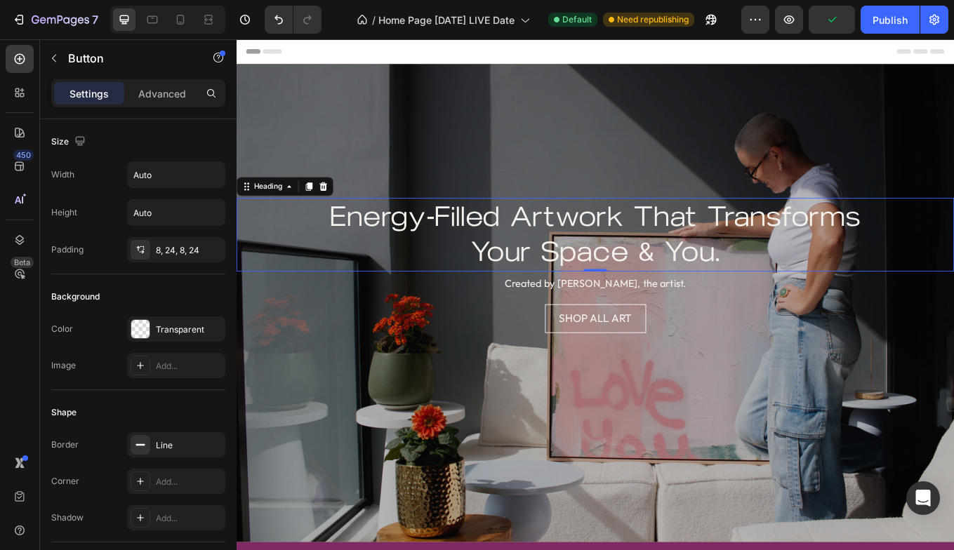
click at [792, 269] on p "Energy-Filled Artwork That Transforms Your Space & You." at bounding box center [657, 269] width 839 height 84
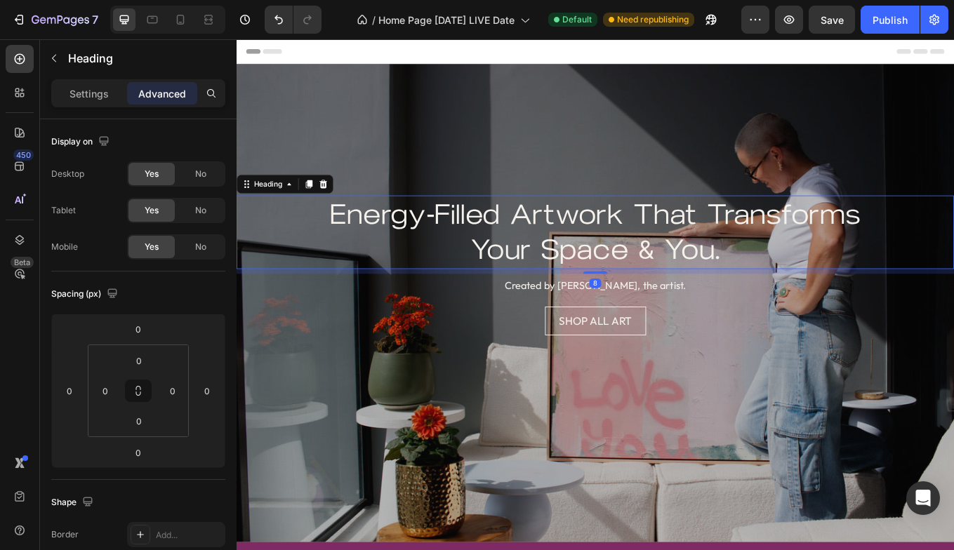
drag, startPoint x: 660, startPoint y: 310, endPoint x: 670, endPoint y: 316, distance: 10.7
click at [670, 316] on div "Energy-Filled Artwork That Transforms Your Space & You. Heading 8 Heading Creat…" at bounding box center [658, 349] width 842 height 253
type input "8"
click at [173, 18] on icon at bounding box center [180, 20] width 14 height 14
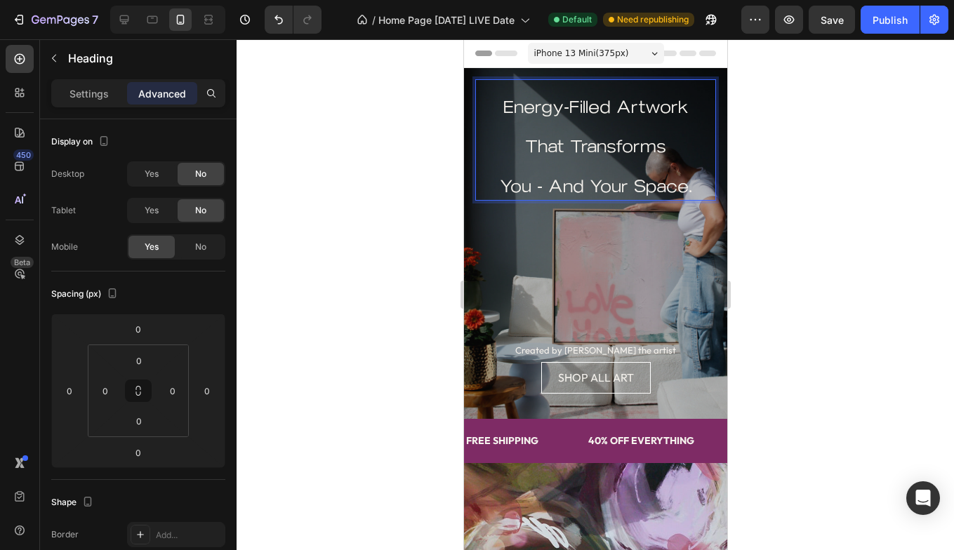
click at [503, 189] on sub "You - And Your Space." at bounding box center [595, 186] width 192 height 20
click at [562, 190] on sub "And Your Space." at bounding box center [595, 186] width 144 height 20
click at [690, 149] on sub "That Transforms You -" at bounding box center [595, 146] width 190 height 20
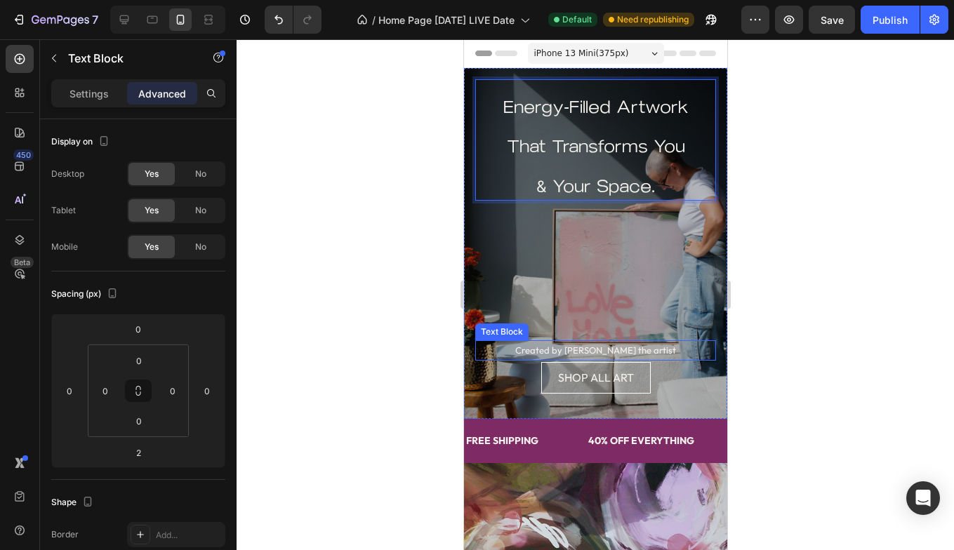
click at [593, 350] on span "Created by [PERSON_NAME] the artist" at bounding box center [594, 350] width 161 height 11
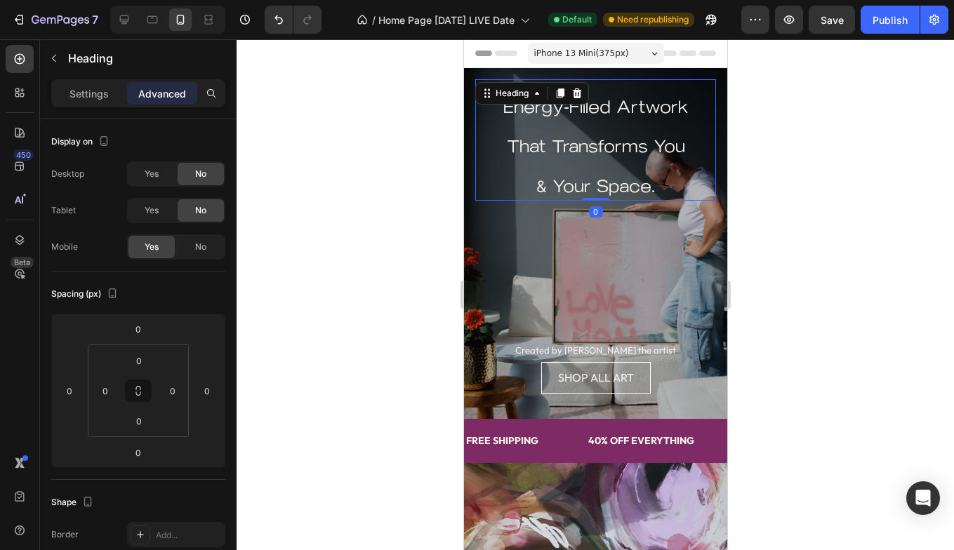
click at [614, 100] on sub "Energy-Filled Artwork" at bounding box center [595, 107] width 185 height 20
click at [346, 247] on div at bounding box center [595, 294] width 717 height 511
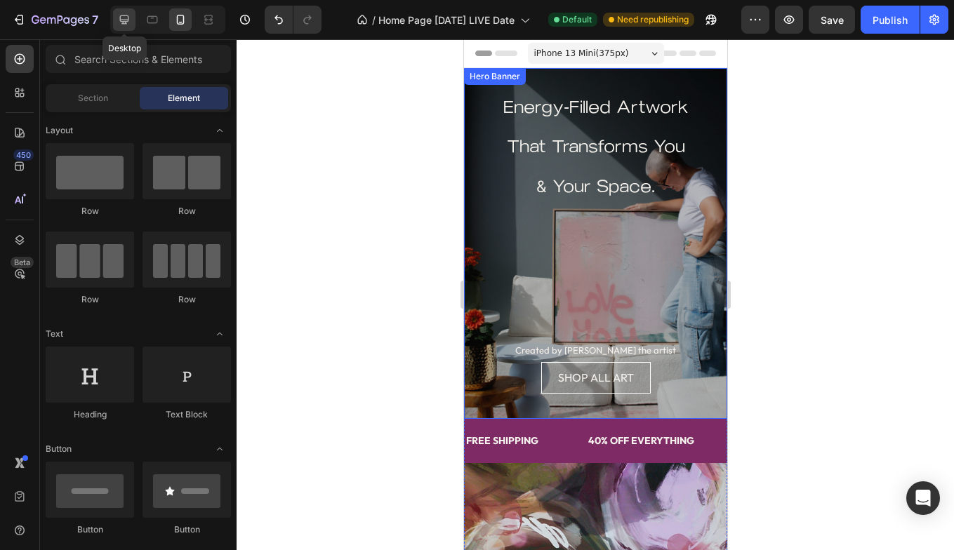
click at [120, 18] on icon at bounding box center [124, 19] width 9 height 9
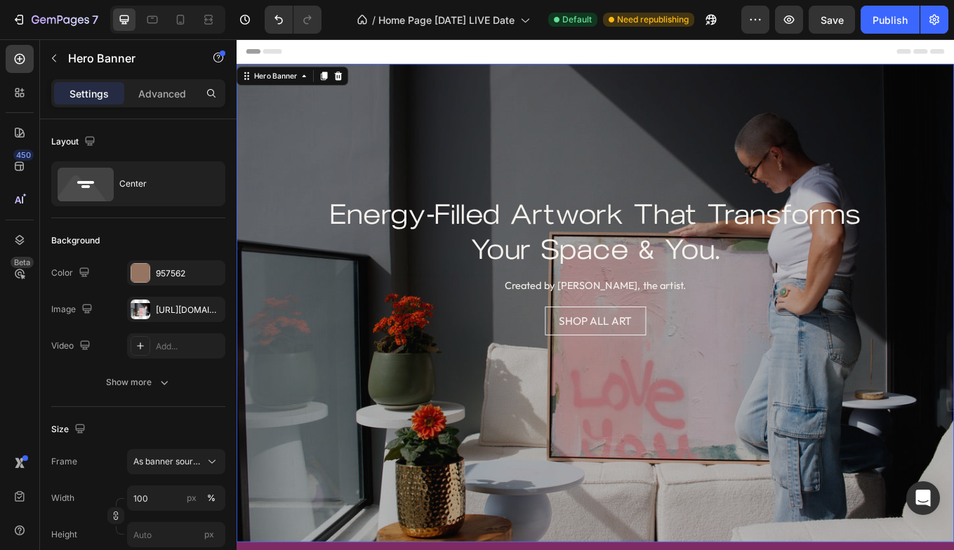
click at [700, 218] on div "Energy-Filled Artwork That Transforms Your Space & You. Heading Heading Created…" at bounding box center [658, 349] width 842 height 298
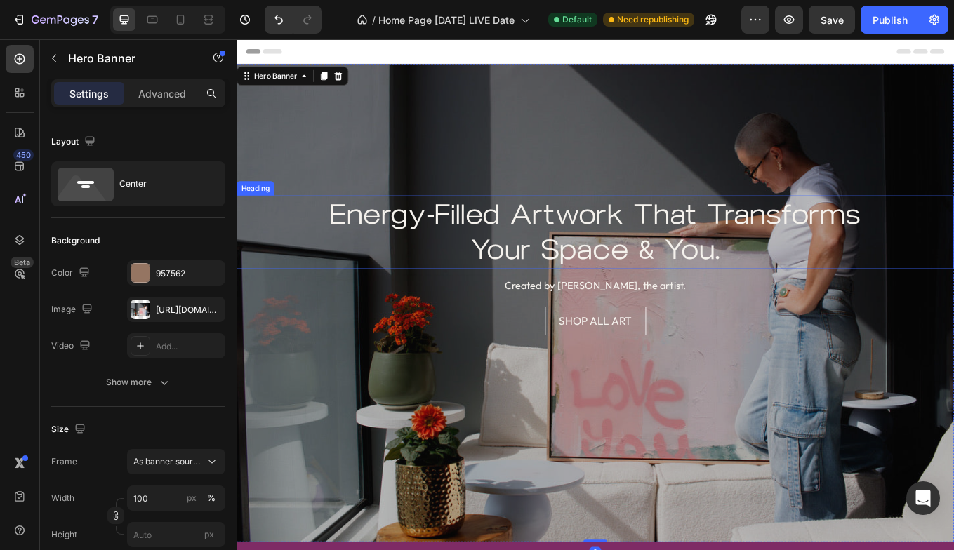
click at [693, 255] on h2 "Energy-Filled Artwork That Transforms Your Space & You." at bounding box center [658, 266] width 842 height 87
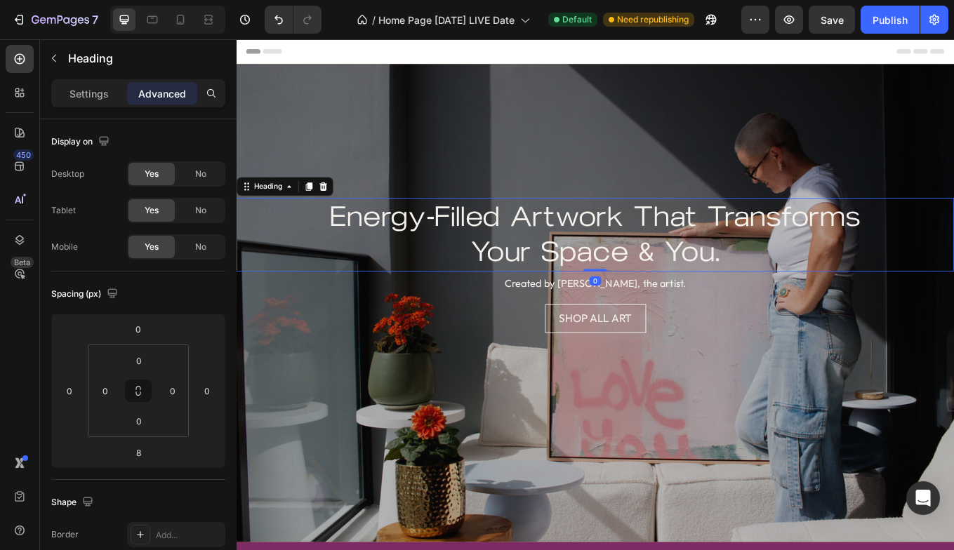
drag, startPoint x: 660, startPoint y: 311, endPoint x: 666, endPoint y: 300, distance: 12.3
click at [666, 300] on div "Energy-Filled Artwork That Transforms Your Space & You. Heading 0" at bounding box center [658, 268] width 842 height 87
type input "0"
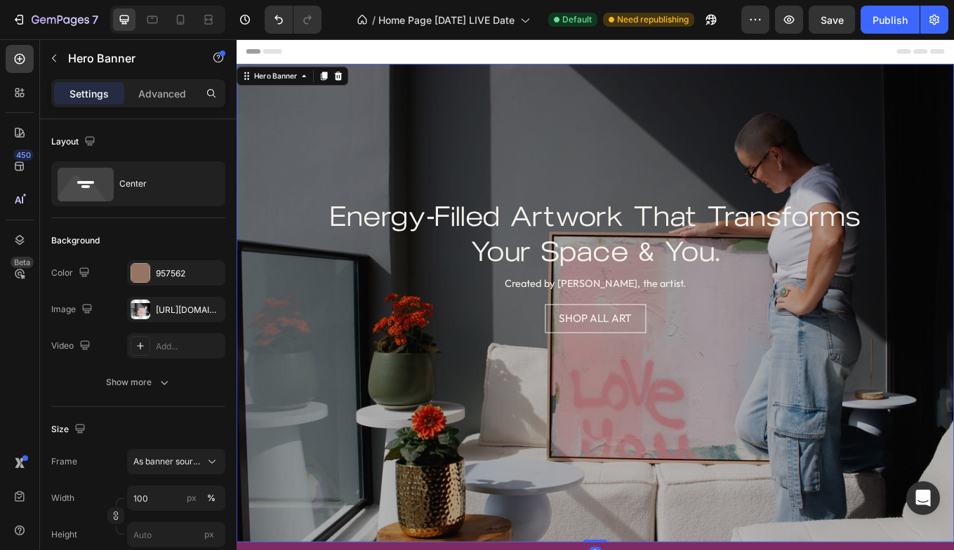
click at [561, 112] on div "Overlay" at bounding box center [658, 349] width 842 height 562
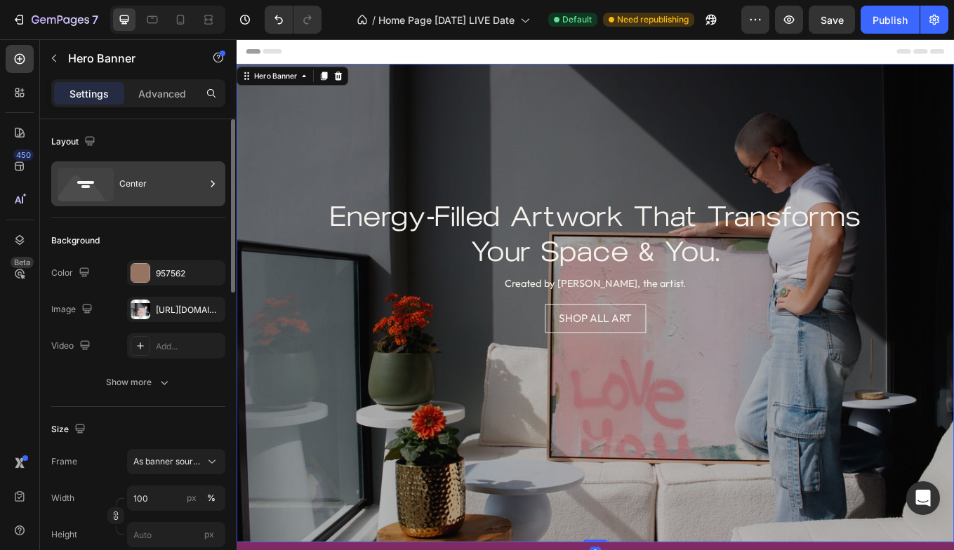
click at [119, 185] on div "Center" at bounding box center [162, 184] width 86 height 32
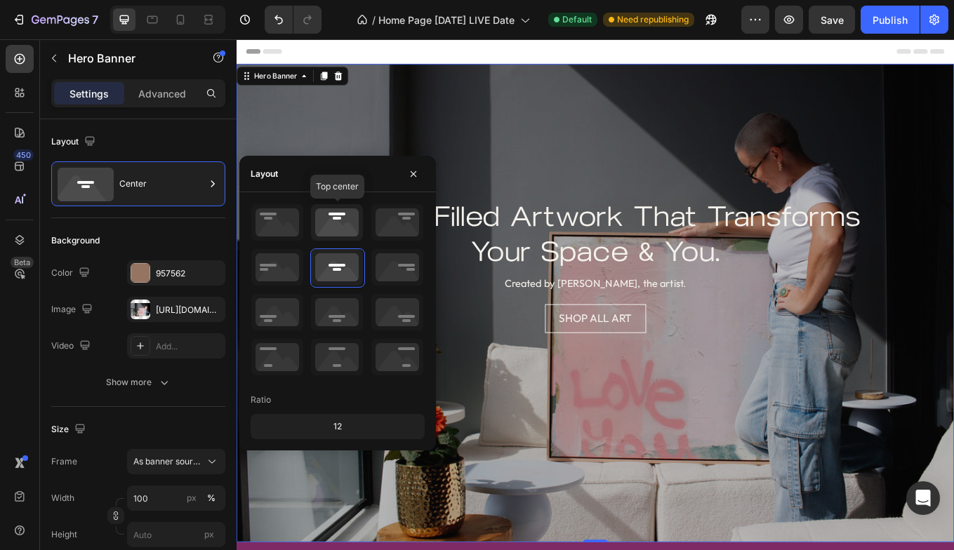
click at [330, 223] on icon at bounding box center [337, 222] width 52 height 36
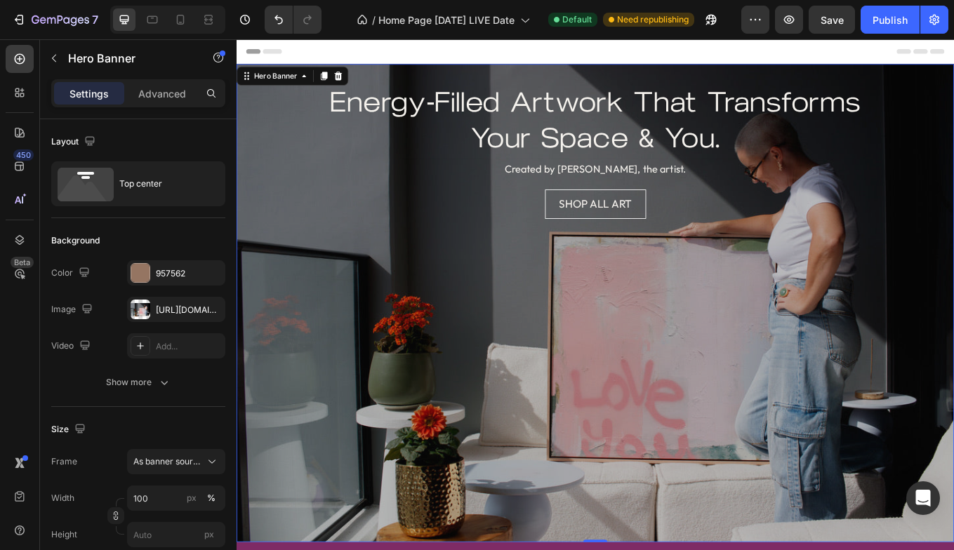
drag, startPoint x: 646, startPoint y: 84, endPoint x: 643, endPoint y: 93, distance: 9.1
click at [644, 90] on div "Energy-Filled Artwork That Transforms Your Space & You. Heading Heading Created…" at bounding box center [658, 214] width 842 height 293
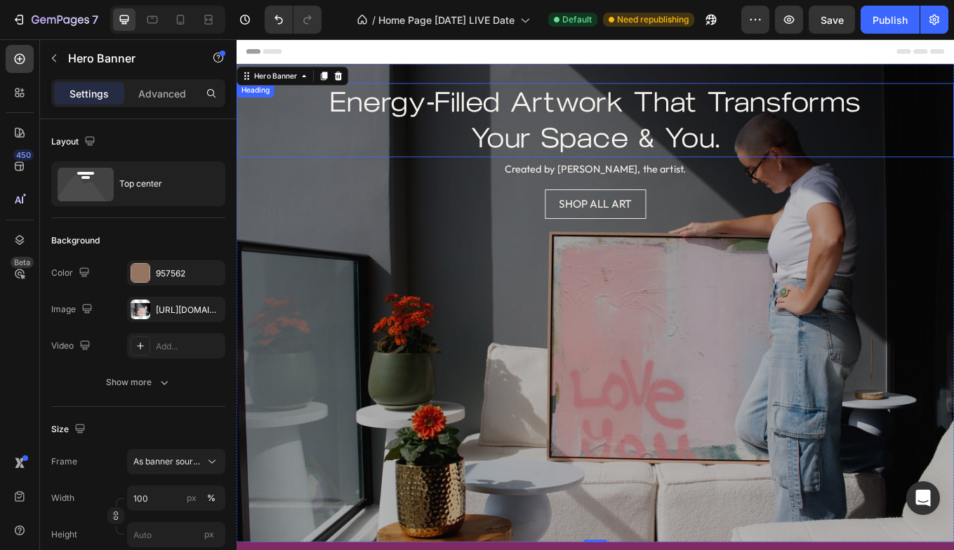
click at [643, 105] on h2 "Energy-Filled Artwork That Transforms Your Space & You." at bounding box center [658, 134] width 842 height 87
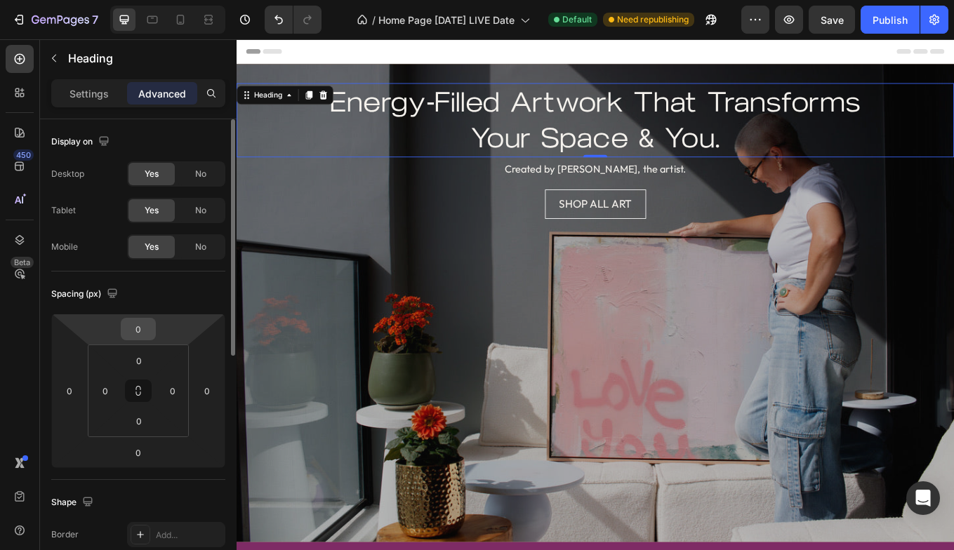
click at [137, 324] on input "0" at bounding box center [138, 329] width 28 height 21
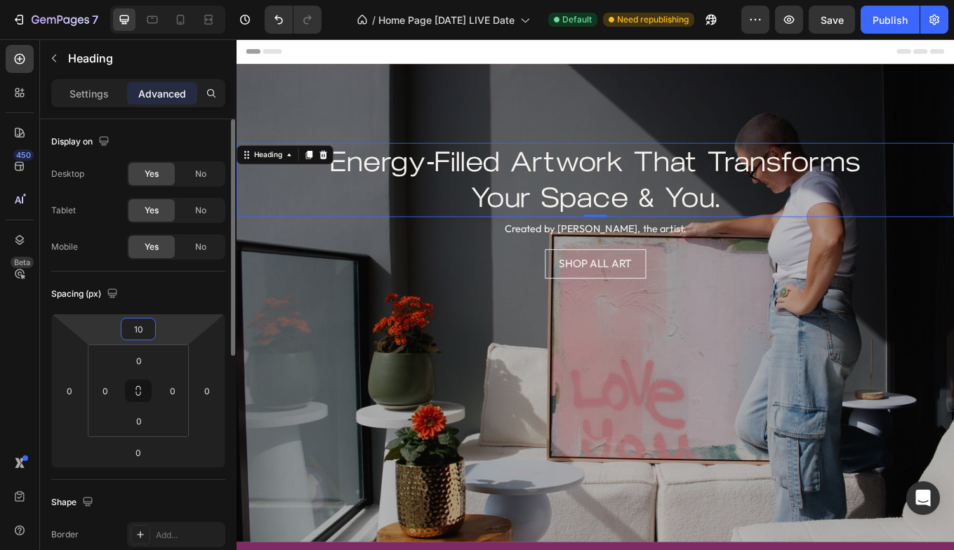
type input "1"
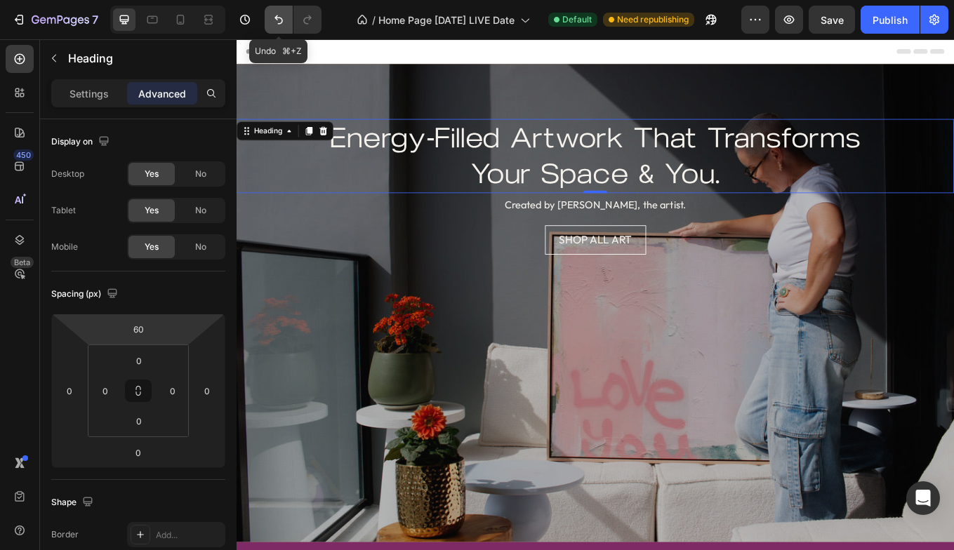
click at [278, 18] on icon "Undo/Redo" at bounding box center [279, 20] width 14 height 14
type input "0"
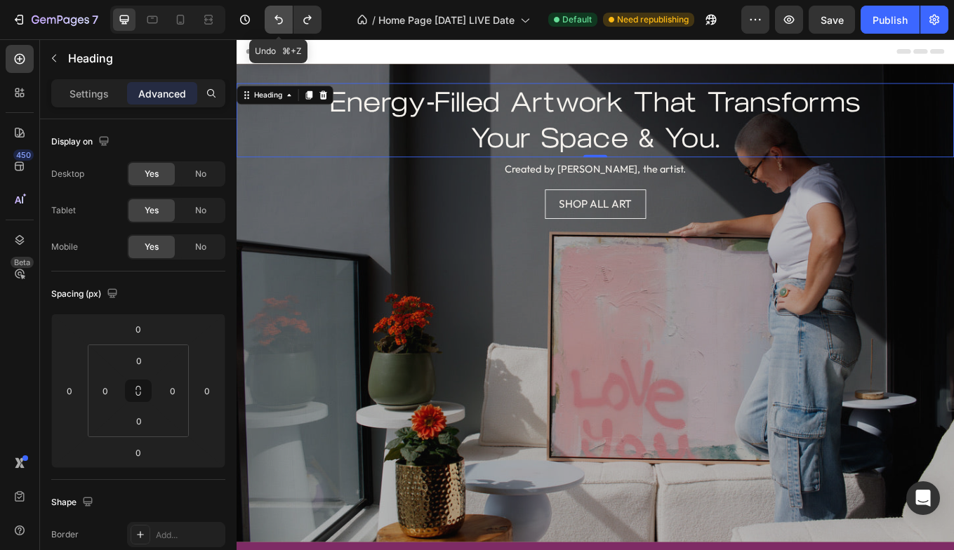
click at [278, 18] on icon "Undo/Redo" at bounding box center [279, 20] width 14 height 14
type input "8"
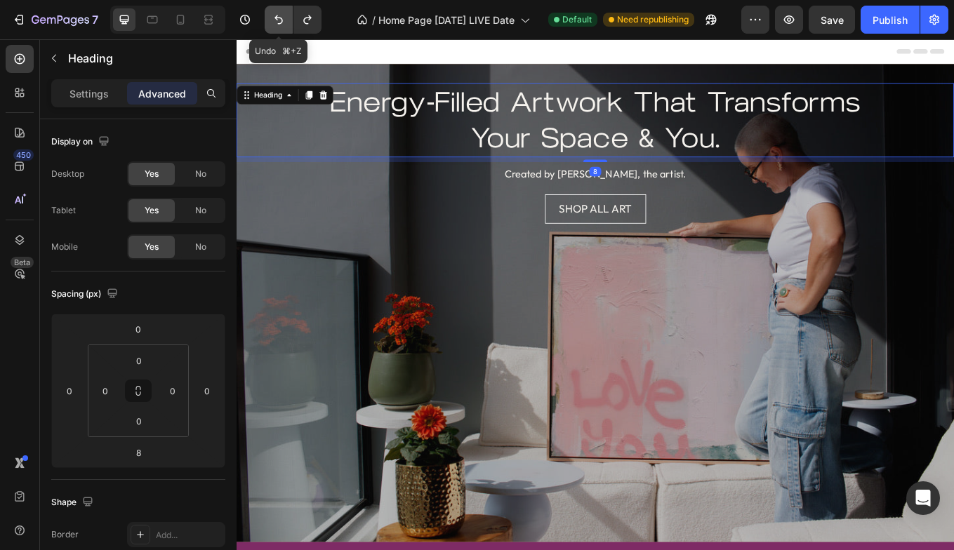
click at [278, 18] on icon "Undo/Redo" at bounding box center [279, 20] width 14 height 14
click at [277, 20] on icon "Undo/Redo" at bounding box center [278, 19] width 8 height 9
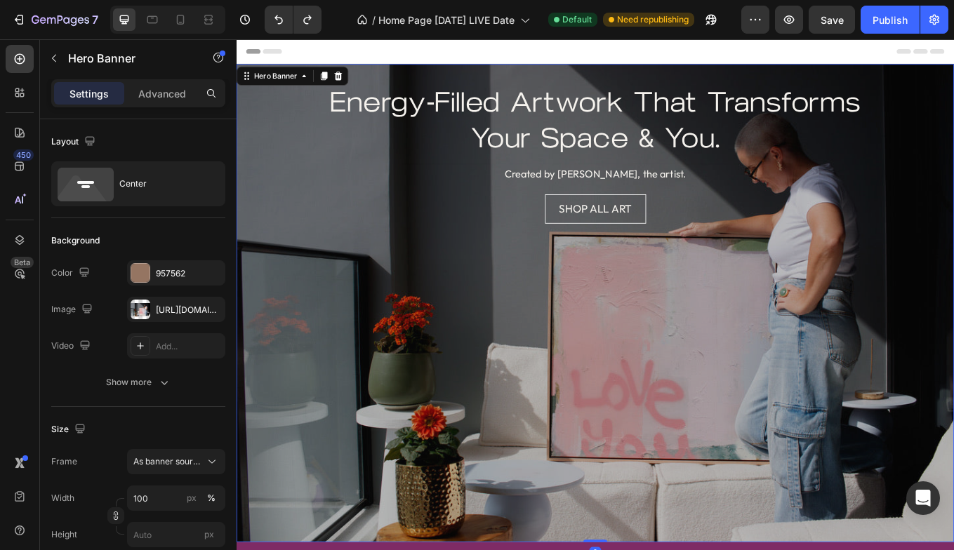
click at [491, 424] on div "Overlay" at bounding box center [658, 349] width 842 height 562
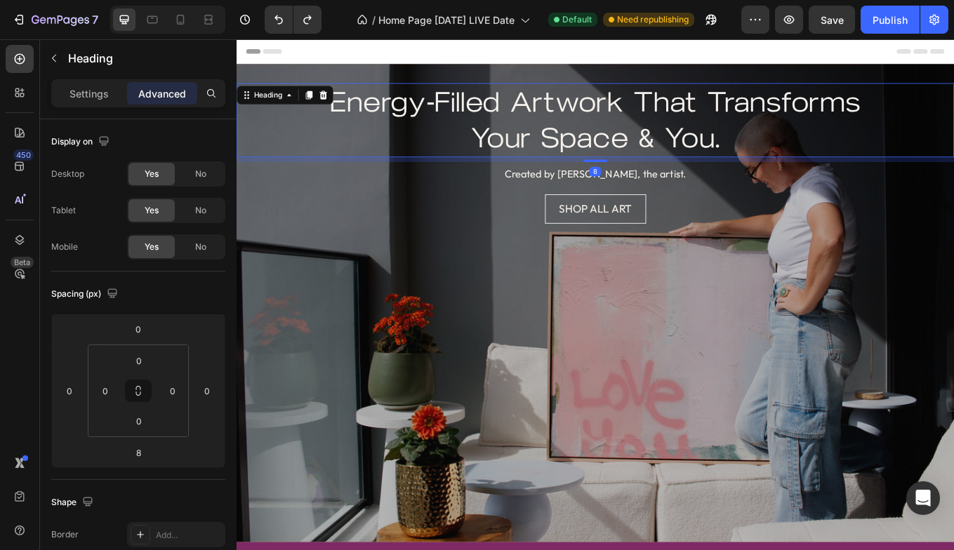
click at [513, 164] on h2 "Energy-Filled Artwork That Transforms Your Space & You." at bounding box center [658, 134] width 842 height 87
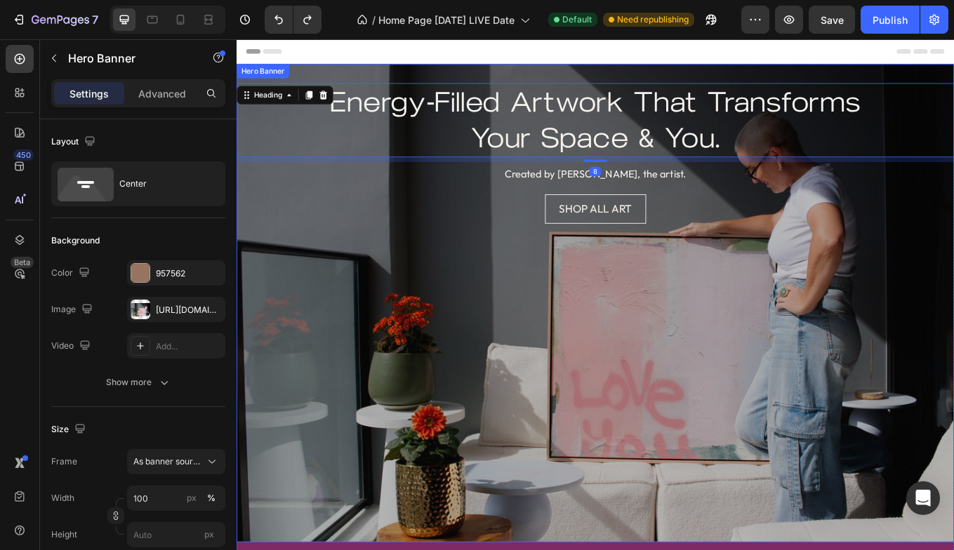
click at [486, 72] on div "Energy-Filled Artwork That Transforms Your Space & You. Heading 8 Heading Creat…" at bounding box center [658, 217] width 842 height 298
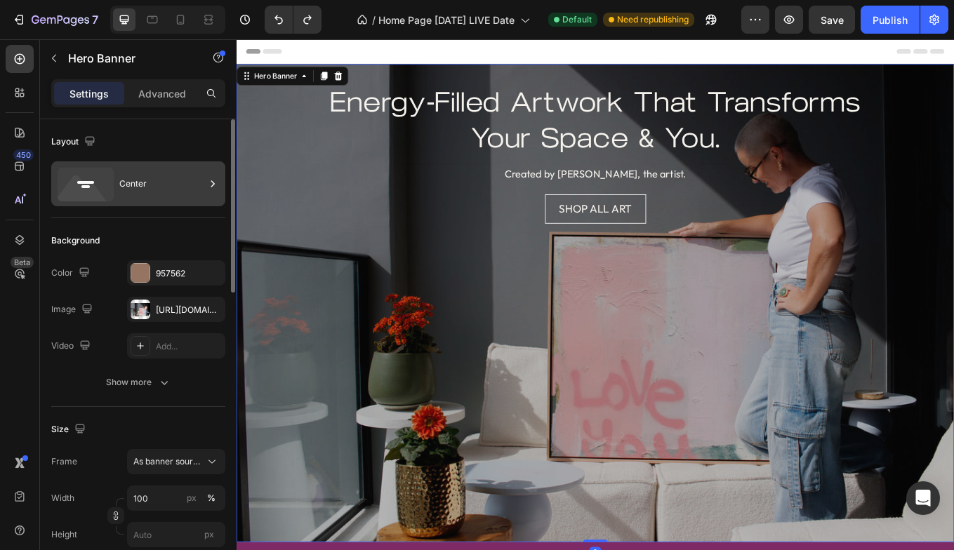
click at [165, 184] on div "Center" at bounding box center [162, 184] width 86 height 32
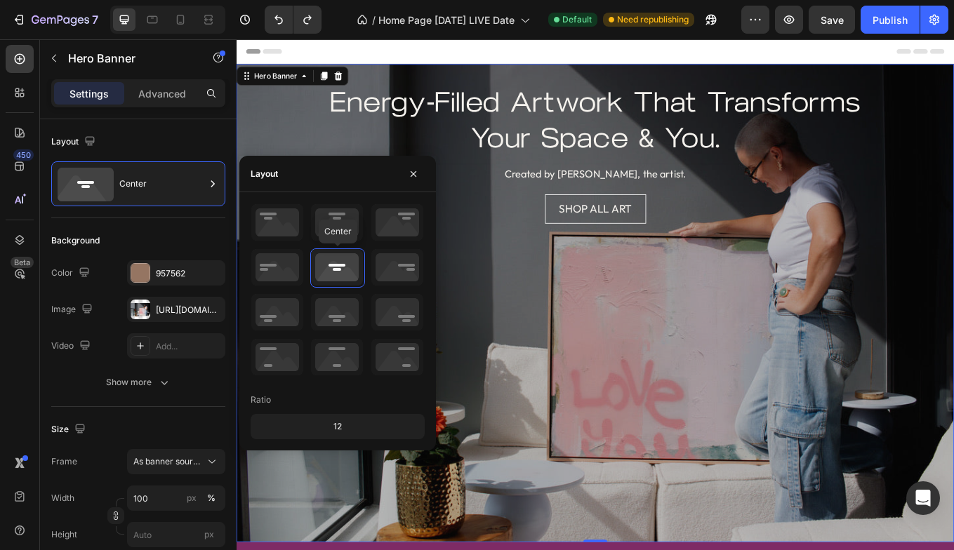
click at [345, 260] on icon at bounding box center [337, 267] width 52 height 36
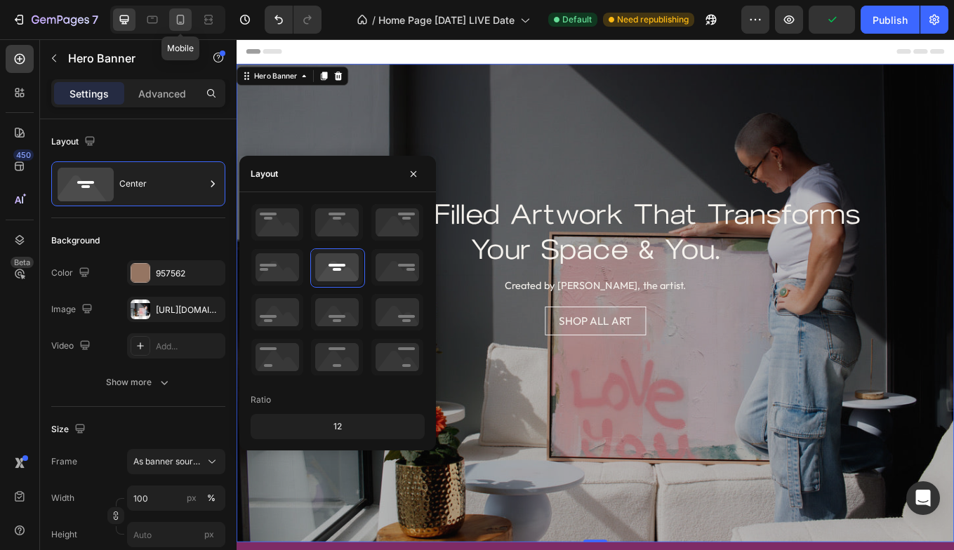
click at [176, 15] on icon at bounding box center [180, 20] width 14 height 14
type input "500"
type input "100%"
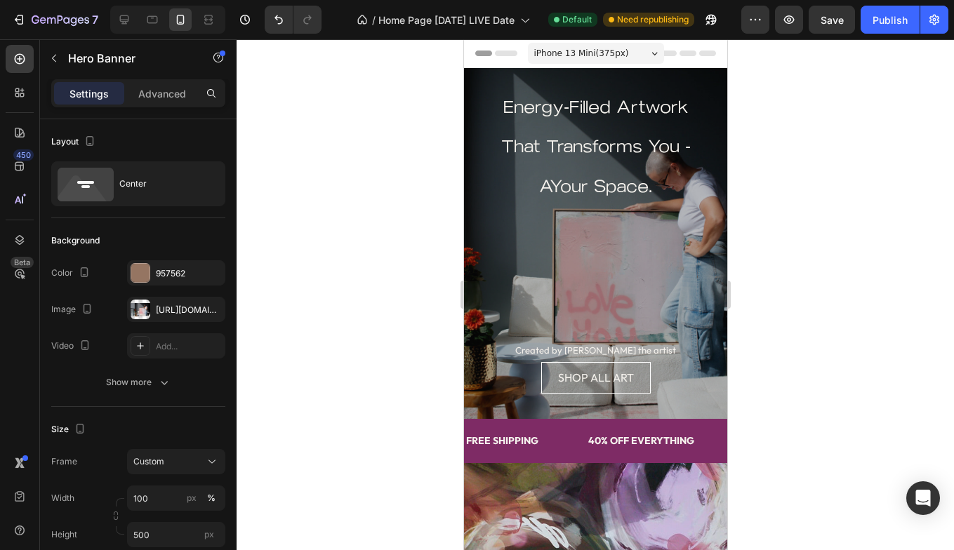
click at [400, 146] on div at bounding box center [595, 294] width 717 height 511
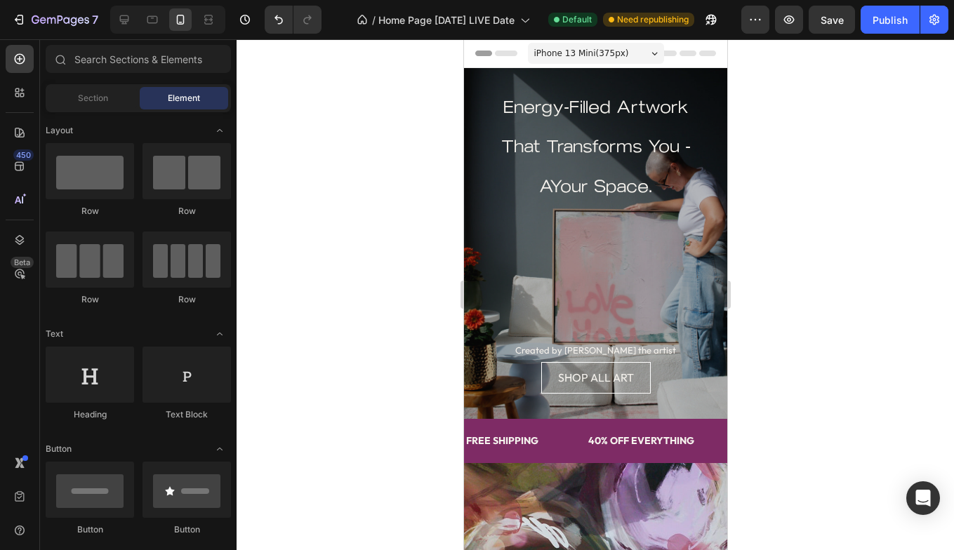
click at [400, 146] on div at bounding box center [595, 294] width 717 height 511
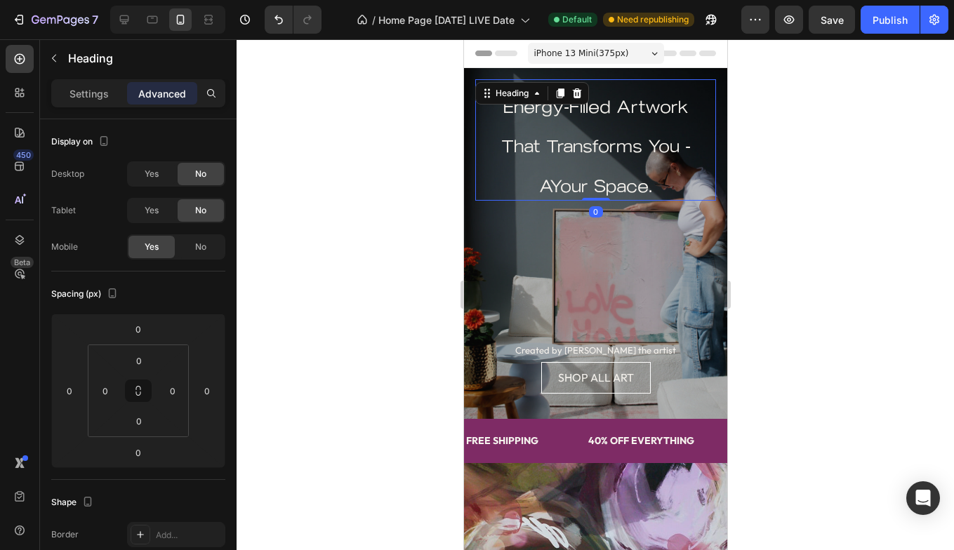
click at [555, 190] on sub "AYour Space." at bounding box center [594, 186] width 113 height 20
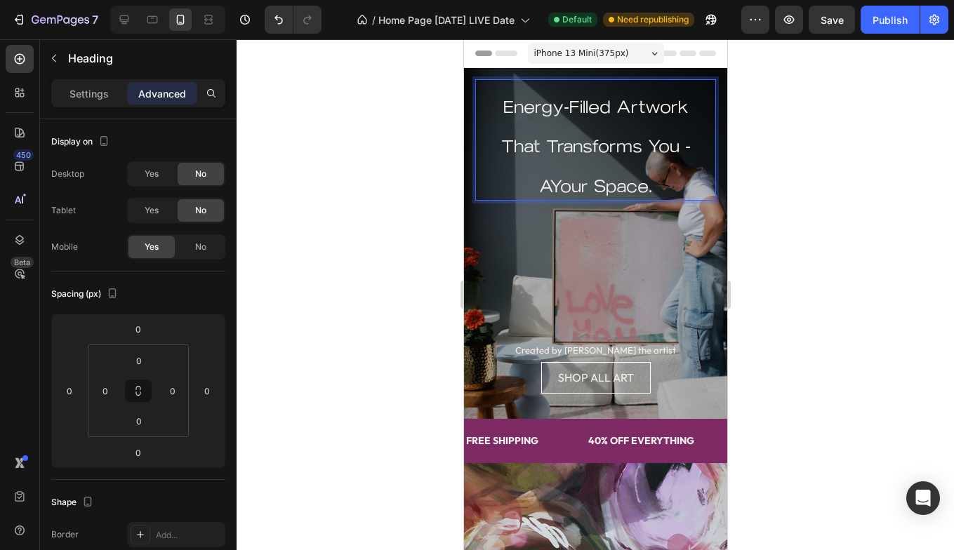
click at [552, 190] on sub "AYour Space." at bounding box center [594, 186] width 113 height 20
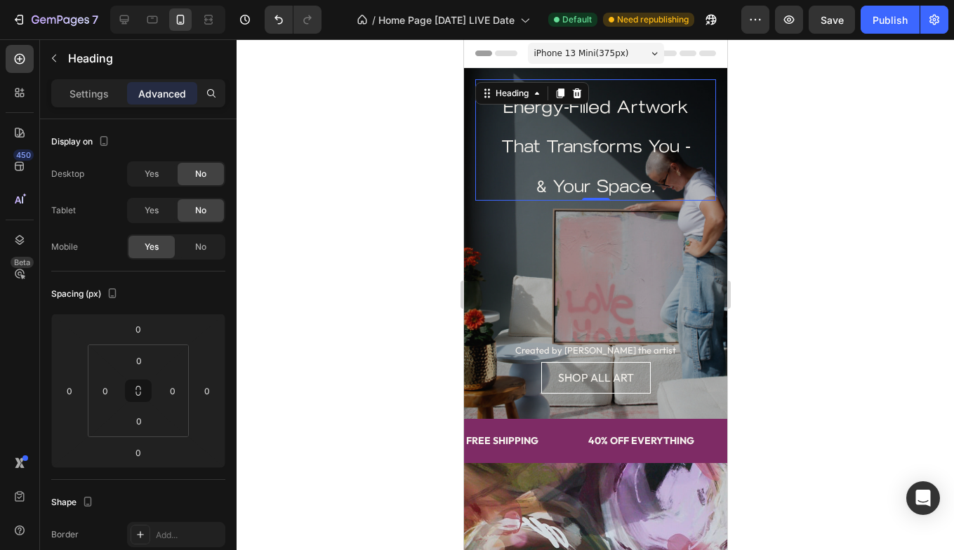
click at [419, 219] on div at bounding box center [595, 294] width 717 height 511
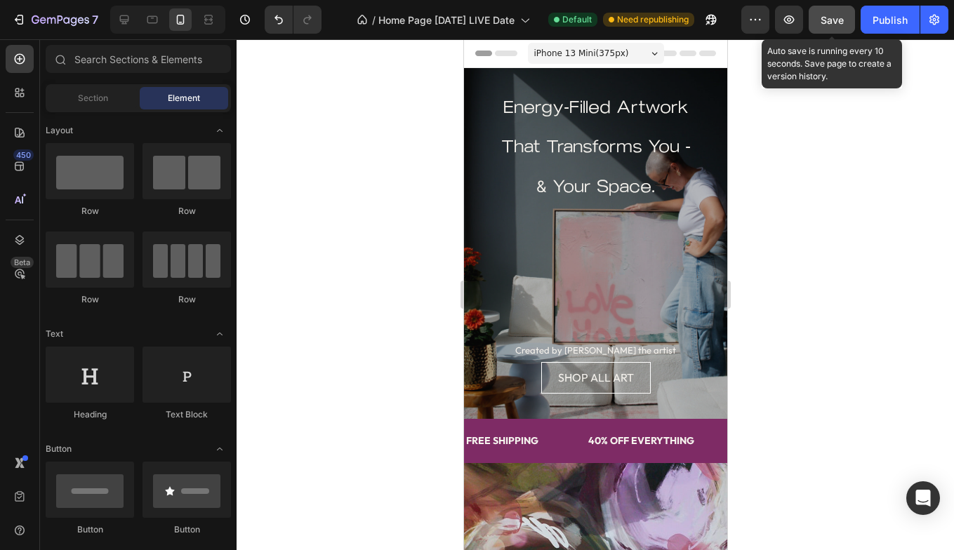
click at [830, 23] on span "Save" at bounding box center [832, 20] width 23 height 12
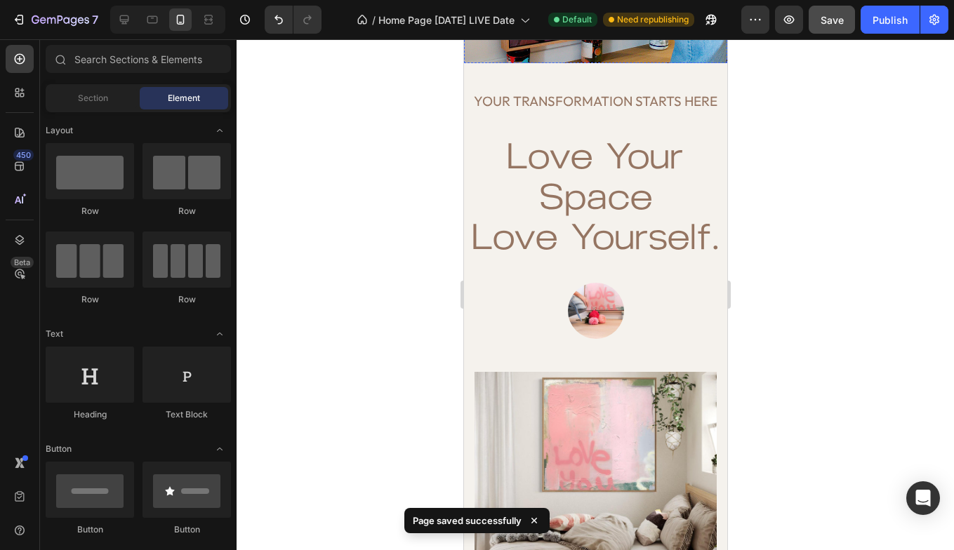
scroll to position [927, 0]
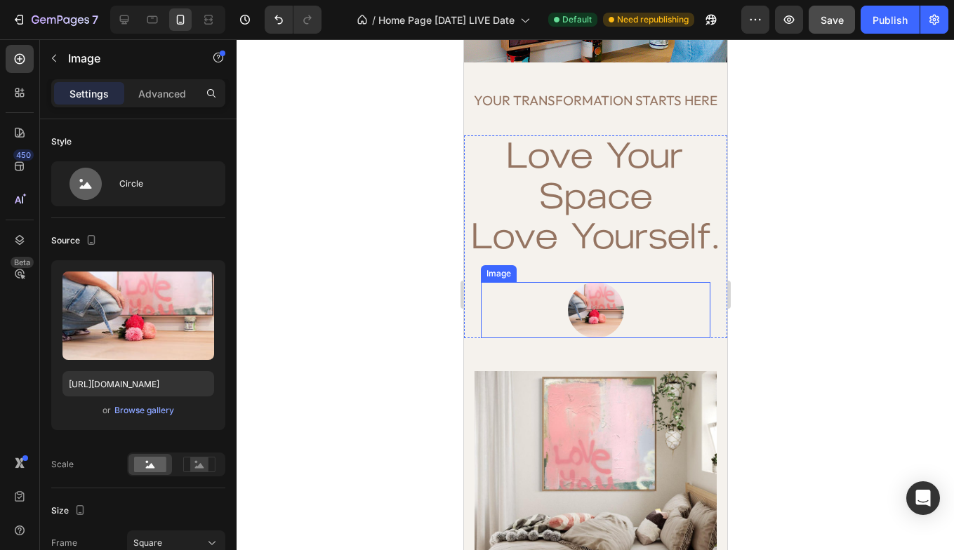
click at [533, 321] on div at bounding box center [595, 310] width 230 height 56
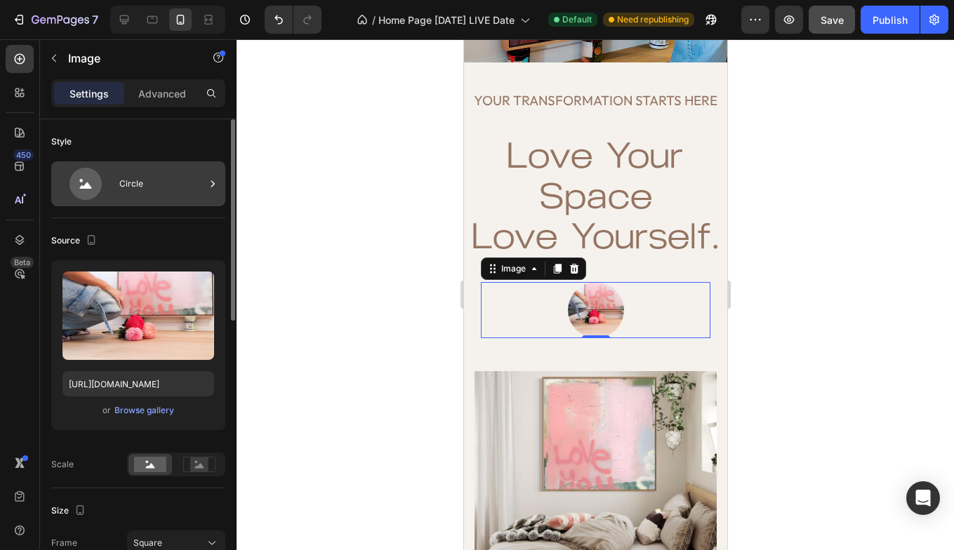
click at [174, 191] on div "Circle" at bounding box center [162, 184] width 86 height 32
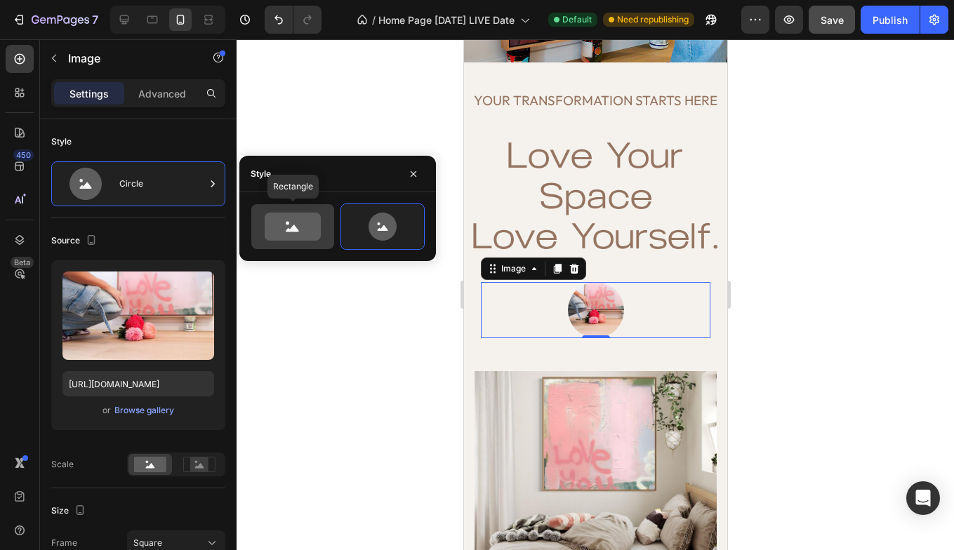
click at [303, 226] on icon at bounding box center [293, 227] width 56 height 28
type input "100"
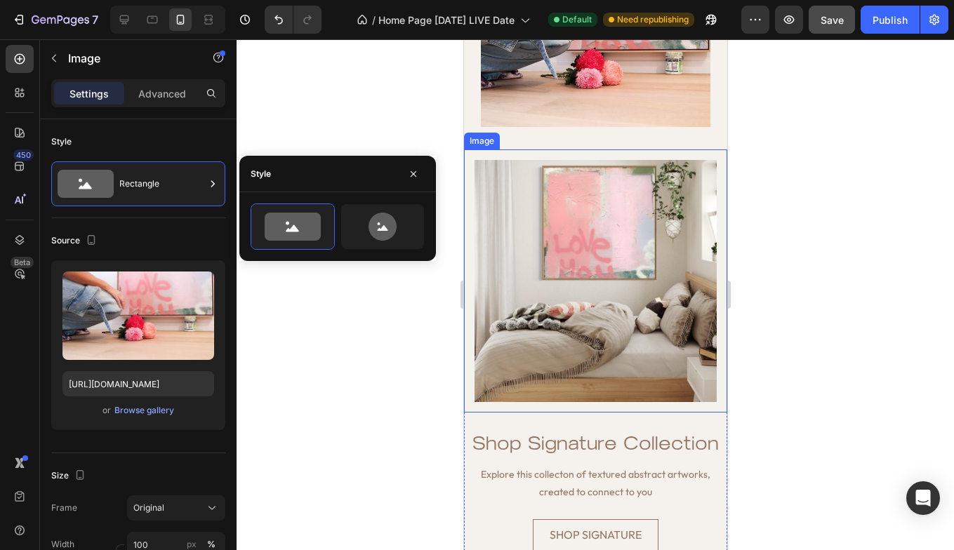
scroll to position [1235, 0]
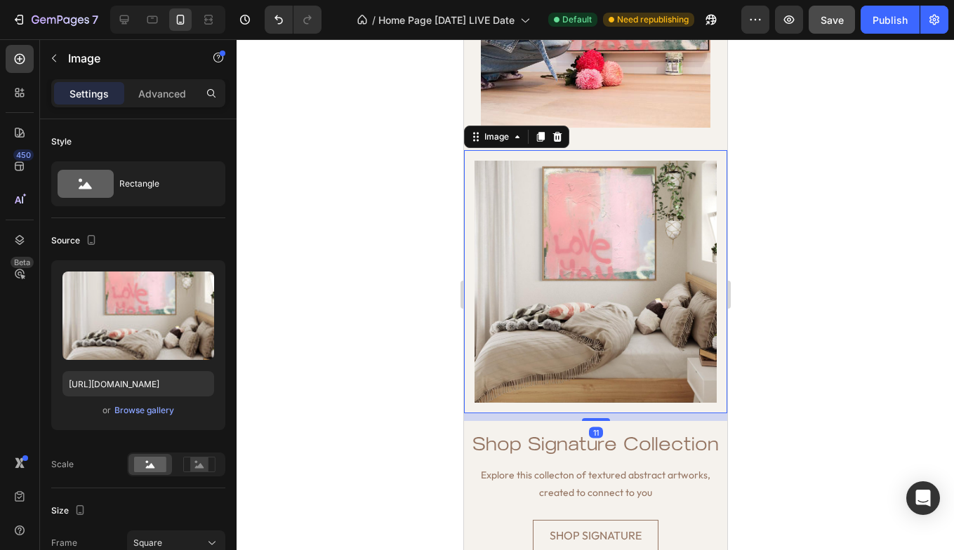
click at [588, 293] on img at bounding box center [594, 281] width 263 height 263
click at [124, 18] on icon at bounding box center [124, 20] width 14 height 14
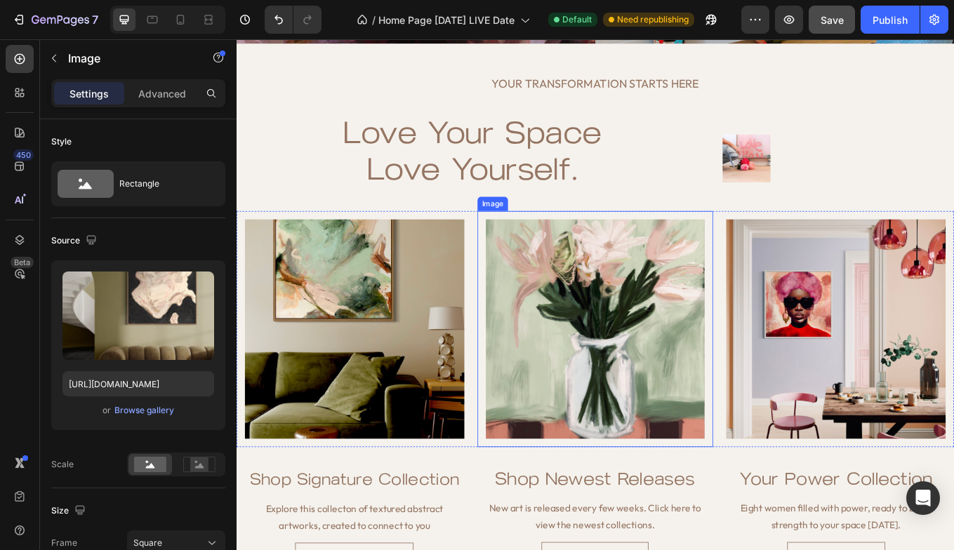
scroll to position [1054, 0]
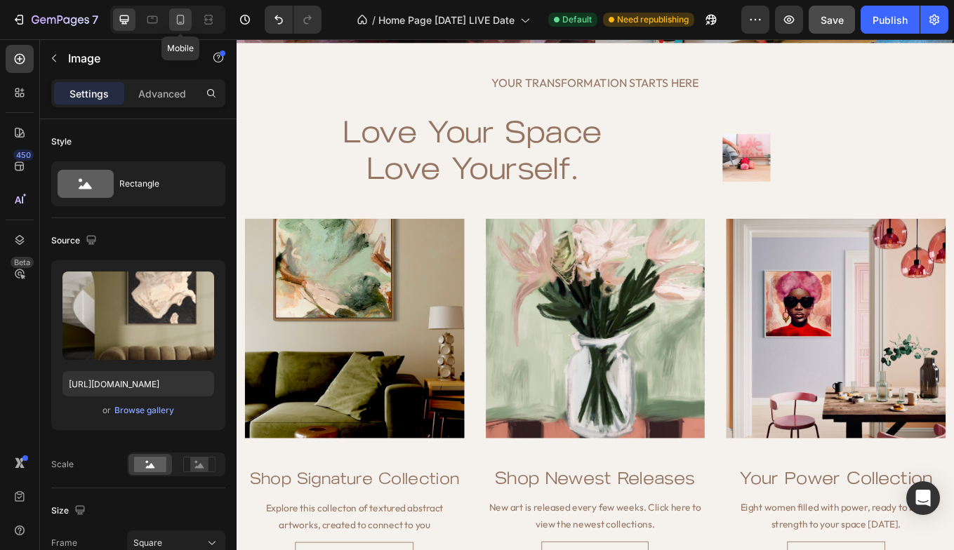
click at [182, 16] on icon at bounding box center [180, 20] width 14 height 14
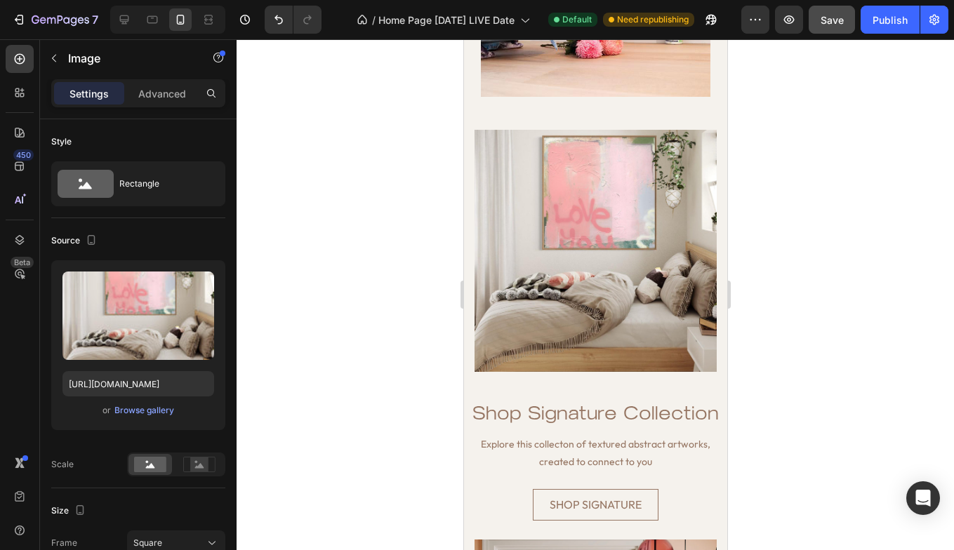
scroll to position [1243, 0]
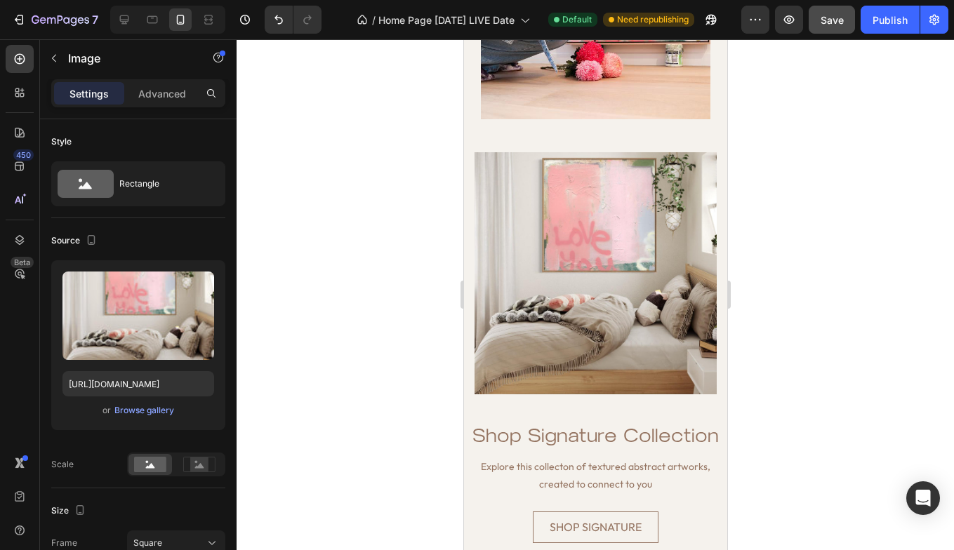
click at [611, 292] on img at bounding box center [594, 273] width 263 height 263
click at [150, 410] on div "Browse gallery" at bounding box center [144, 410] width 60 height 13
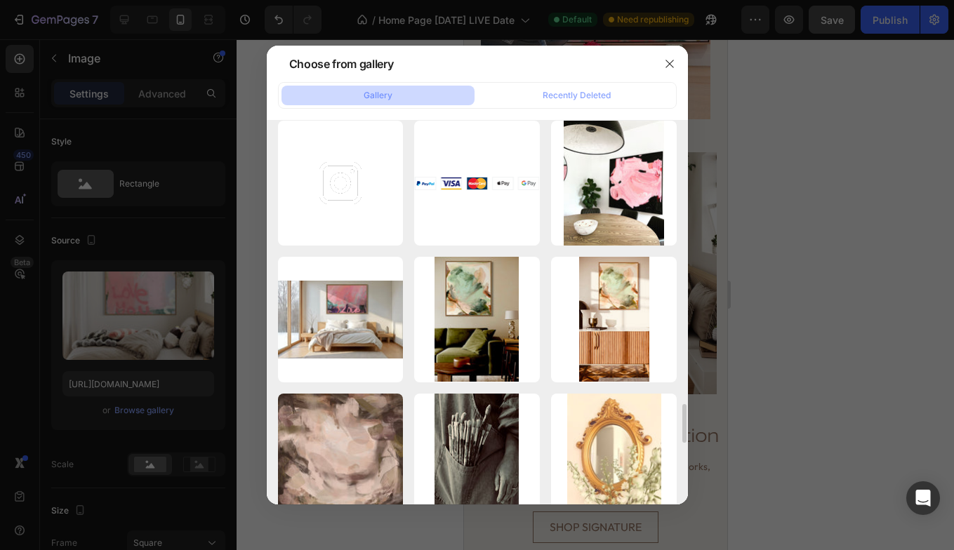
scroll to position [2885, 0]
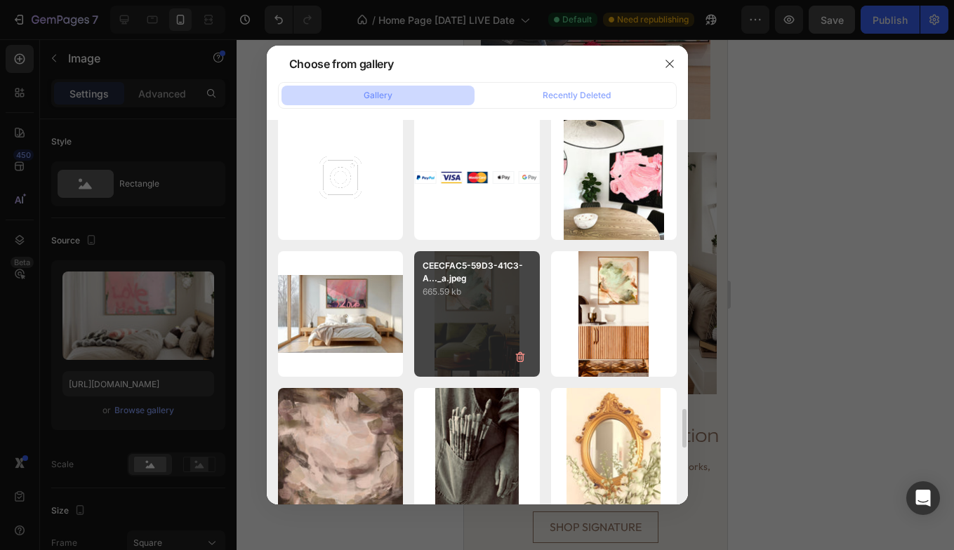
click at [462, 321] on div "CEECFAC5-59D3-41C3-A..._a.jpeg 665.59 kb" at bounding box center [477, 314] width 126 height 126
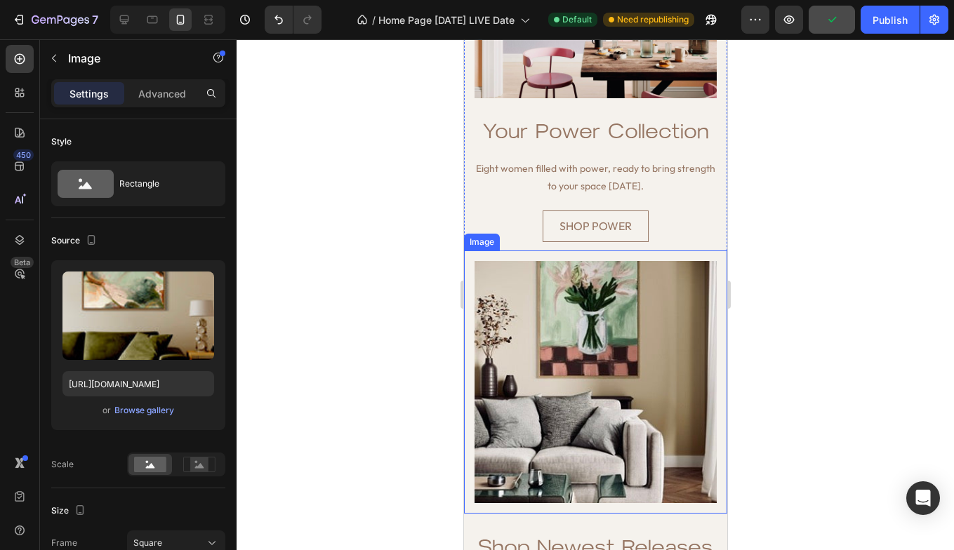
scroll to position [1934, 0]
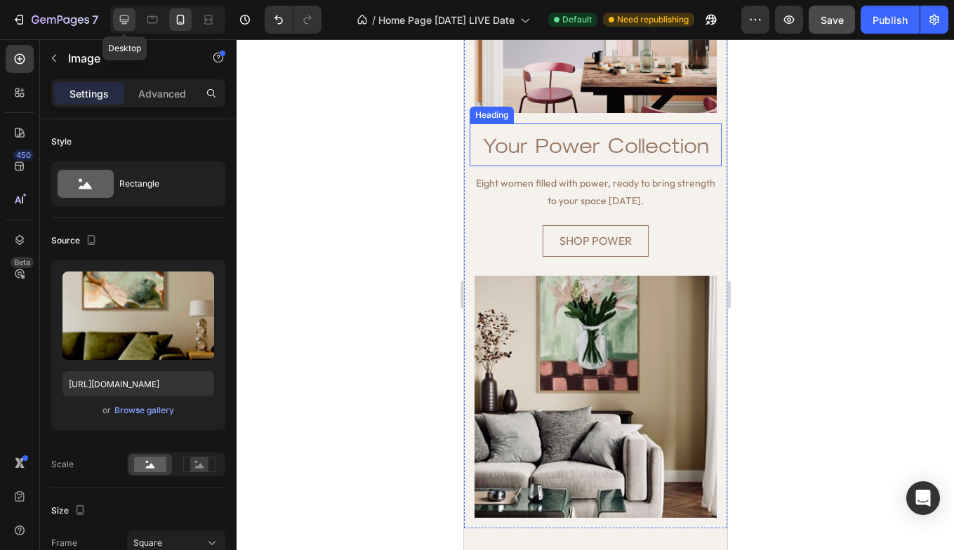
click at [127, 17] on icon at bounding box center [124, 20] width 14 height 14
type input "[URL][DOMAIN_NAME]"
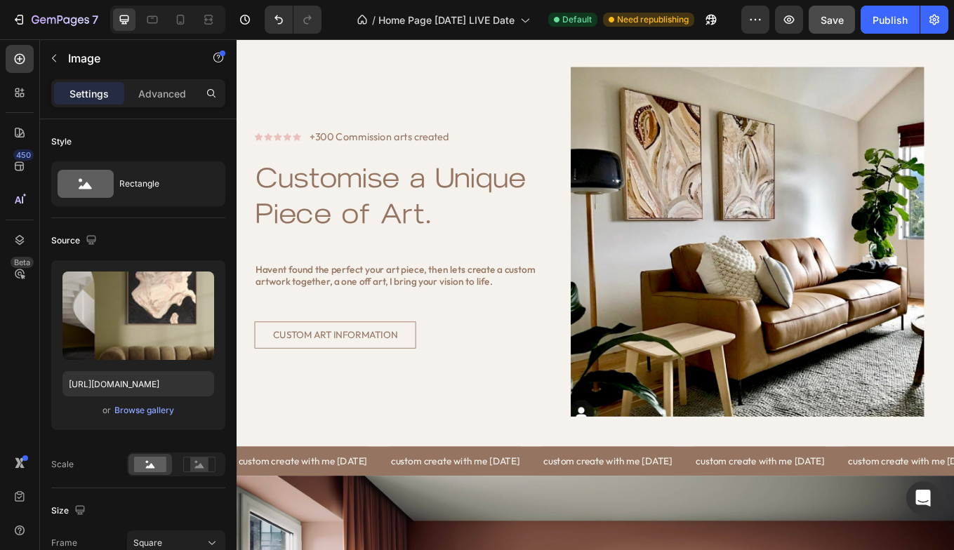
scroll to position [3830, 0]
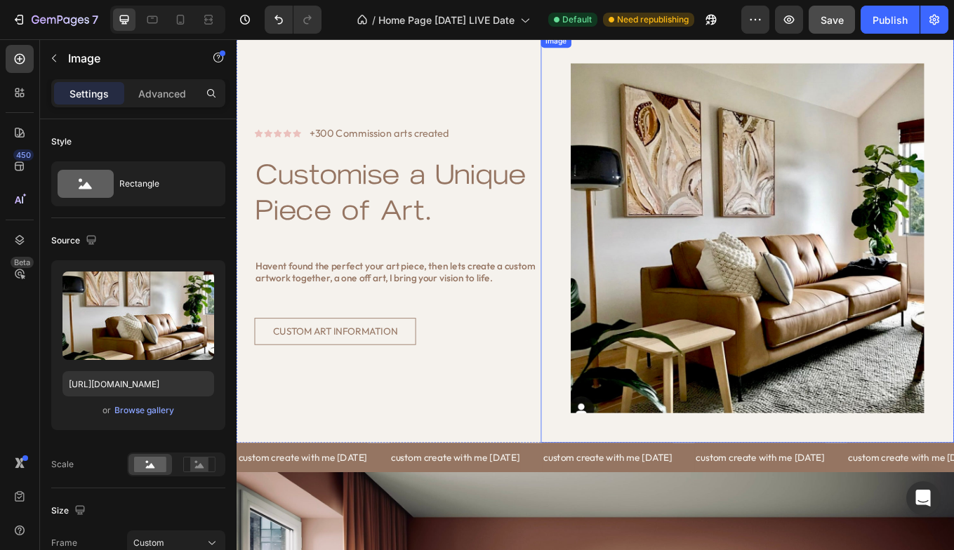
click at [800, 364] on img at bounding box center [836, 272] width 485 height 481
click at [145, 409] on div "Browse gallery" at bounding box center [144, 410] width 60 height 13
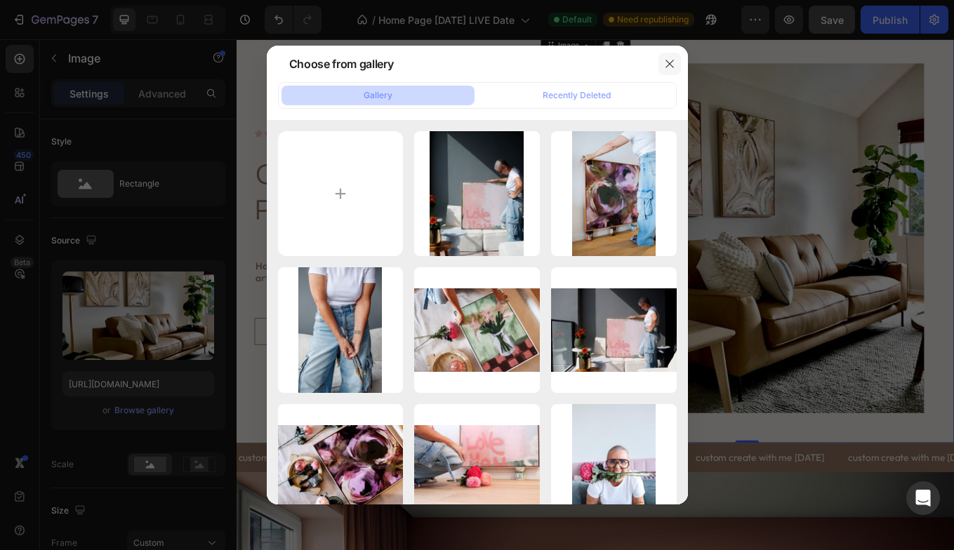
click at [668, 65] on icon "button" at bounding box center [669, 63] width 11 height 11
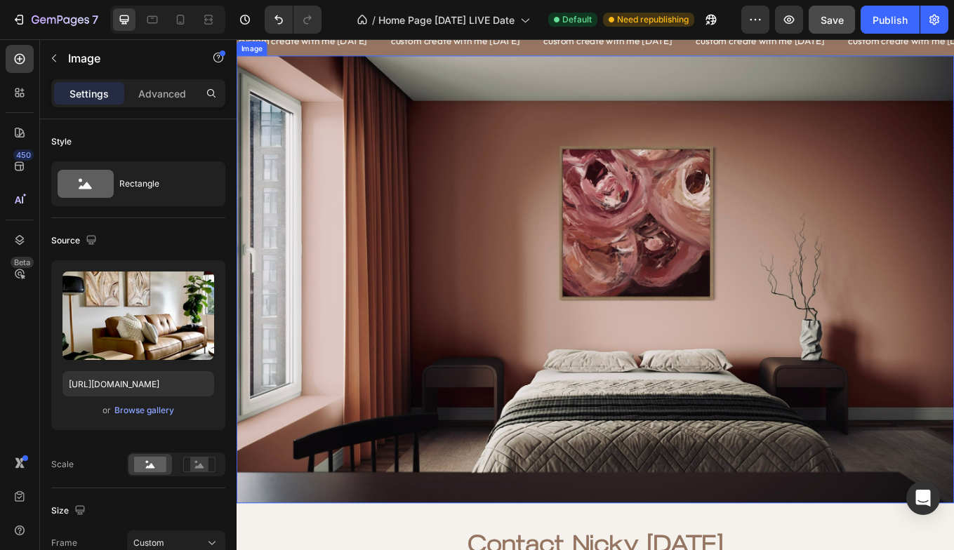
scroll to position [4370, 0]
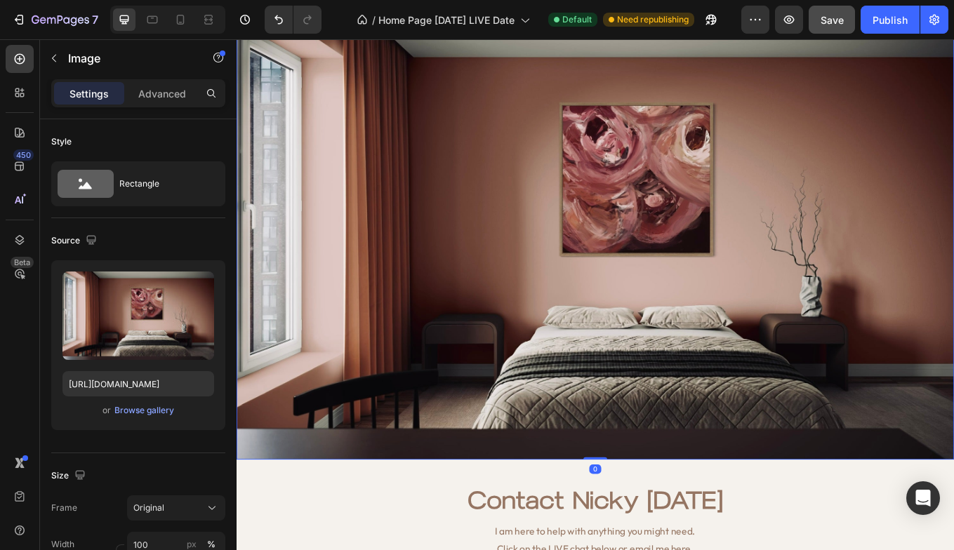
click at [538, 307] on img at bounding box center [658, 270] width 842 height 526
click at [150, 410] on div "Browse gallery" at bounding box center [144, 410] width 60 height 13
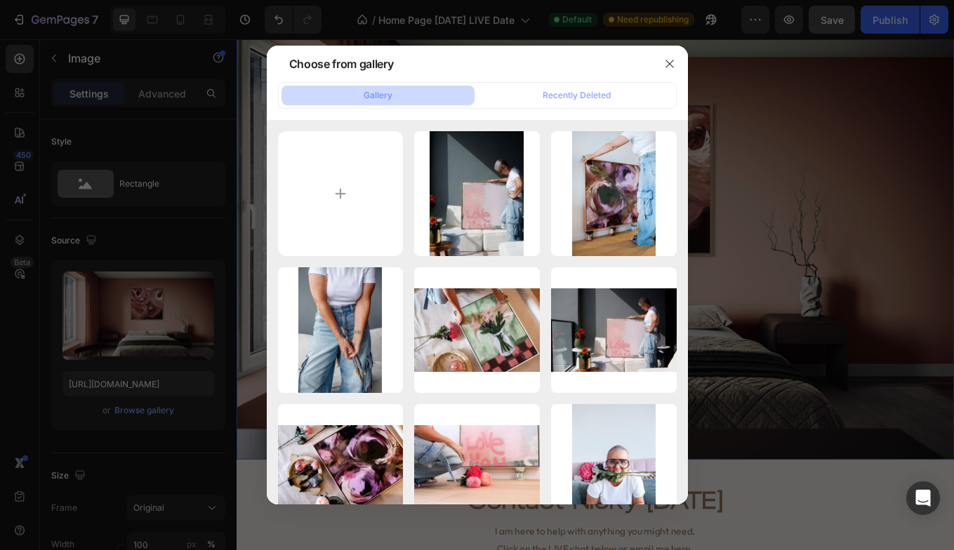
type input "C:\fakepath\7E7B47E6-7A1D-4C34-BB2D-C443A0EF13E7_1_105_c.jpeg"
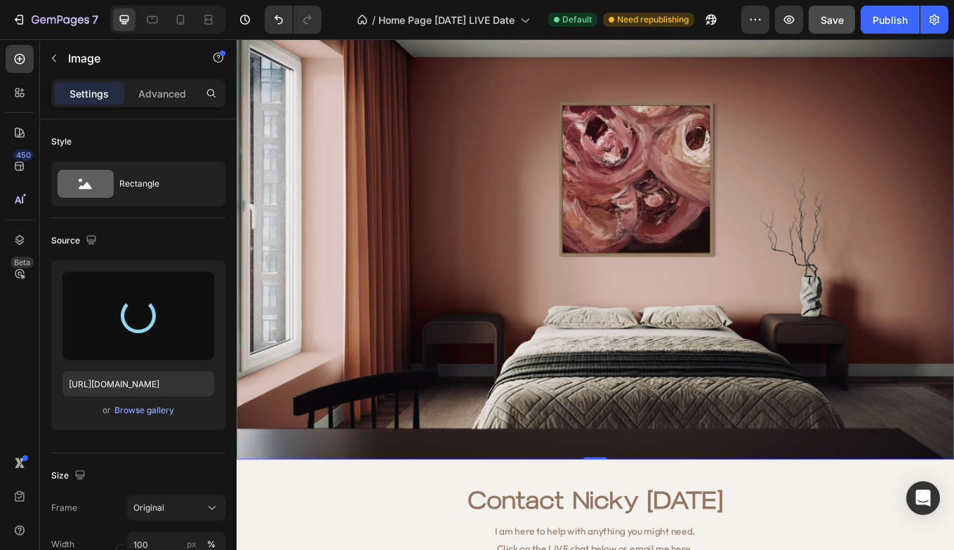
type input "[URL][DOMAIN_NAME]"
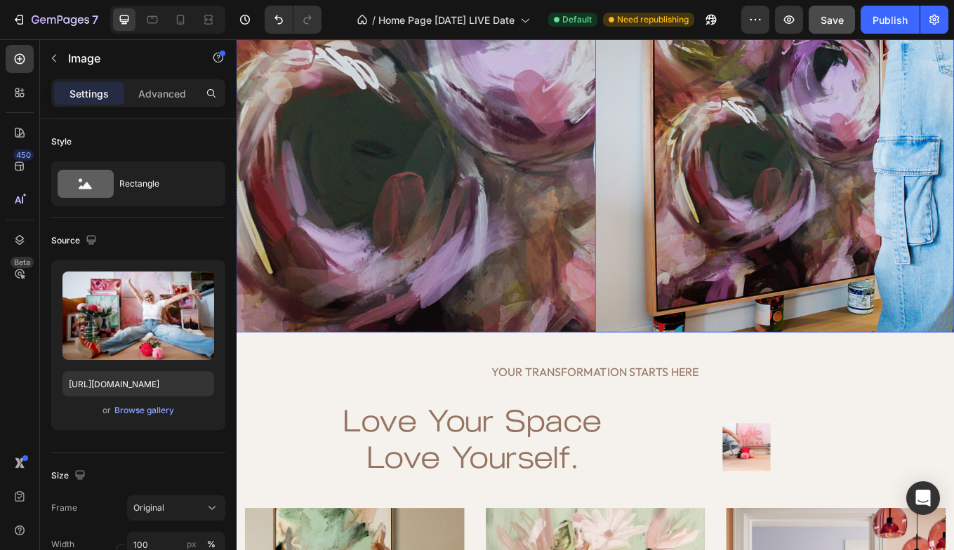
scroll to position [951, 0]
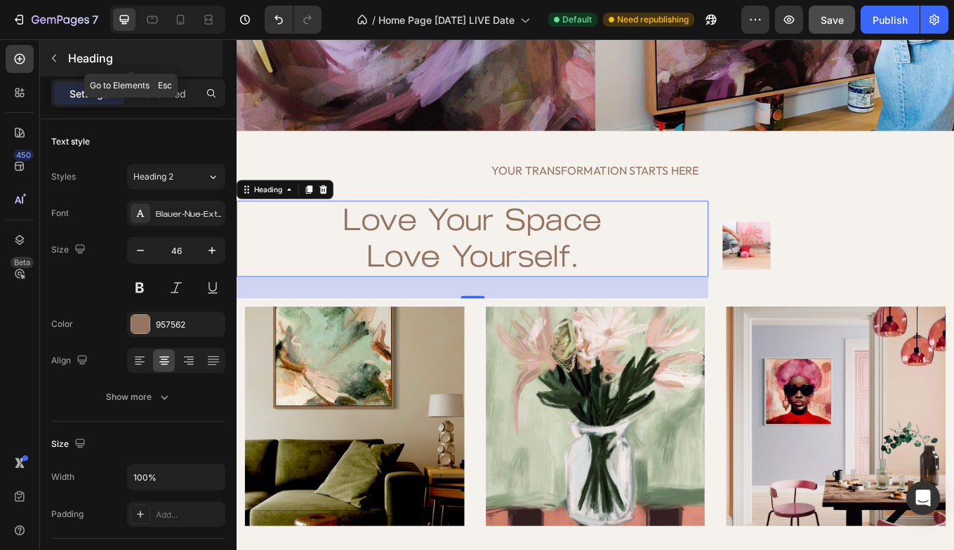
click at [55, 56] on icon "button" at bounding box center [53, 58] width 11 height 11
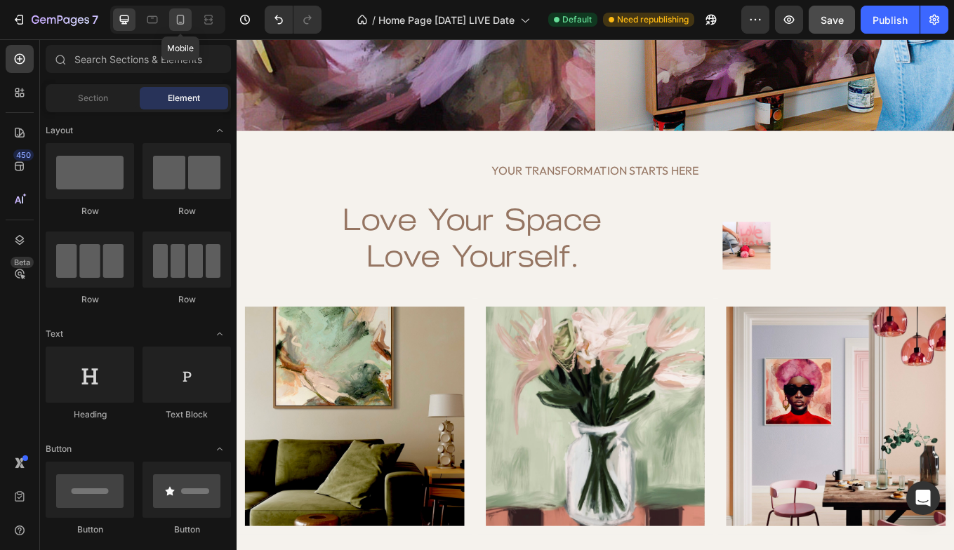
click at [182, 24] on icon at bounding box center [181, 20] width 8 height 10
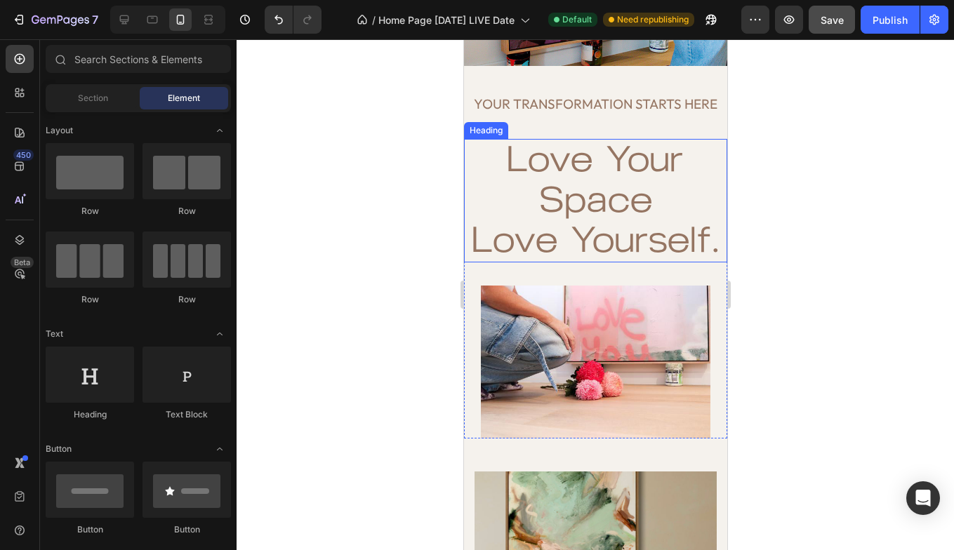
scroll to position [924, 0]
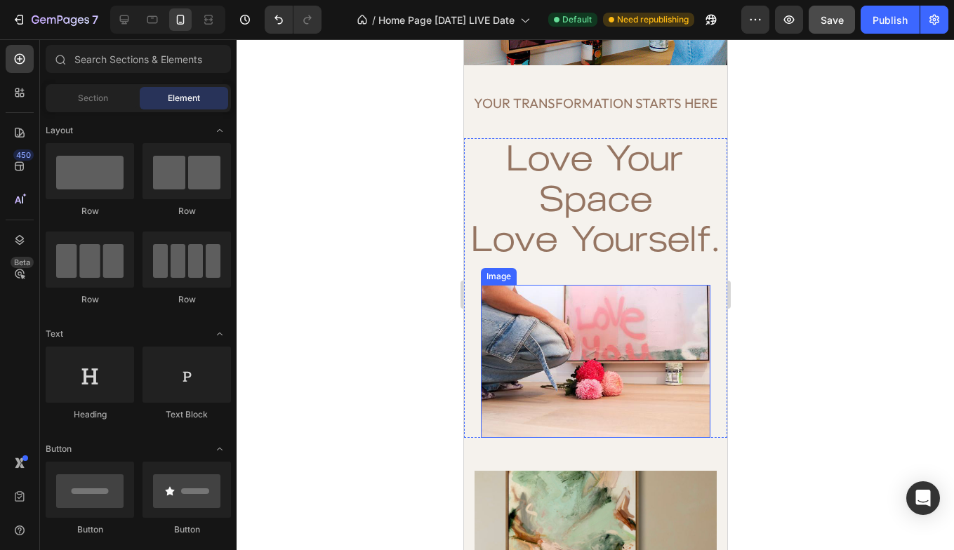
click at [606, 381] on img at bounding box center [595, 361] width 230 height 153
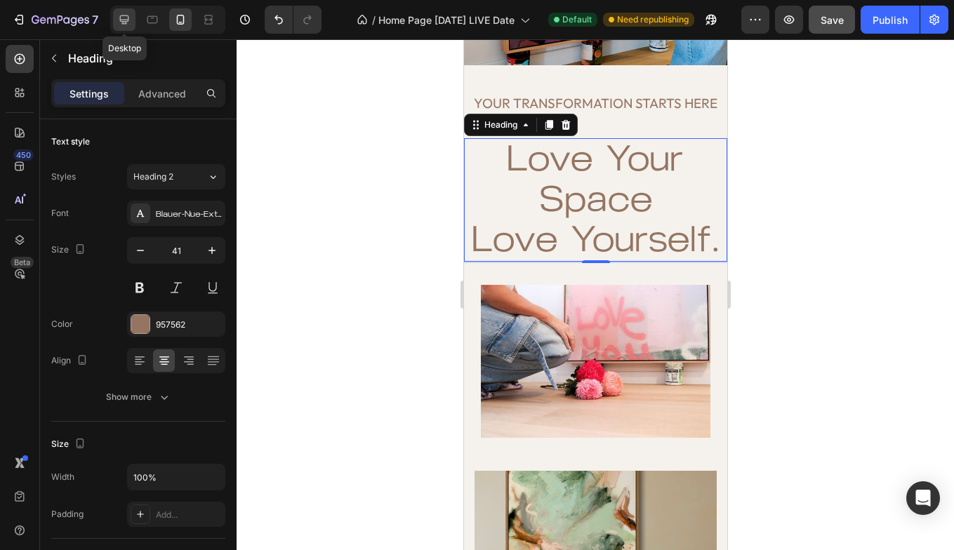
click at [122, 18] on icon at bounding box center [124, 20] width 14 height 14
type input "46"
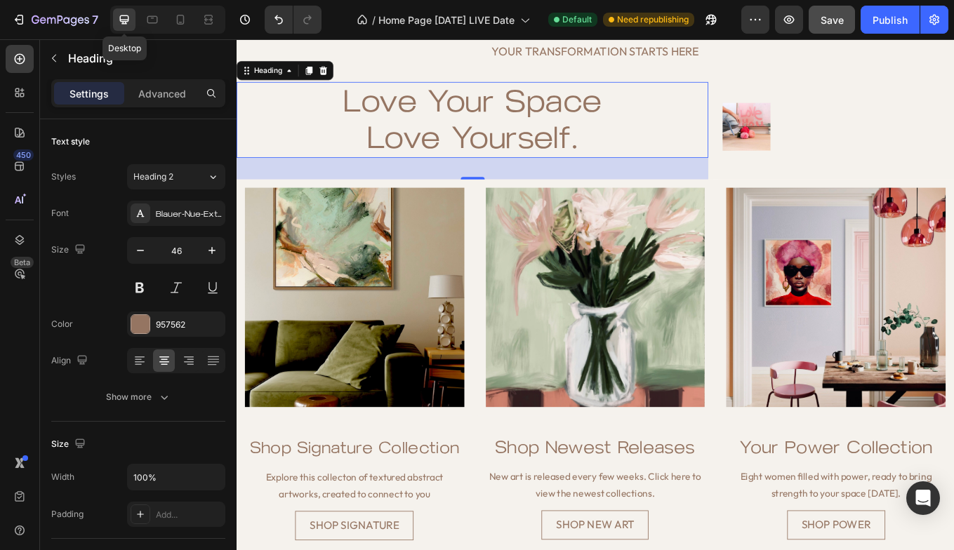
scroll to position [1091, 0]
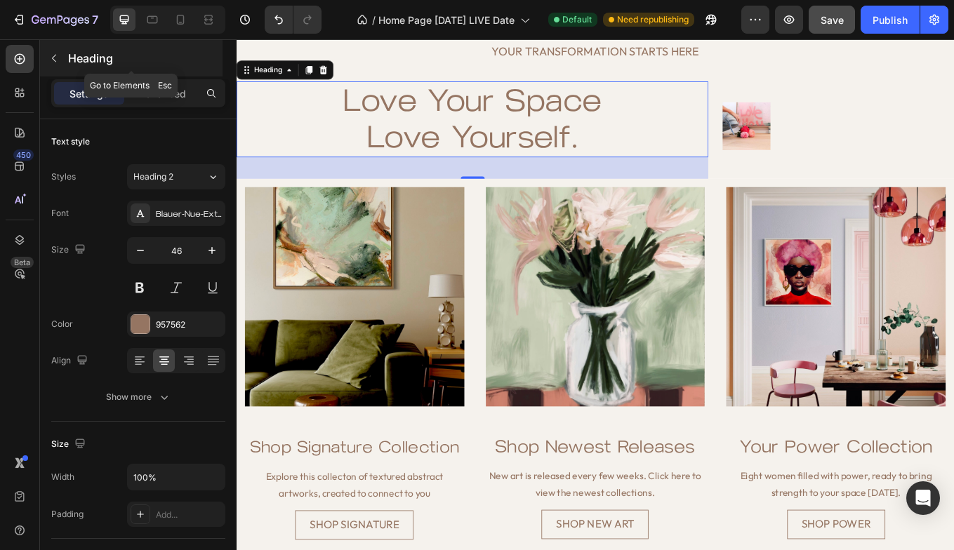
click at [52, 56] on icon "button" at bounding box center [53, 58] width 11 height 11
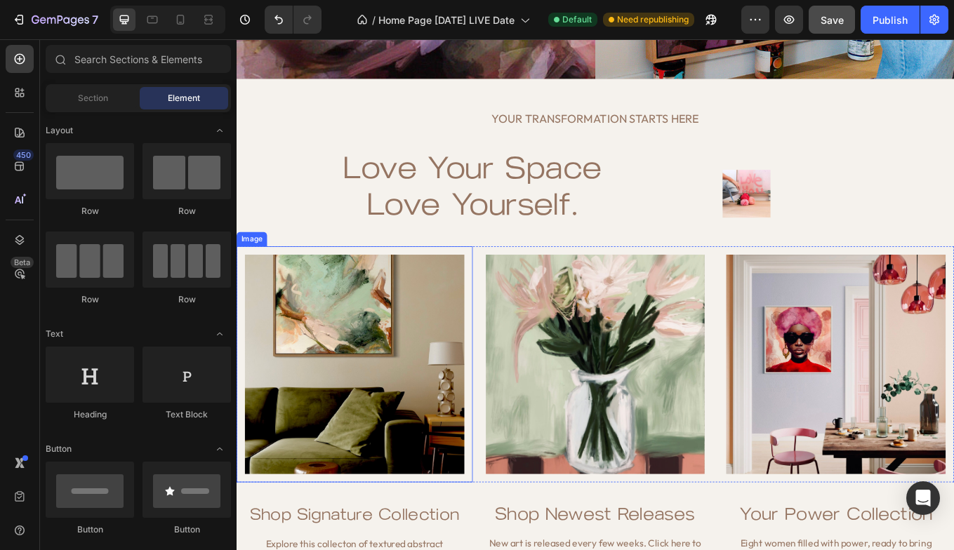
scroll to position [1009, 0]
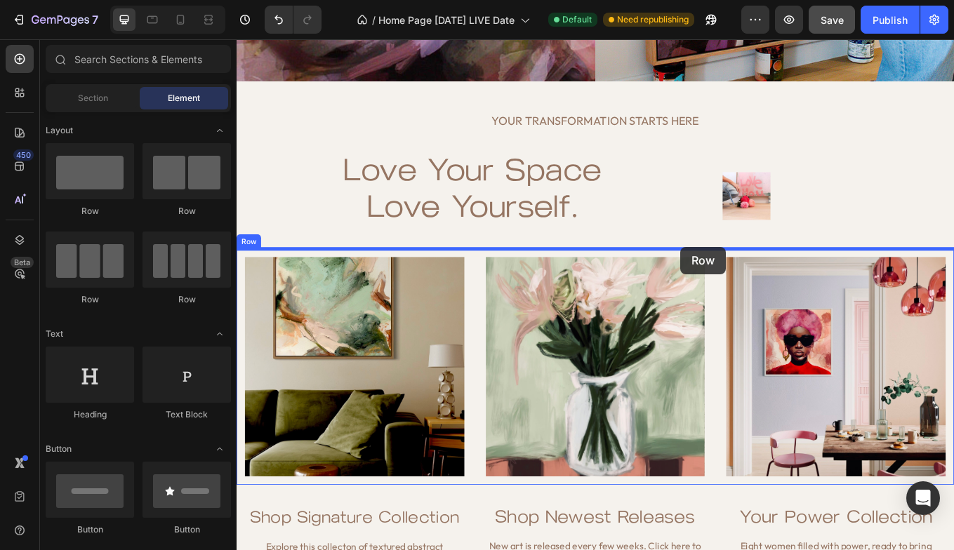
drag, startPoint x: 331, startPoint y: 215, endPoint x: 757, endPoint y: 283, distance: 431.3
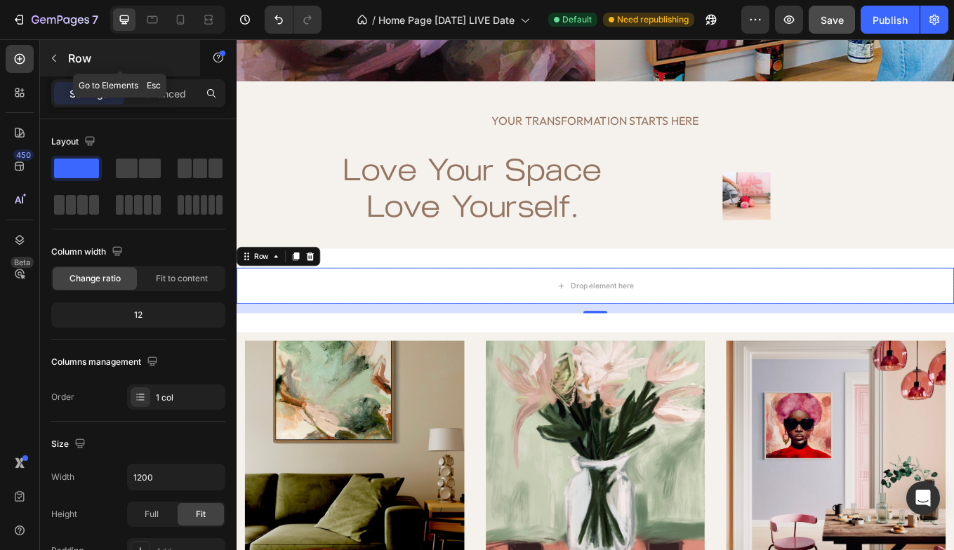
click at [58, 55] on icon "button" at bounding box center [53, 58] width 11 height 11
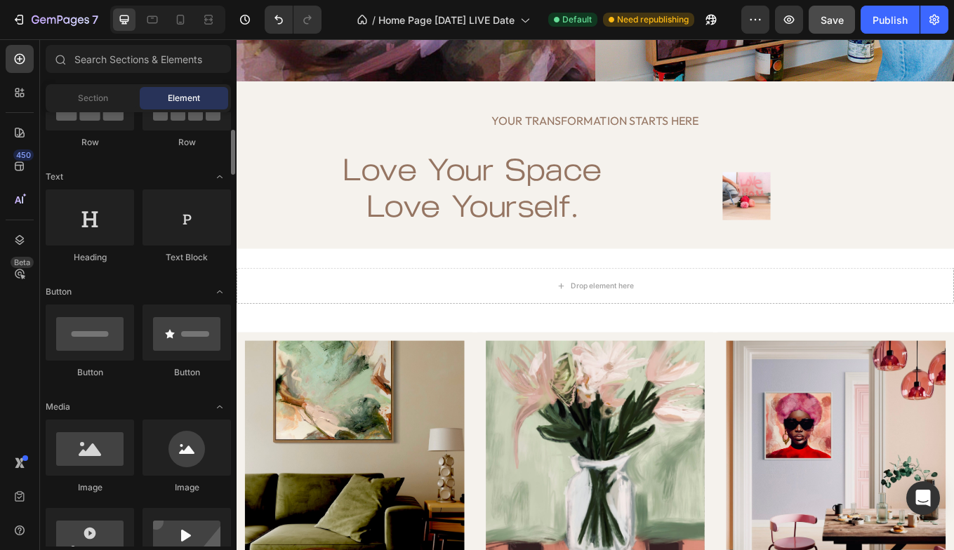
scroll to position [169, 0]
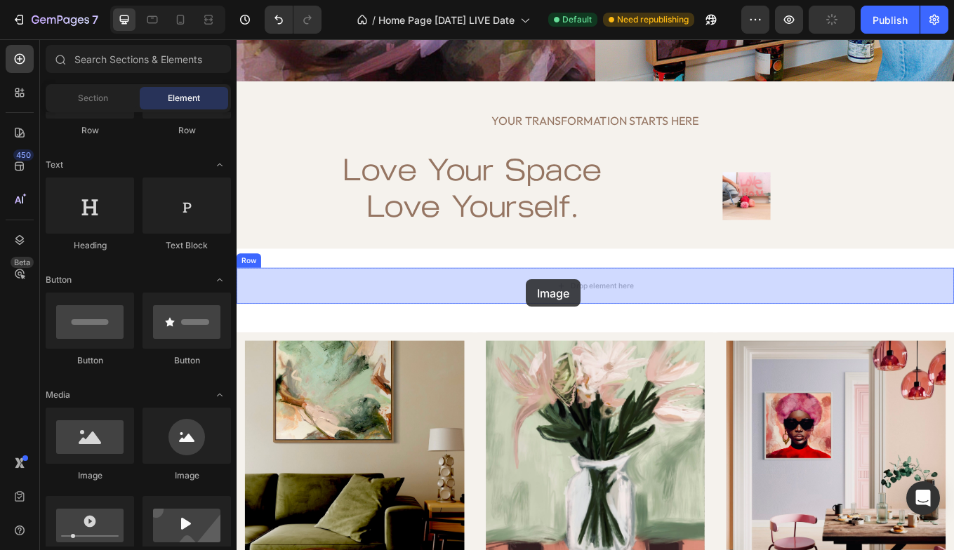
drag, startPoint x: 330, startPoint y: 478, endPoint x: 576, endPoint y: 321, distance: 291.9
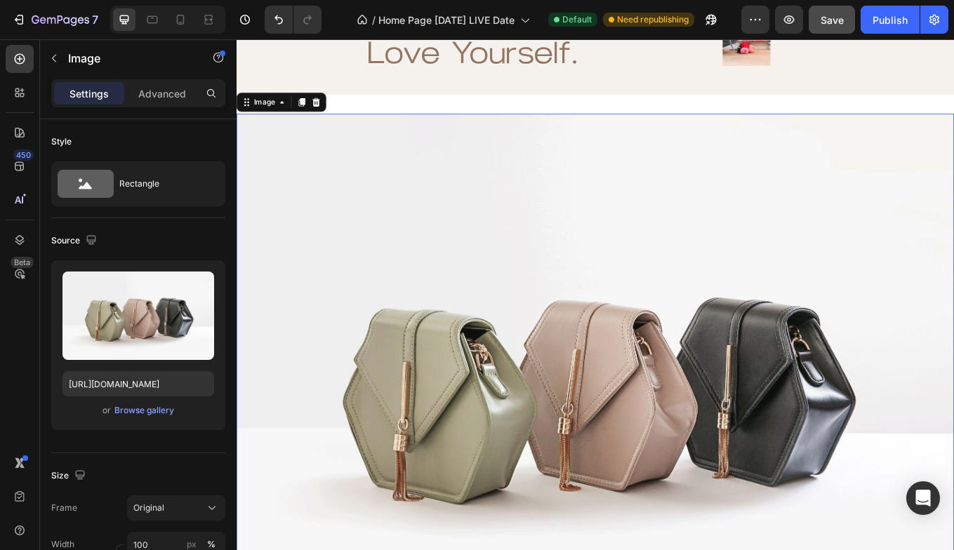
scroll to position [1171, 0]
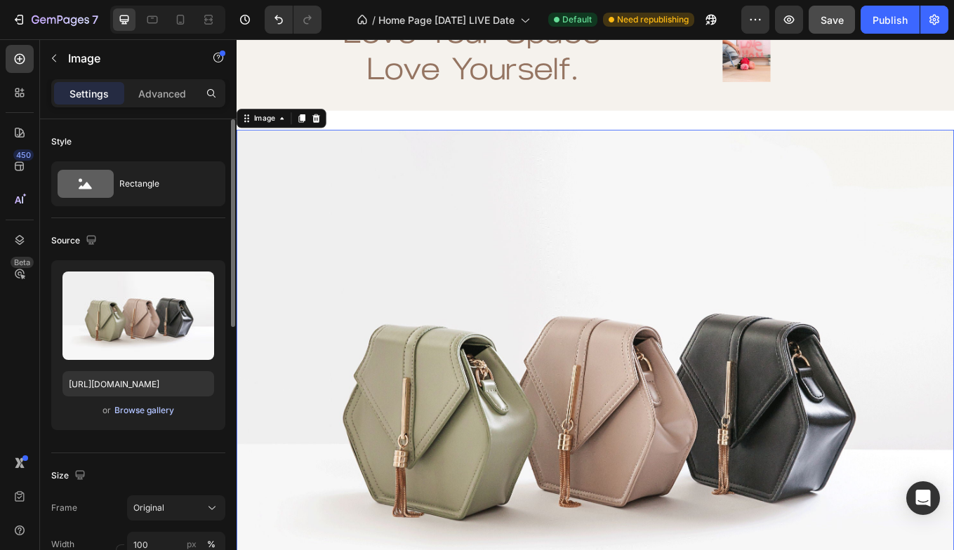
click at [129, 411] on div "Browse gallery" at bounding box center [144, 410] width 60 height 13
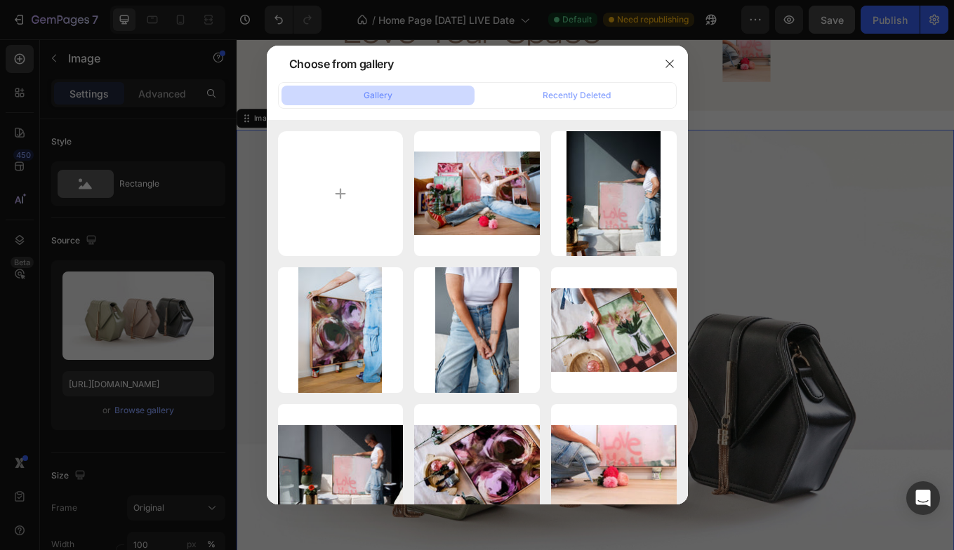
type input "C:\fakepath\799C9A2D-3657-42FA-ADCA-4E18BBCD6C06_1_105_c.jpeg"
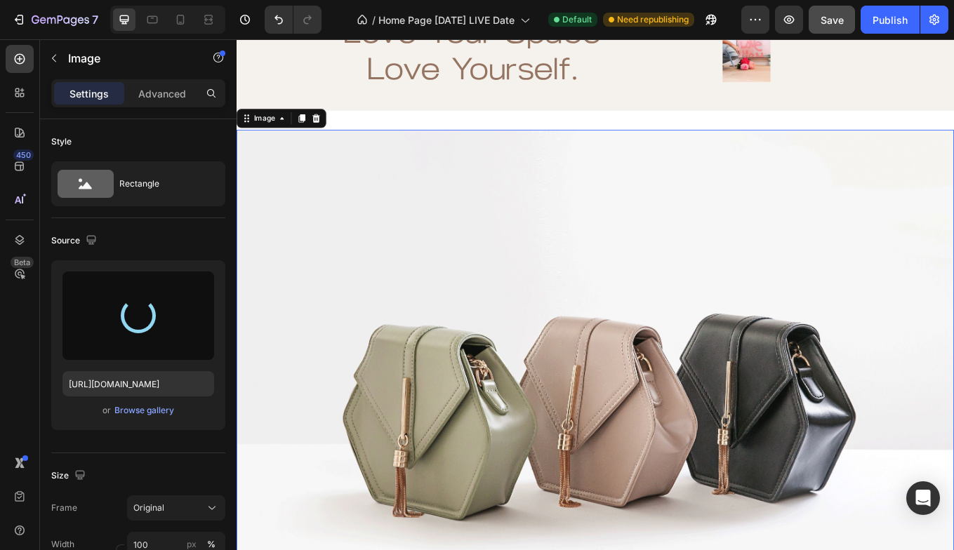
type input "[URL][DOMAIN_NAME]"
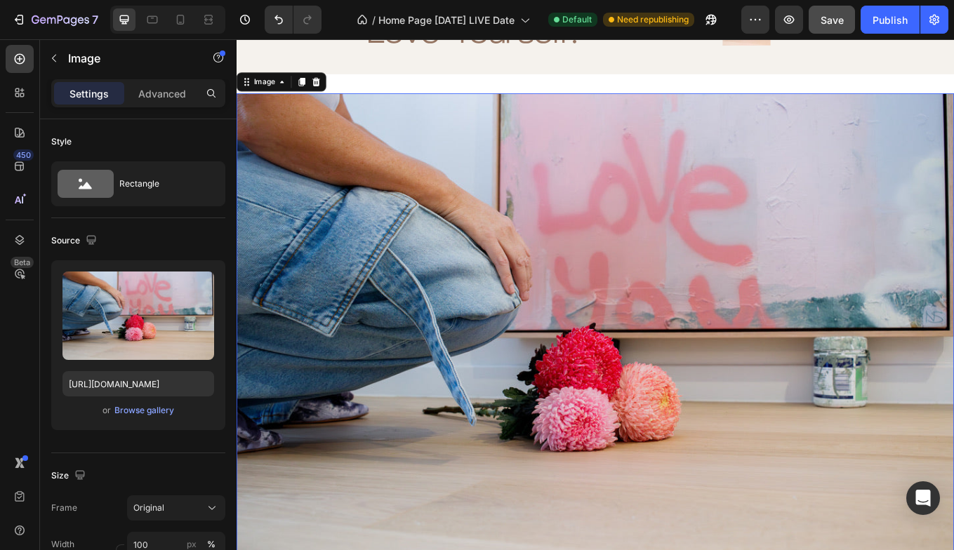
scroll to position [1212, 0]
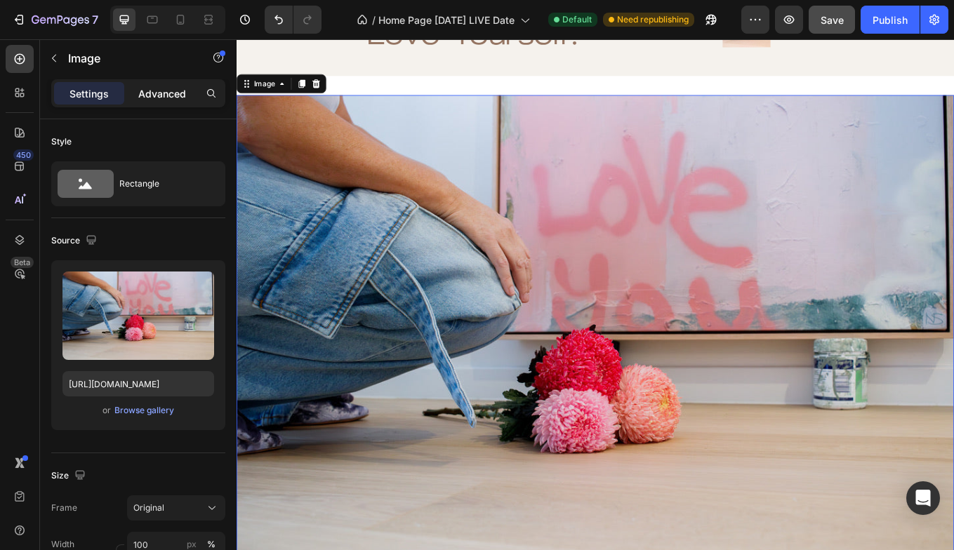
click at [168, 95] on p "Advanced" at bounding box center [162, 93] width 48 height 15
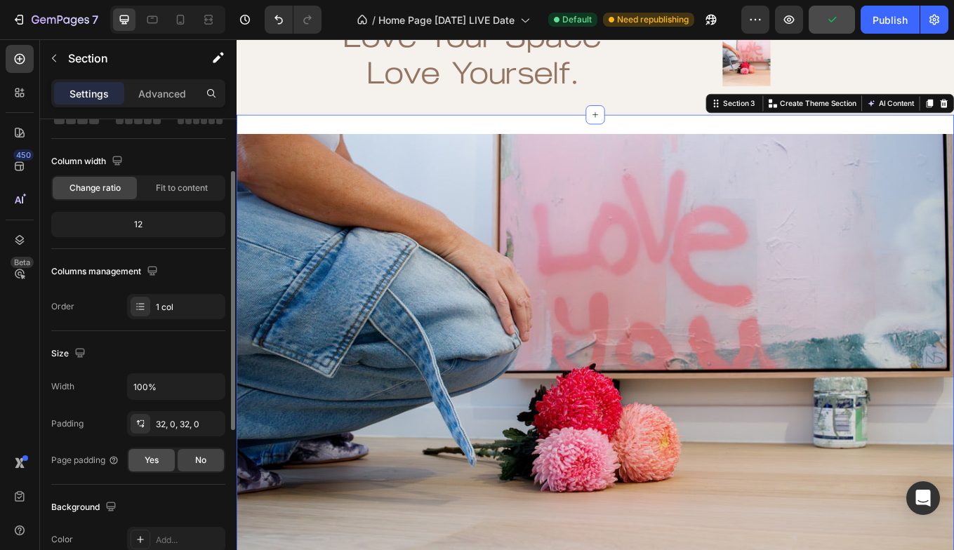
scroll to position [95, 0]
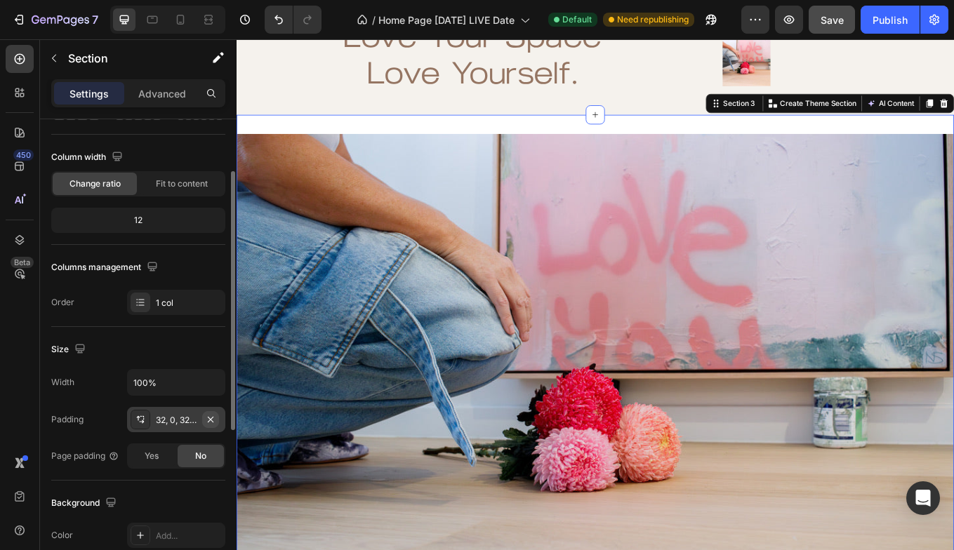
click at [211, 418] on icon "button" at bounding box center [211, 419] width 6 height 6
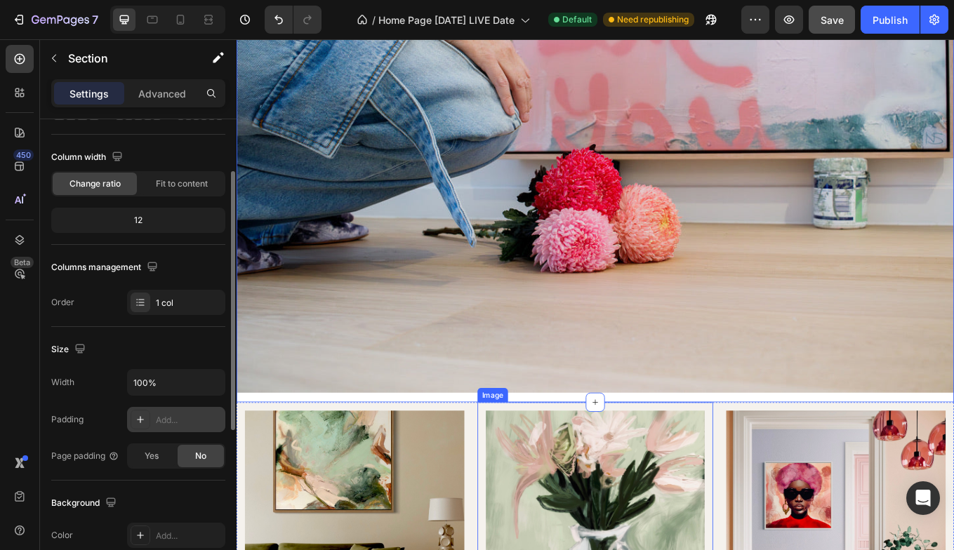
scroll to position [1404, 0]
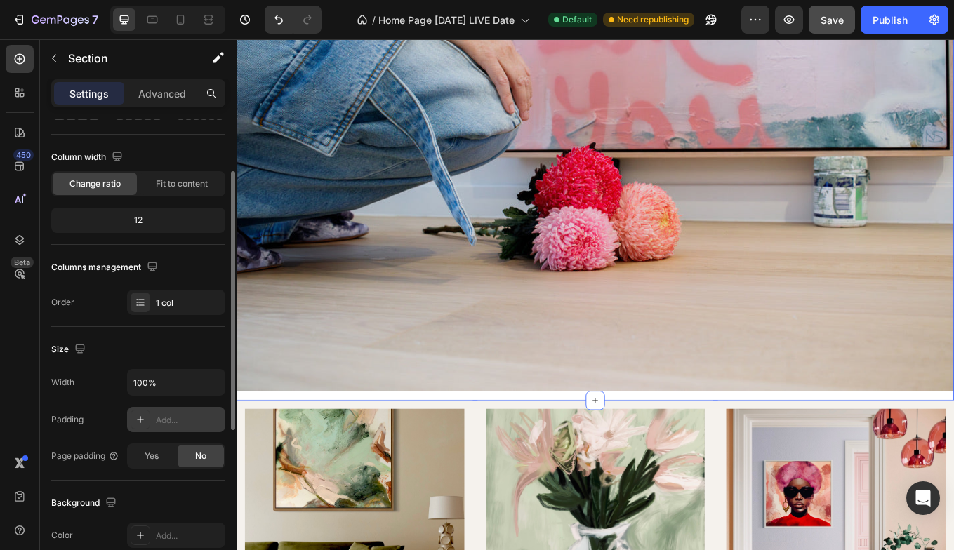
click at [493, 452] on div "Image Row" at bounding box center [658, 177] width 842 height 573
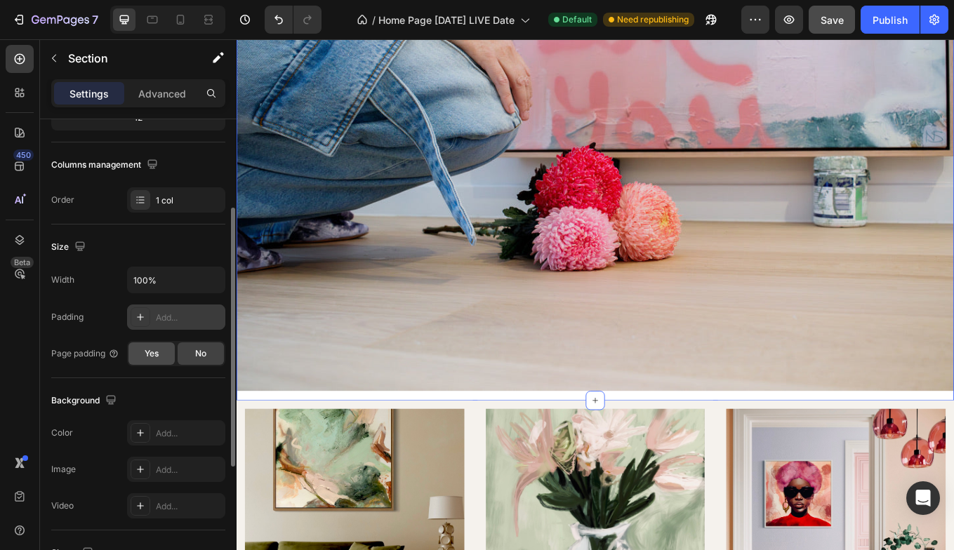
scroll to position [202, 0]
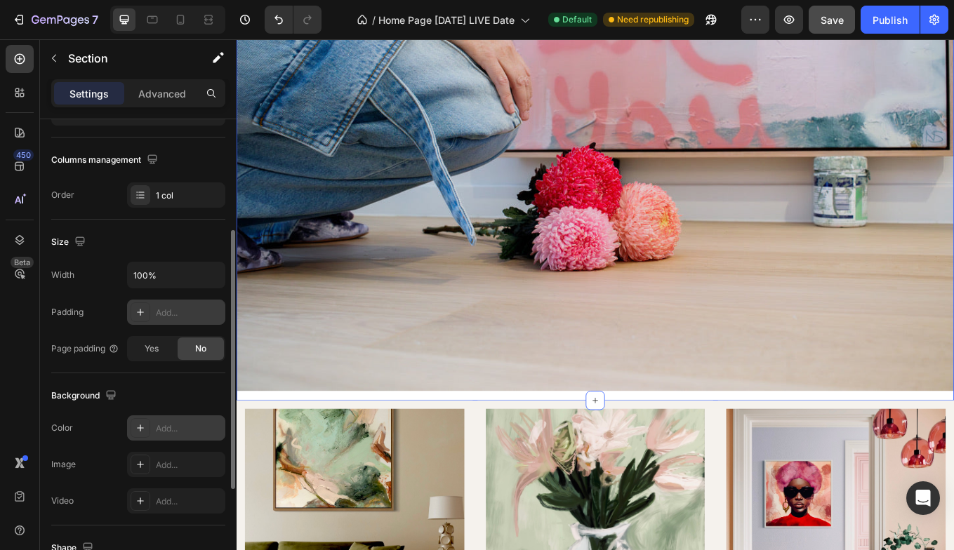
click at [166, 425] on div "Add..." at bounding box center [189, 429] width 66 height 13
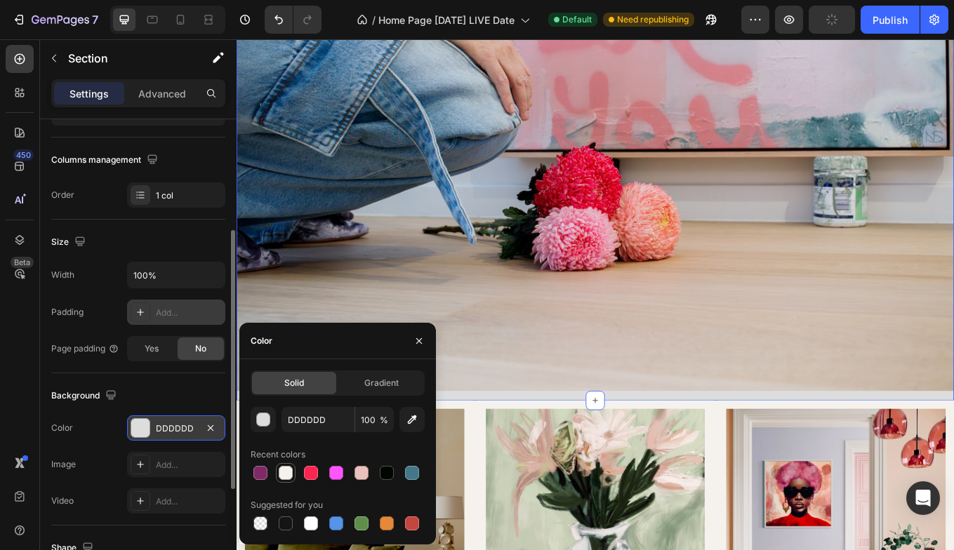
click at [288, 469] on div at bounding box center [286, 473] width 14 height 14
type input "F5F2ED"
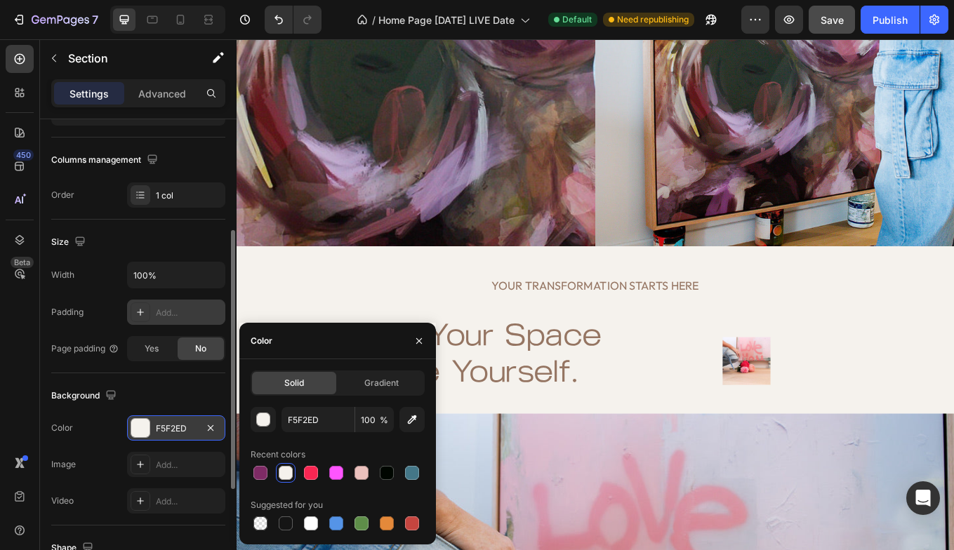
scroll to position [849, 0]
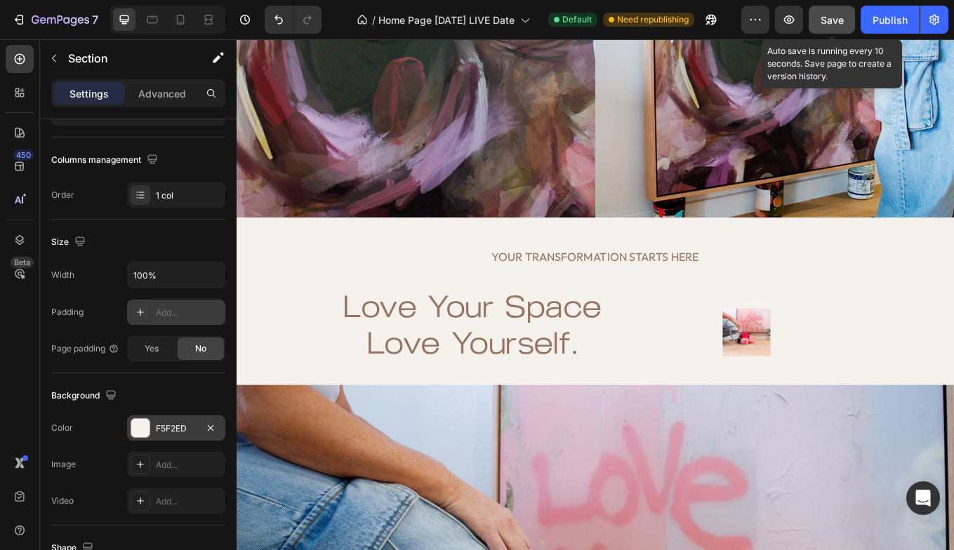
click at [832, 19] on span "Save" at bounding box center [832, 20] width 23 height 12
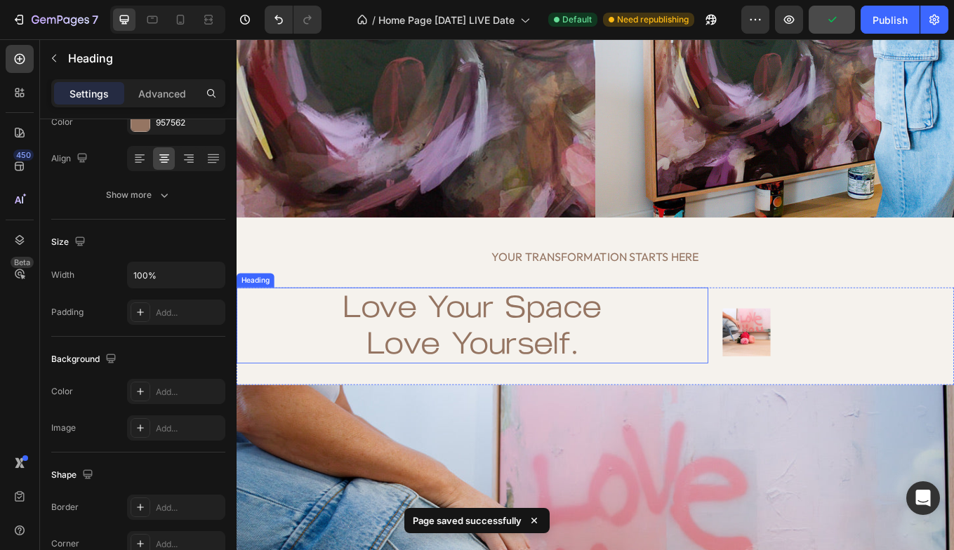
click at [738, 369] on h2 "Love Your Space Love Yourself." at bounding box center [514, 376] width 554 height 90
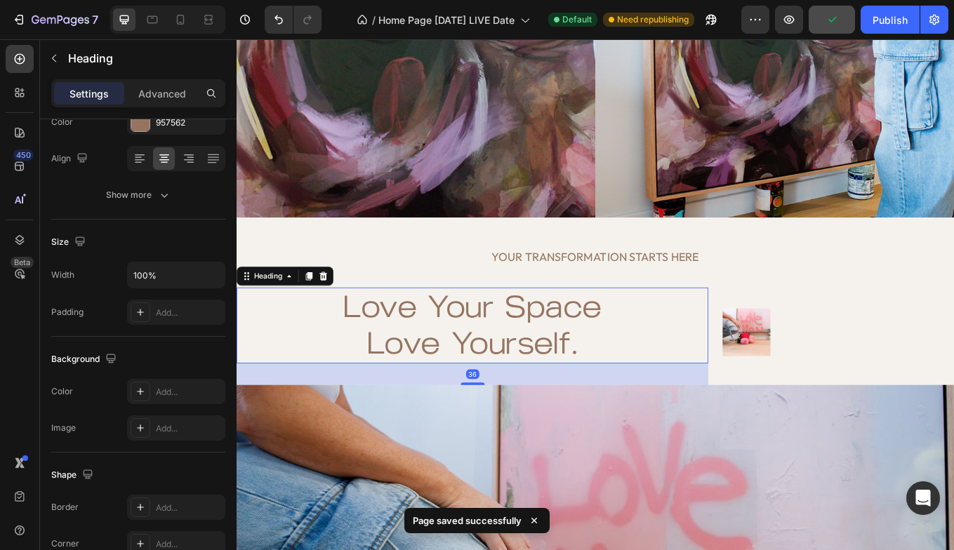
scroll to position [0, 0]
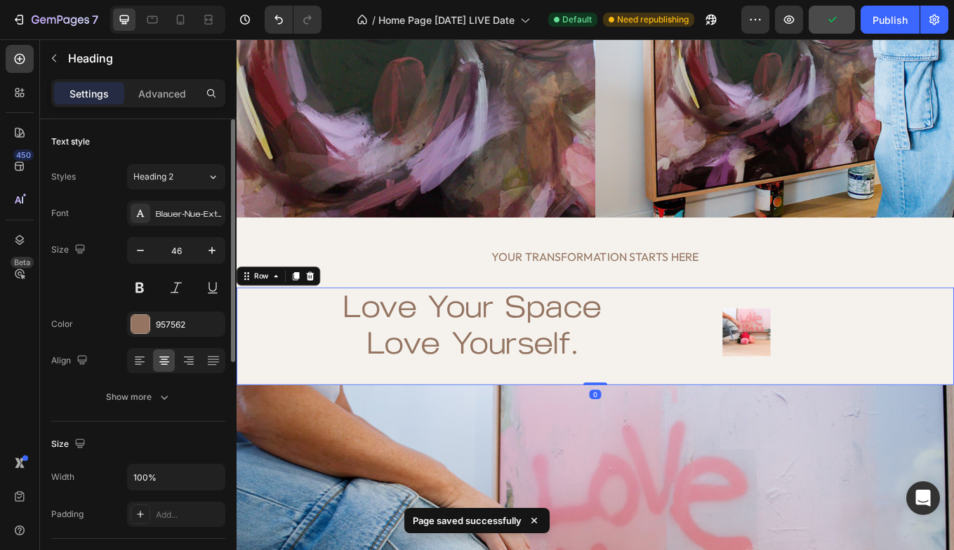
click at [927, 383] on div "Image" at bounding box center [940, 388] width 277 height 115
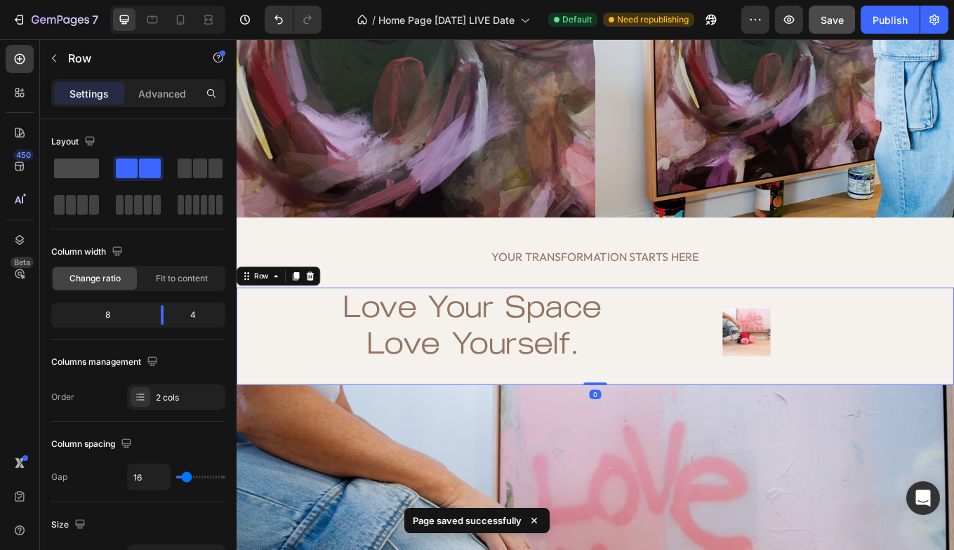
click at [72, 169] on span at bounding box center [76, 169] width 45 height 20
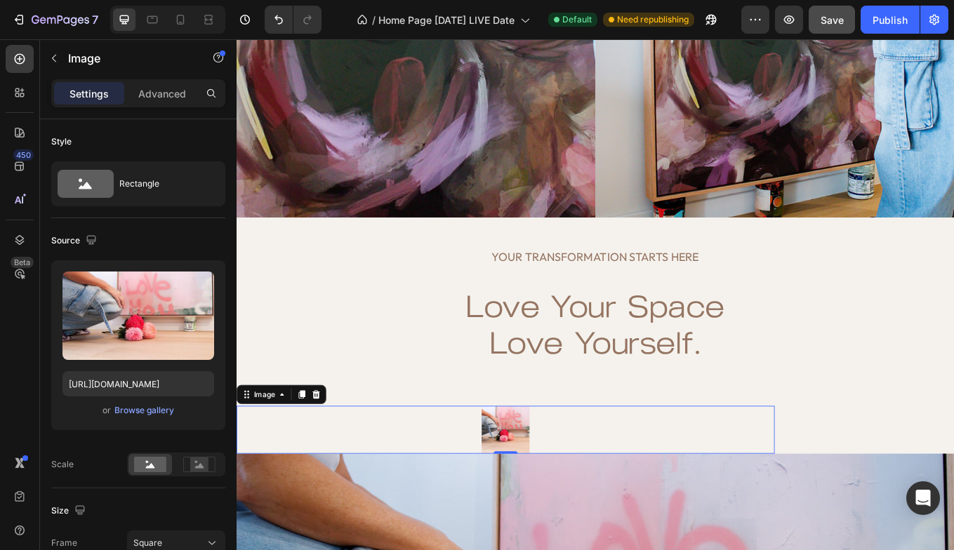
click at [492, 489] on div at bounding box center [553, 498] width 632 height 56
click at [329, 456] on icon at bounding box center [330, 456] width 9 height 10
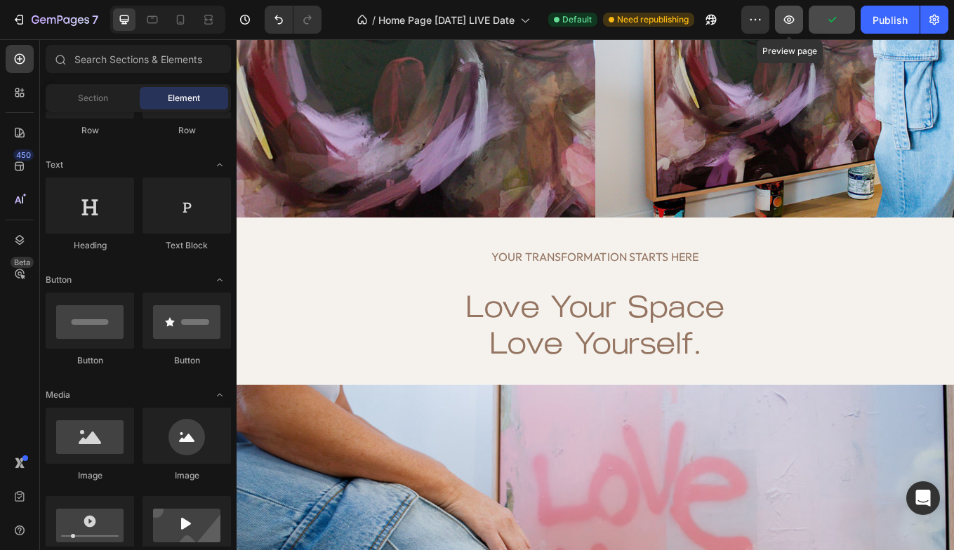
click at [792, 18] on icon "button" at bounding box center [789, 20] width 14 height 14
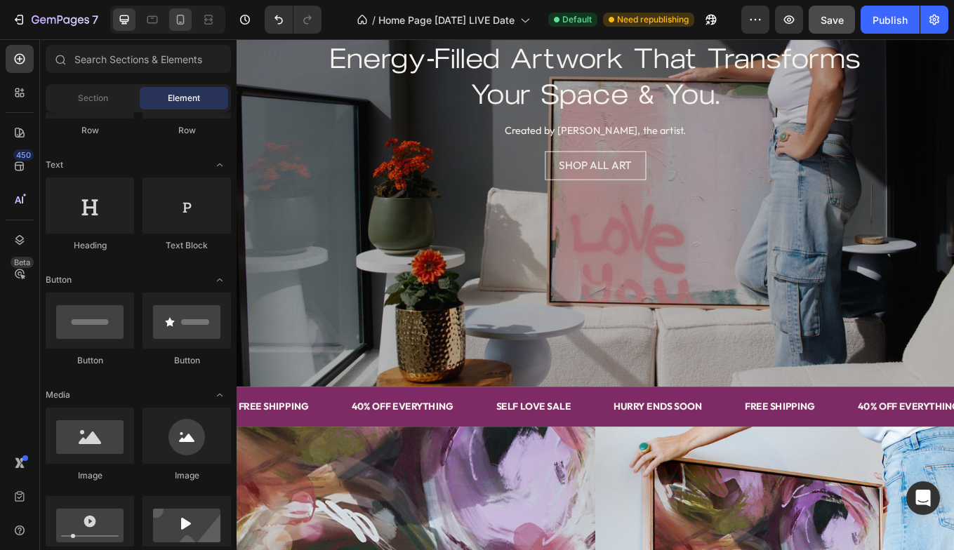
scroll to position [166, 0]
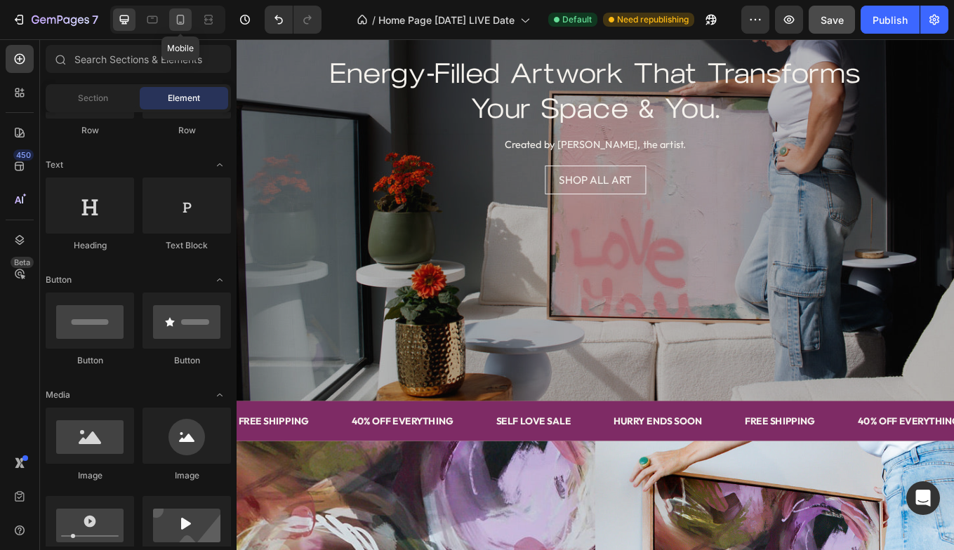
click at [182, 15] on icon at bounding box center [181, 20] width 8 height 10
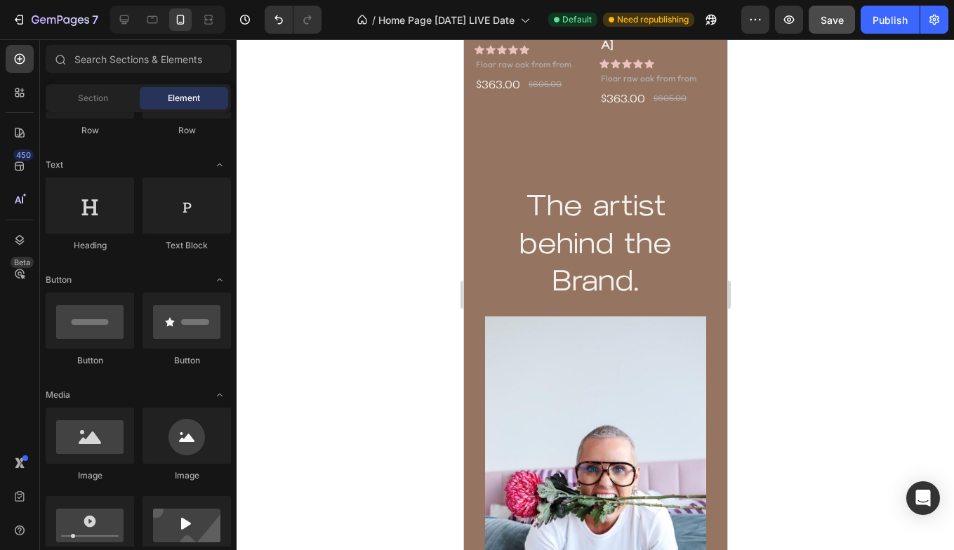
scroll to position [3228, 0]
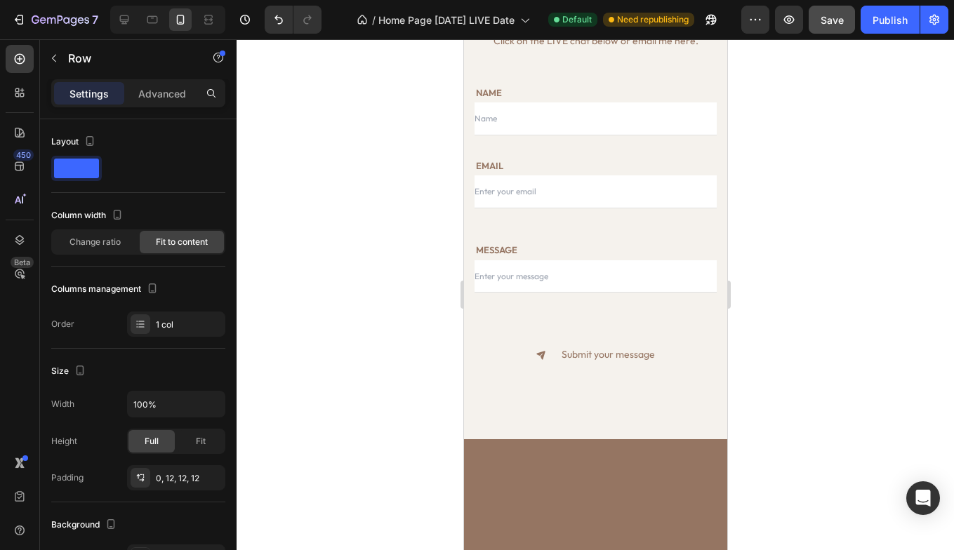
scroll to position [5172, 0]
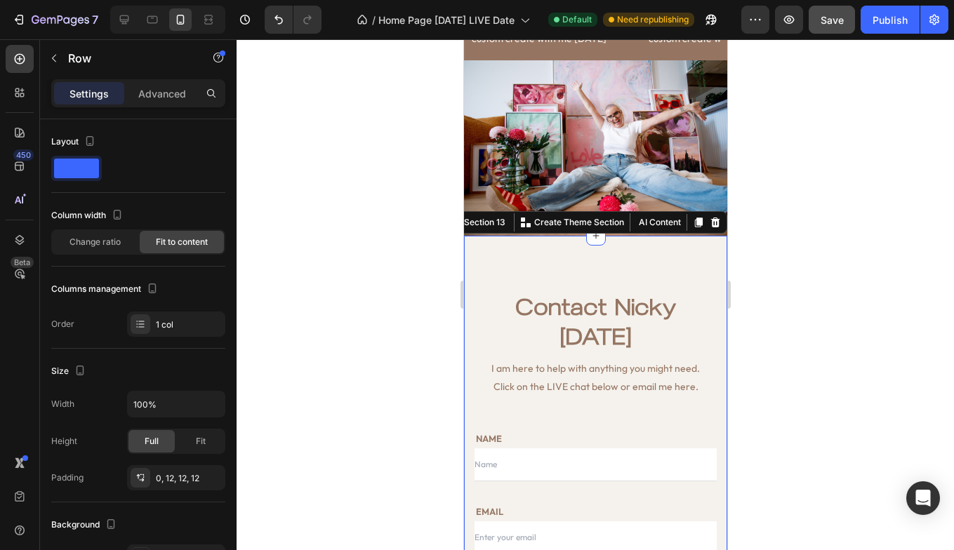
click at [611, 263] on div "Contact [PERSON_NAME] [DATE] Heading I am here to help with anything you might …" at bounding box center [594, 511] width 263 height 550
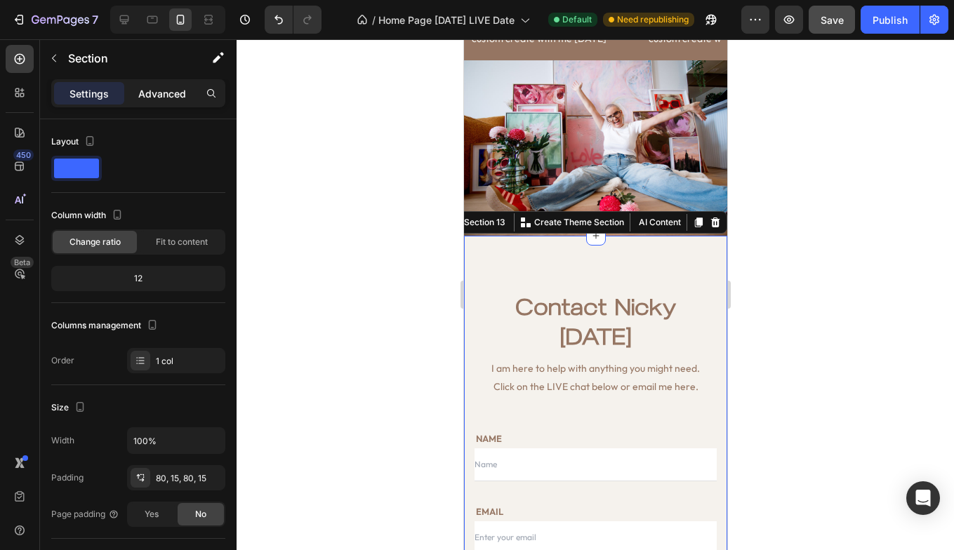
click at [163, 95] on p "Advanced" at bounding box center [162, 93] width 48 height 15
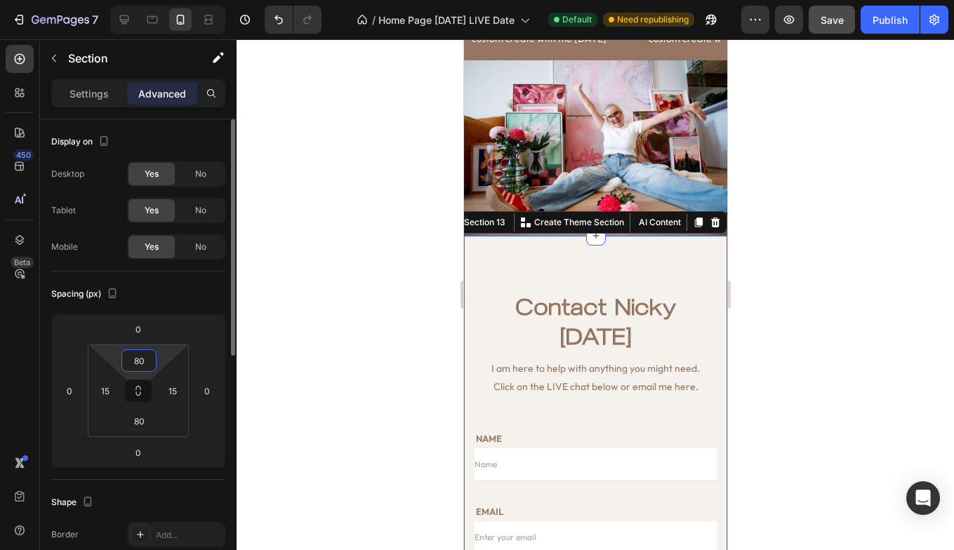
click at [147, 362] on input "80" at bounding box center [139, 360] width 28 height 21
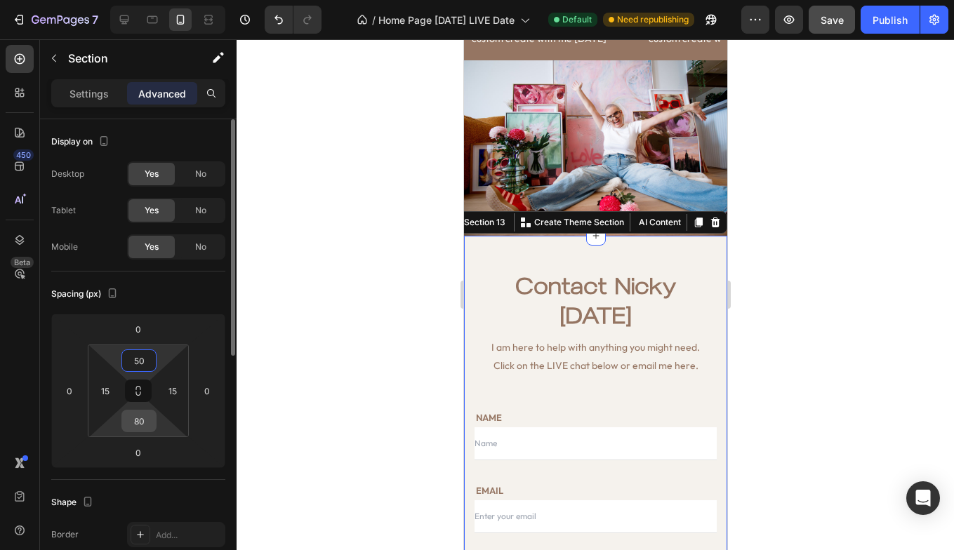
type input "50"
click at [148, 424] on input "80" at bounding box center [139, 421] width 28 height 21
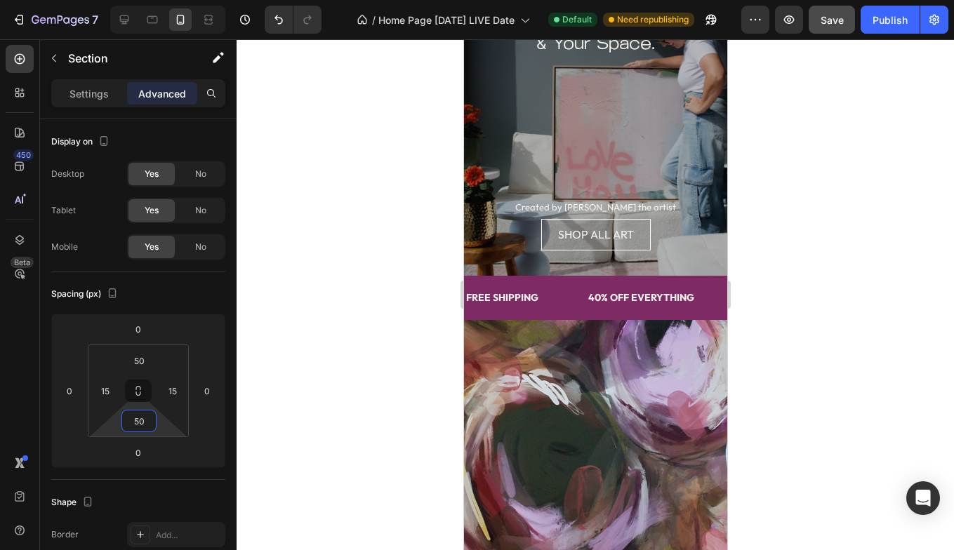
scroll to position [0, 0]
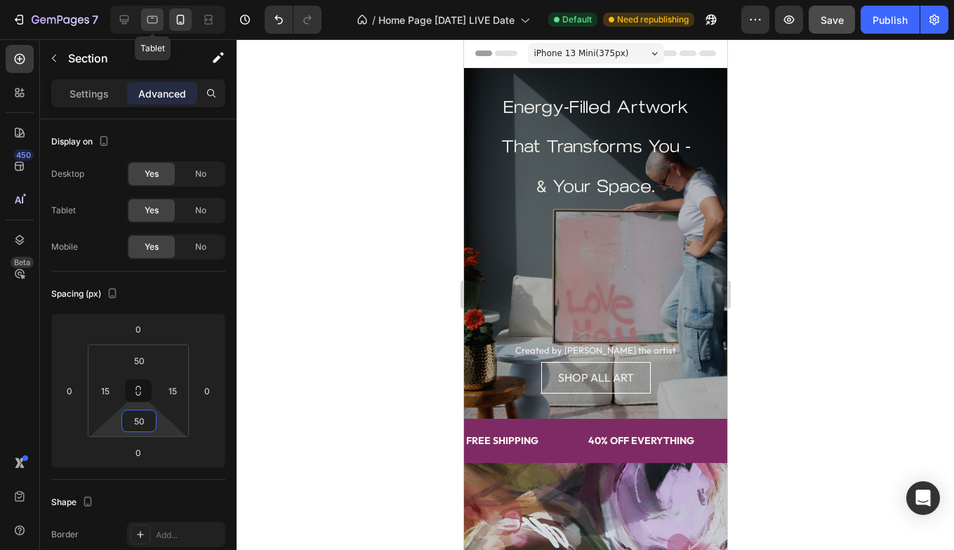
type input "50"
click at [153, 18] on icon at bounding box center [152, 20] width 14 height 14
type input "80"
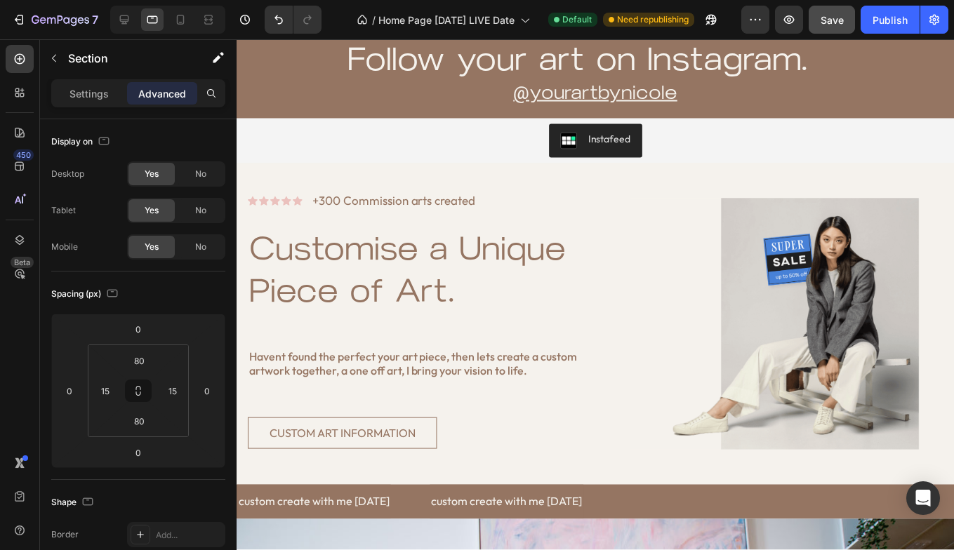
scroll to position [3651, 0]
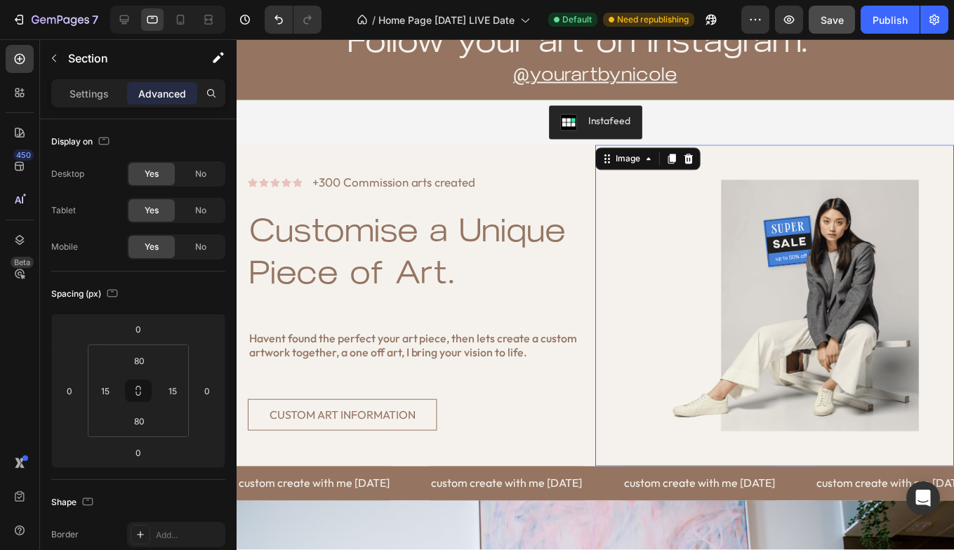
click at [761, 281] on img at bounding box center [775, 305] width 359 height 321
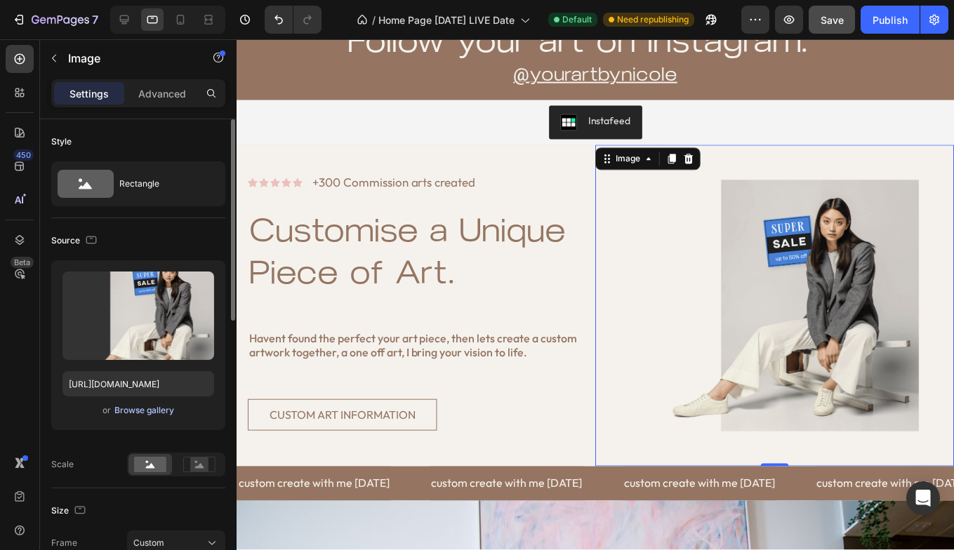
click at [156, 410] on div "Browse gallery" at bounding box center [144, 410] width 60 height 13
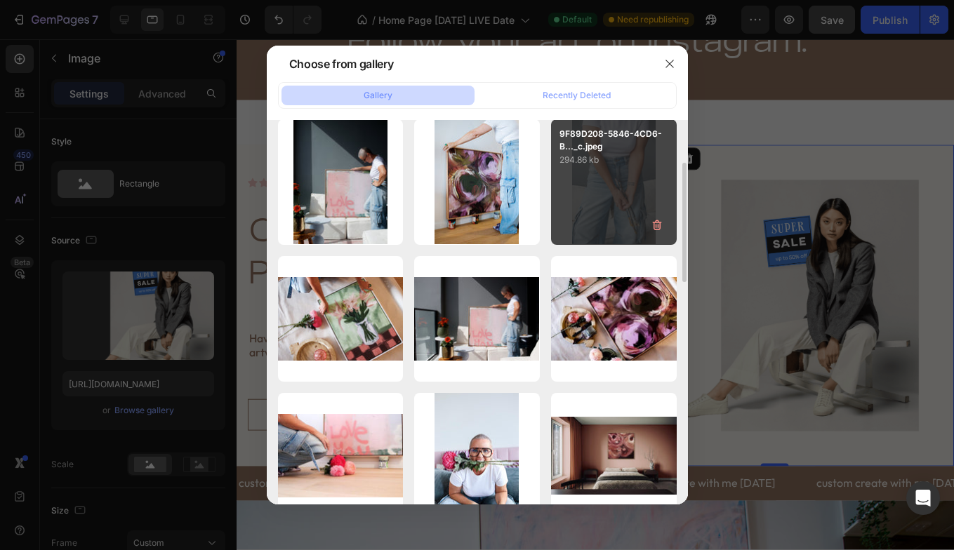
scroll to position [149, 0]
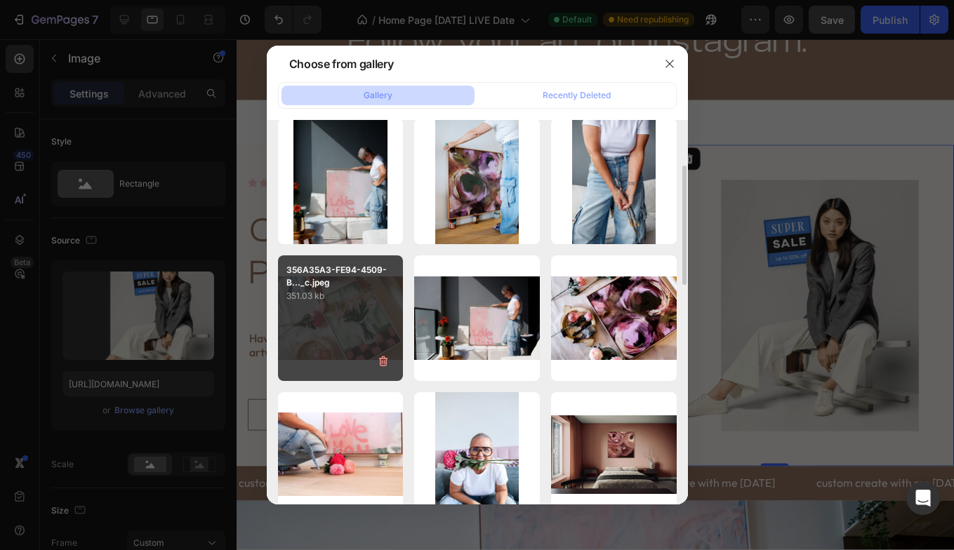
click at [358, 328] on div "356A35A3-FE94-4509-B..._c.jpeg 351.03 kb" at bounding box center [341, 318] width 126 height 126
type input "[URL][DOMAIN_NAME]"
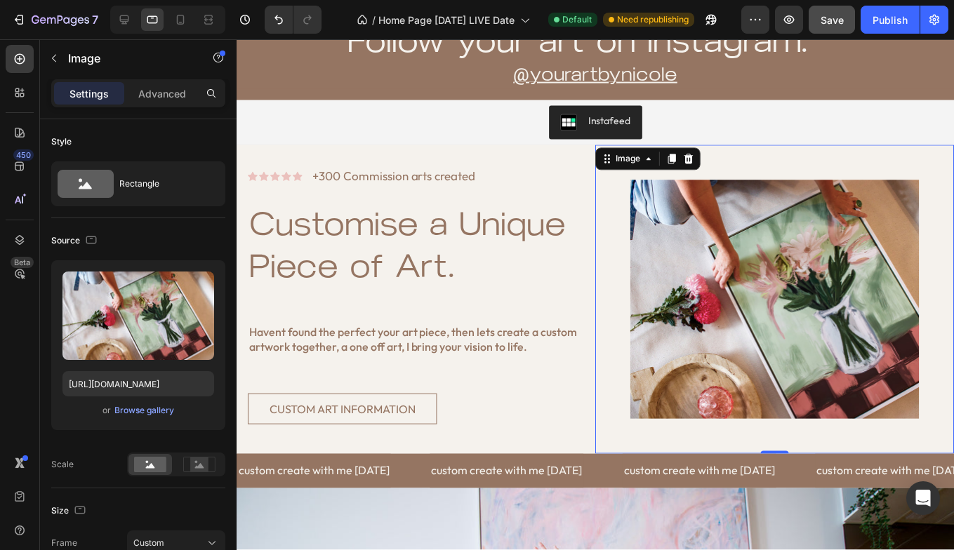
click at [608, 299] on img at bounding box center [775, 300] width 359 height 310
click at [742, 446] on img at bounding box center [775, 300] width 359 height 310
click at [882, 20] on div "Publish" at bounding box center [889, 20] width 35 height 15
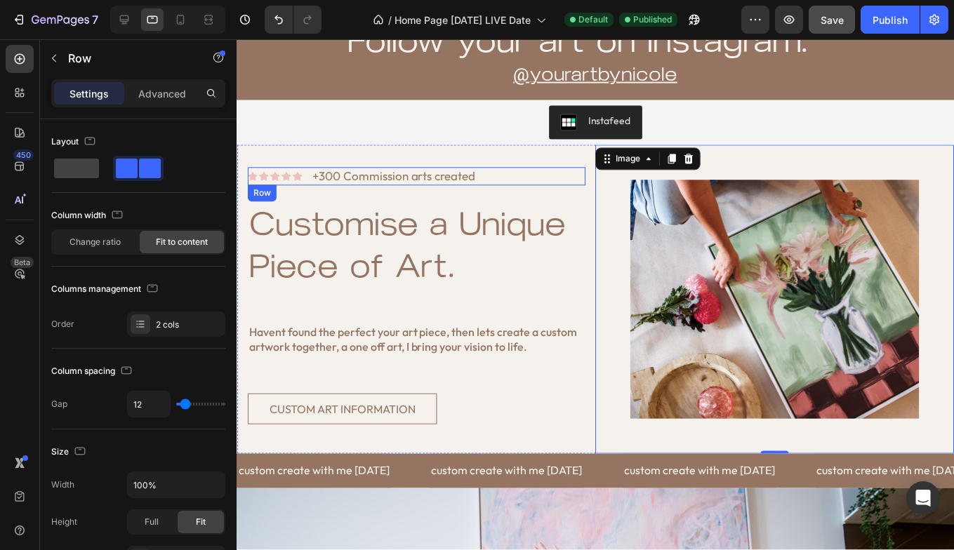
click at [569, 171] on div "Icon Icon Icon Icon Icon Icon List +300 Commission arts created Text Block Row" at bounding box center [417, 177] width 338 height 18
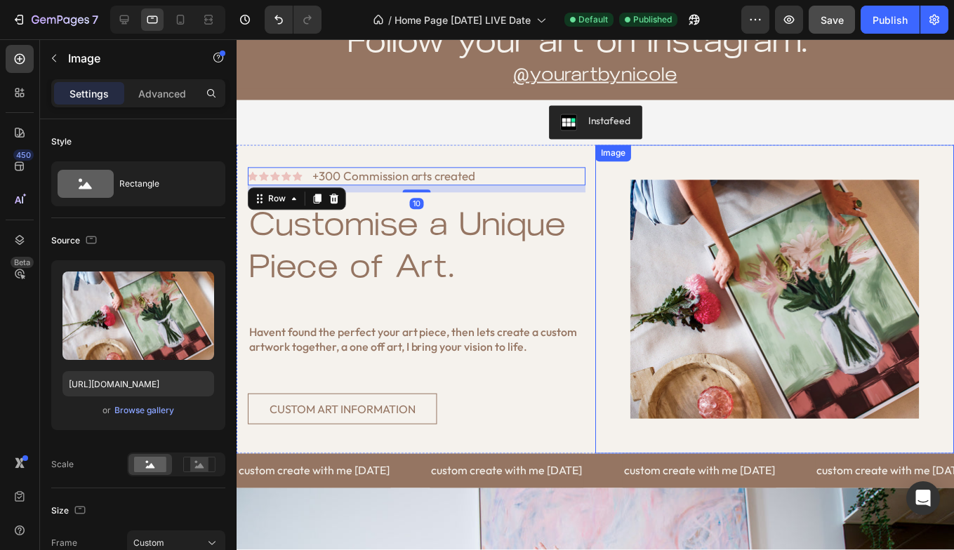
click at [670, 170] on div "Image" at bounding box center [775, 300] width 359 height 310
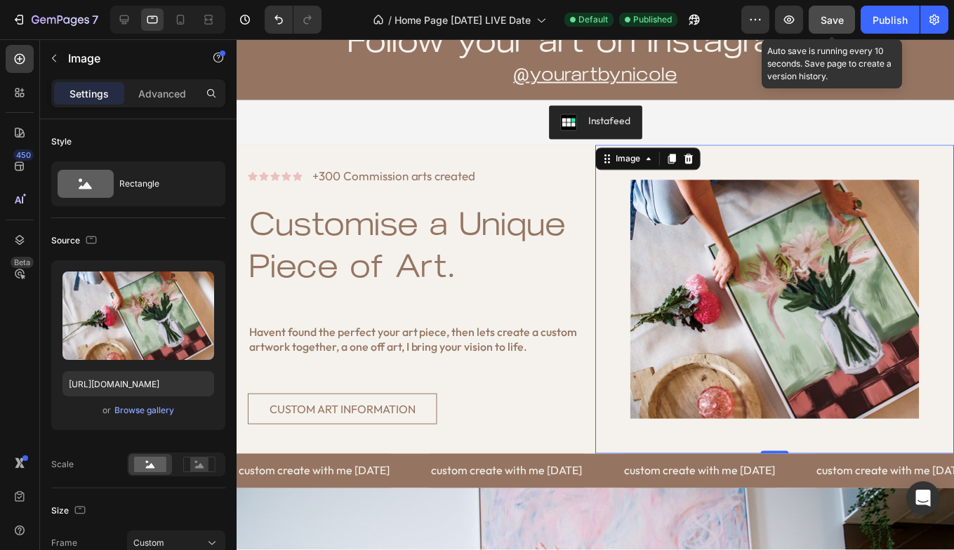
click at [835, 28] on button "Save" at bounding box center [832, 20] width 46 height 28
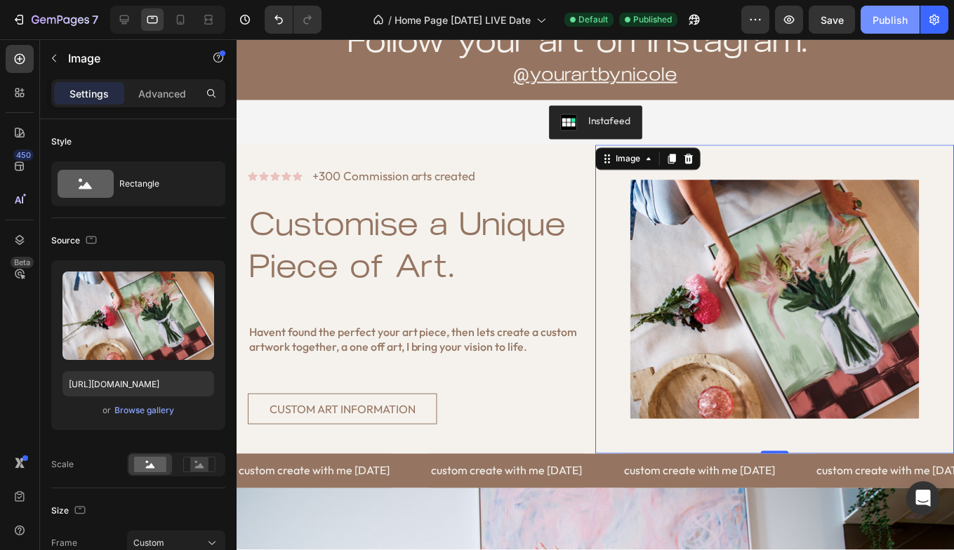
click at [898, 18] on div "Publish" at bounding box center [889, 20] width 35 height 15
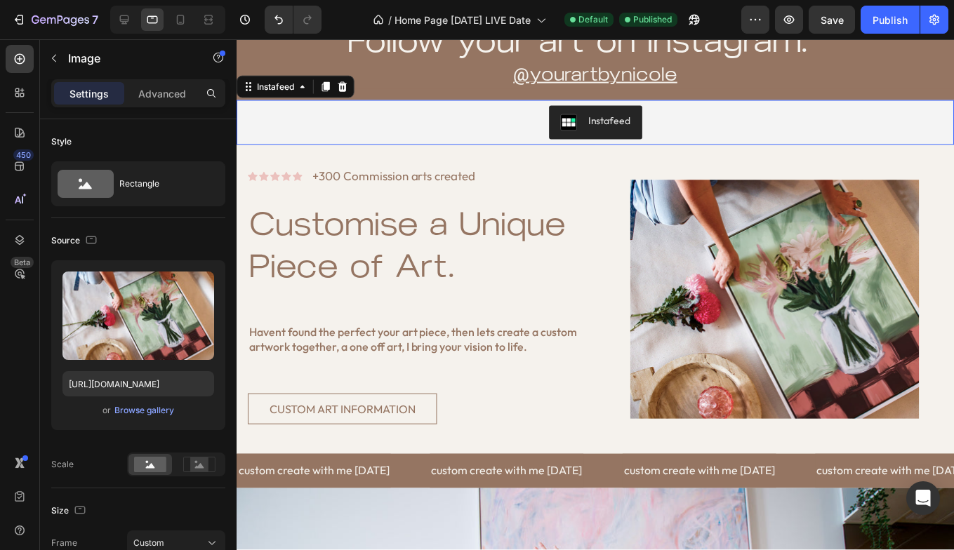
click at [508, 139] on div "Instafeed" at bounding box center [596, 123] width 708 height 34
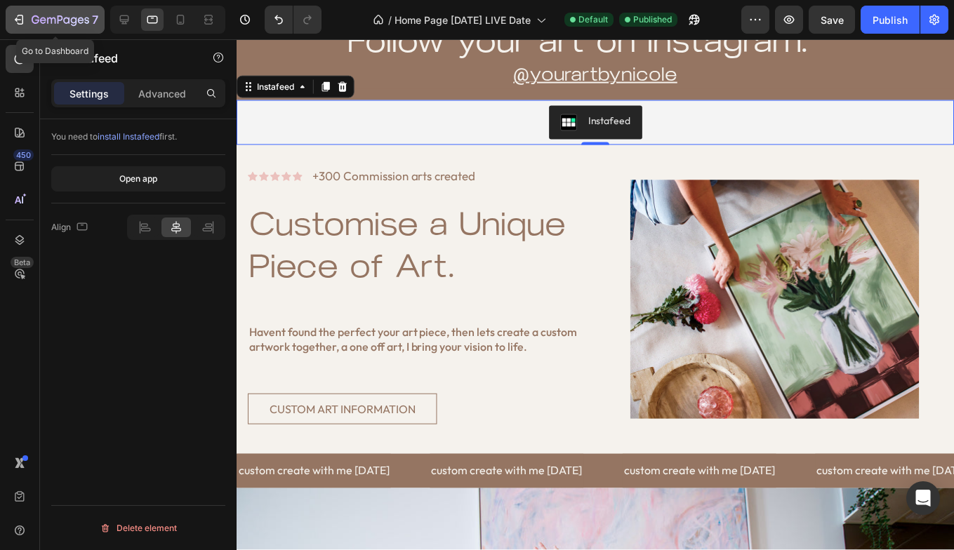
click at [61, 20] on icon "button" at bounding box center [61, 19] width 6 height 8
